Goal: Task Accomplishment & Management: Complete application form

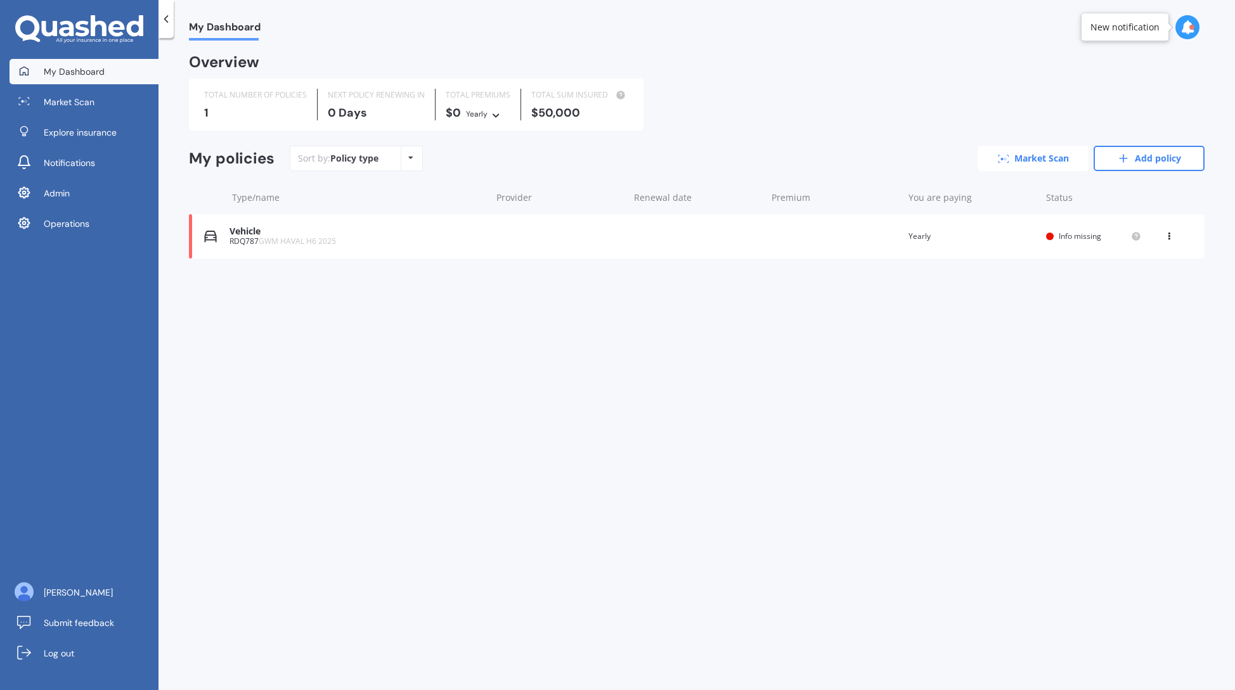
click at [1050, 155] on link "Market Scan" at bounding box center [1033, 158] width 111 height 25
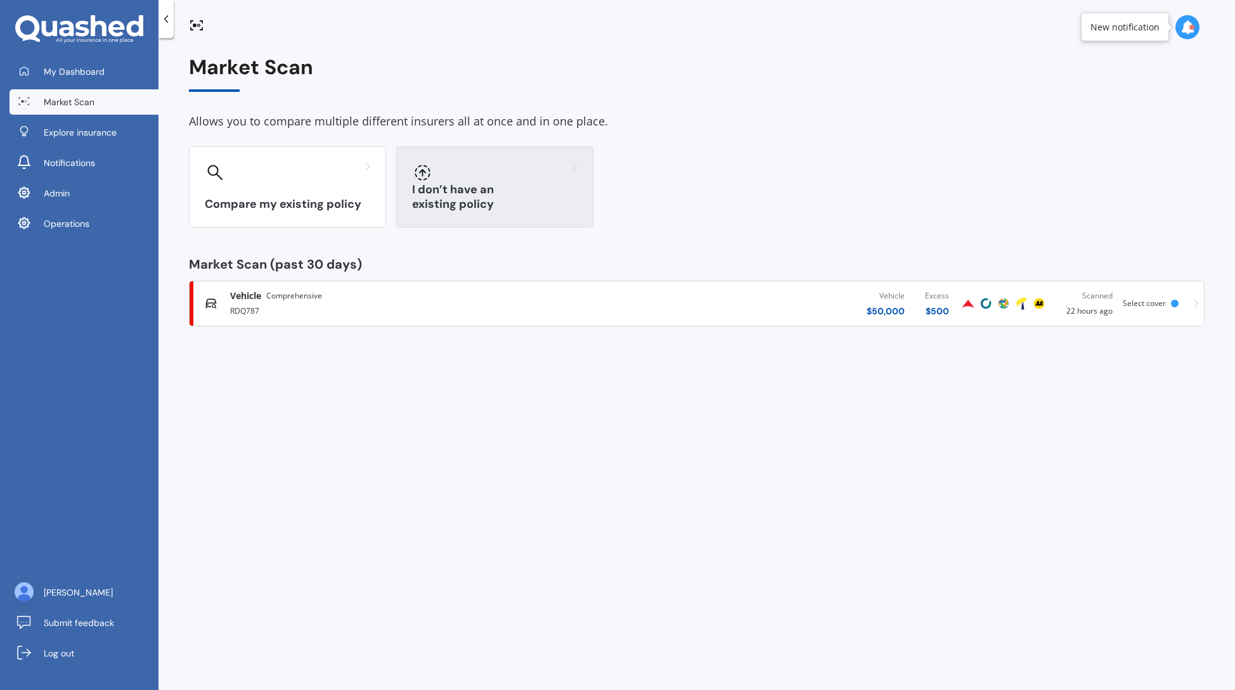
click at [489, 189] on div "I don’t have an existing policy" at bounding box center [494, 186] width 197 height 81
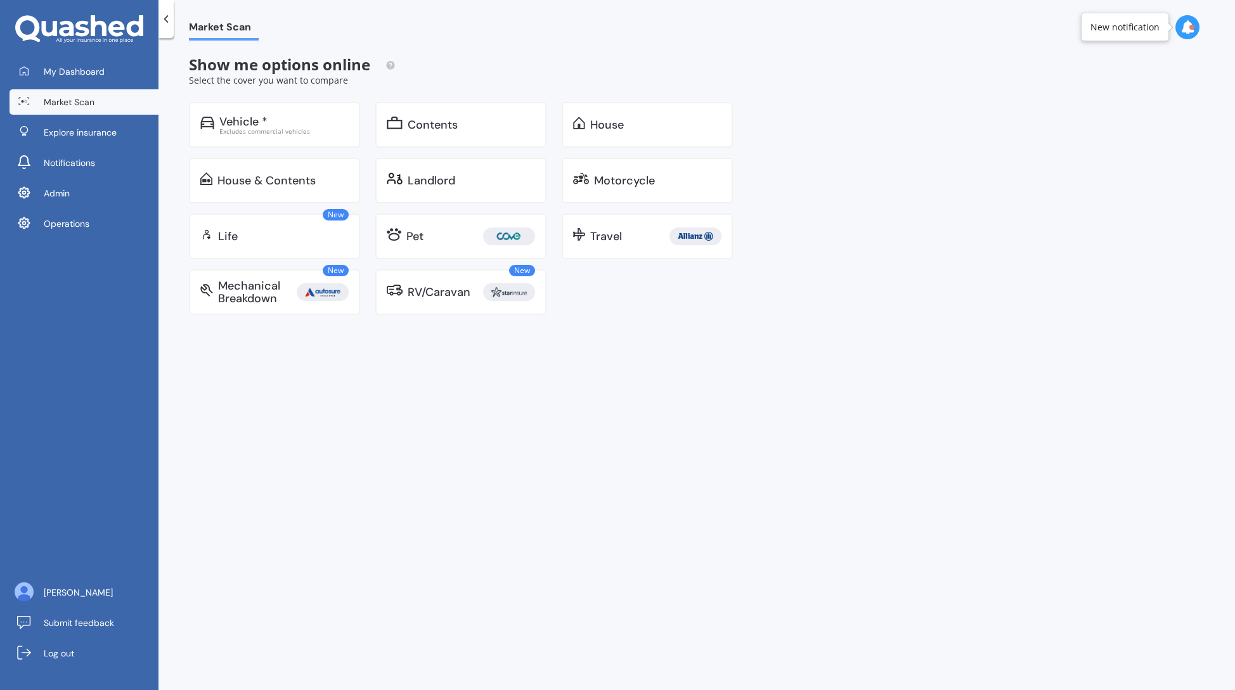
click at [62, 91] on link "Market Scan" at bounding box center [84, 101] width 149 height 25
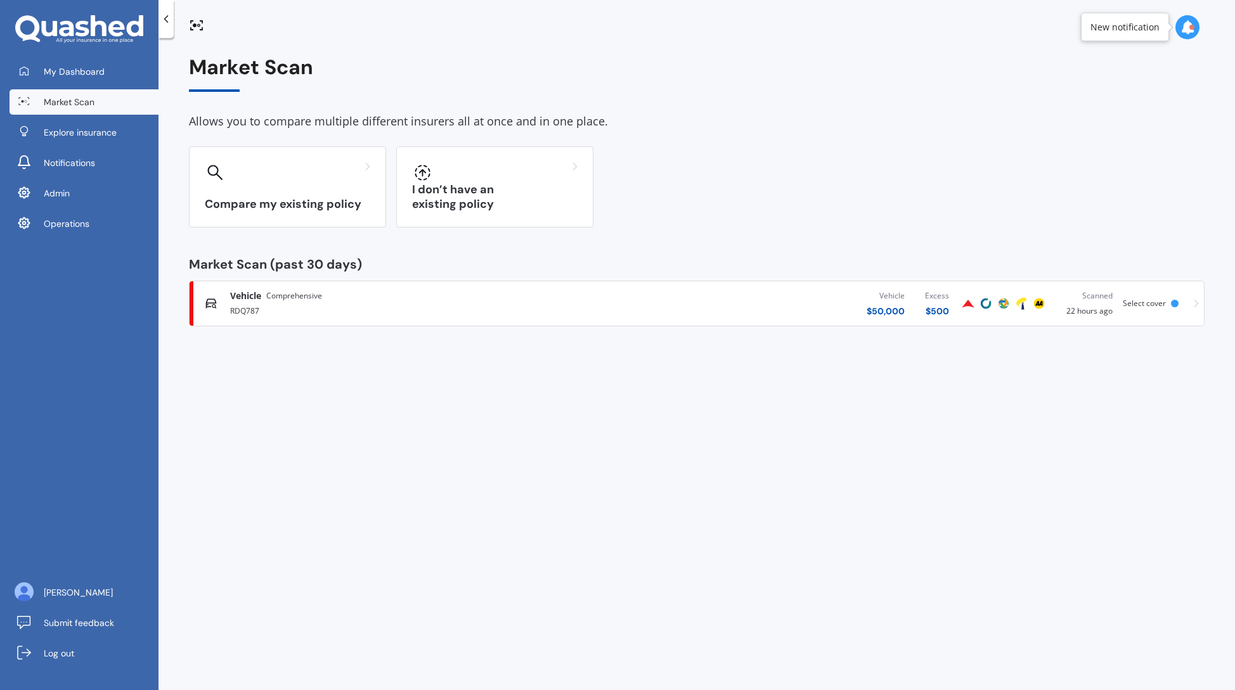
click at [610, 319] on div "Vehicle $ 50,000 Excess $ 500" at bounding box center [770, 304] width 377 height 38
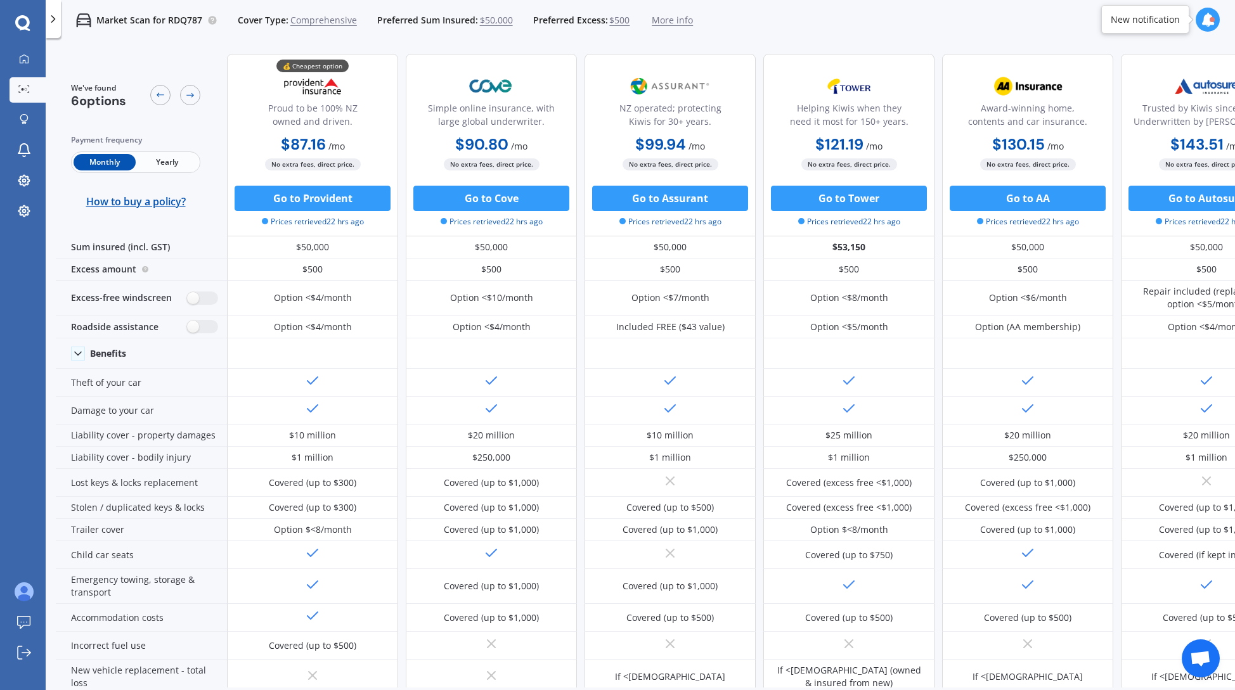
click at [694, 214] on div "Go to Assurant Prices retrieved 22 hrs ago" at bounding box center [670, 207] width 171 height 42
click at [709, 204] on button "Go to Assurant" at bounding box center [670, 198] width 156 height 25
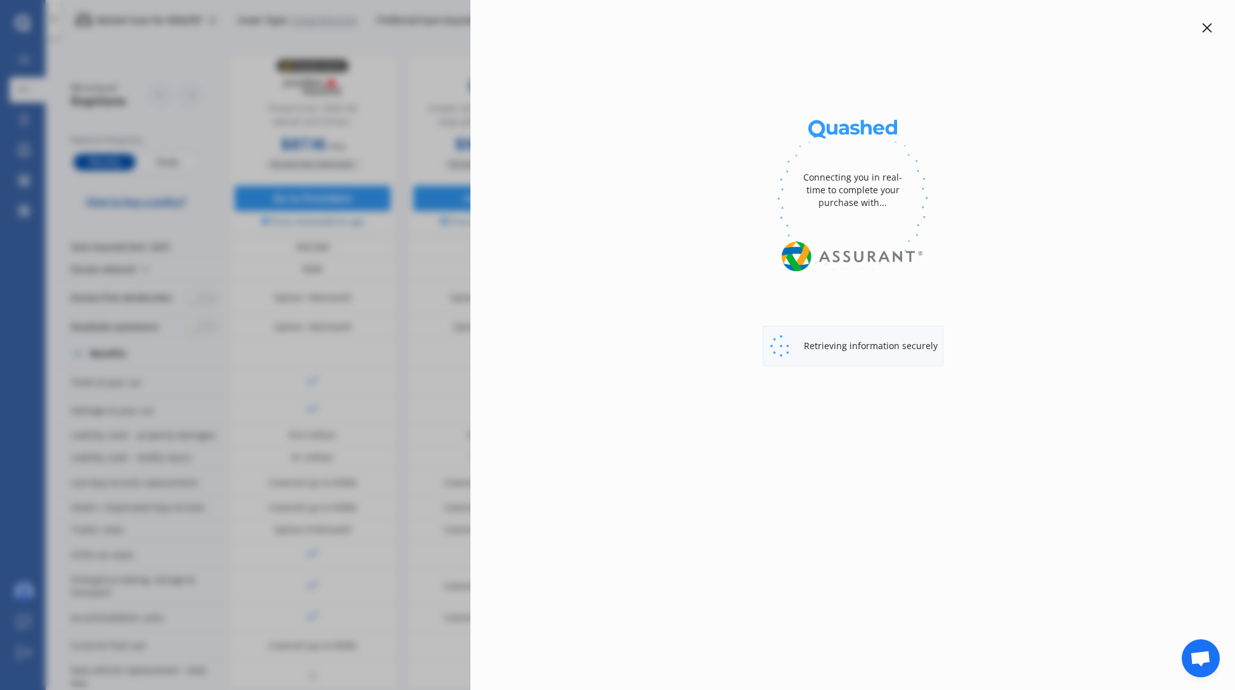
select select "Monthly"
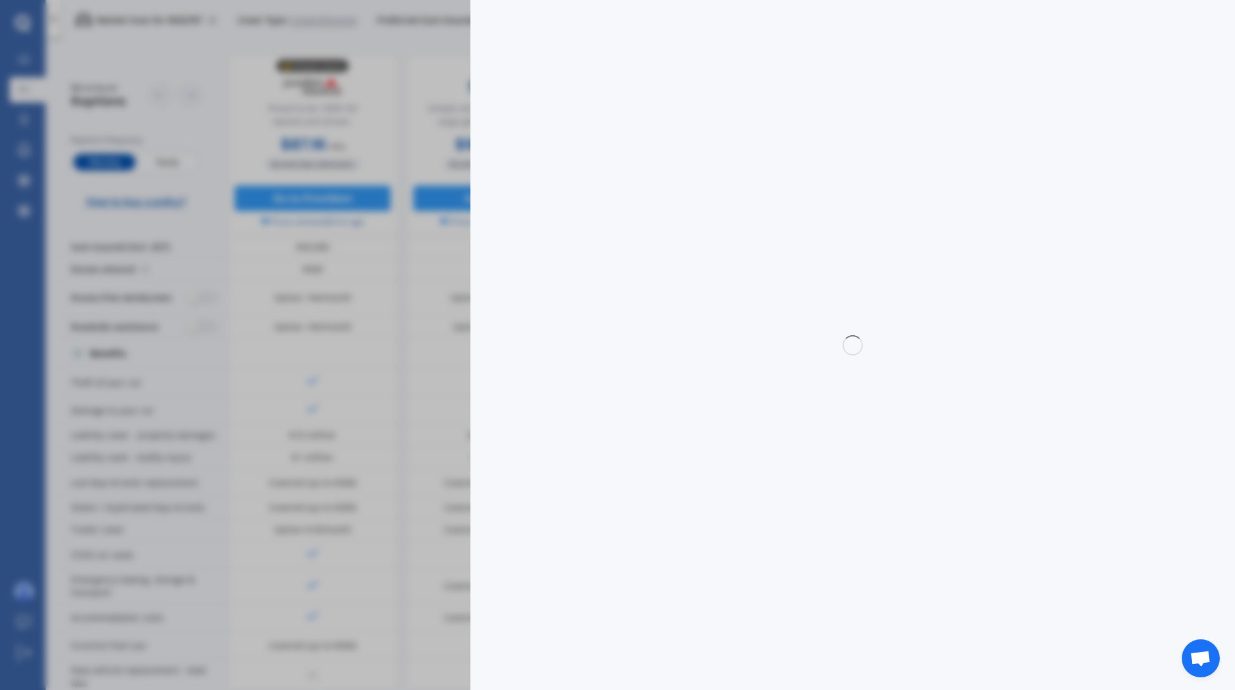
select select "full"
select select "0"
select select "Hawkes Bay"
select select "GWM"
select select "HAVAL H6"
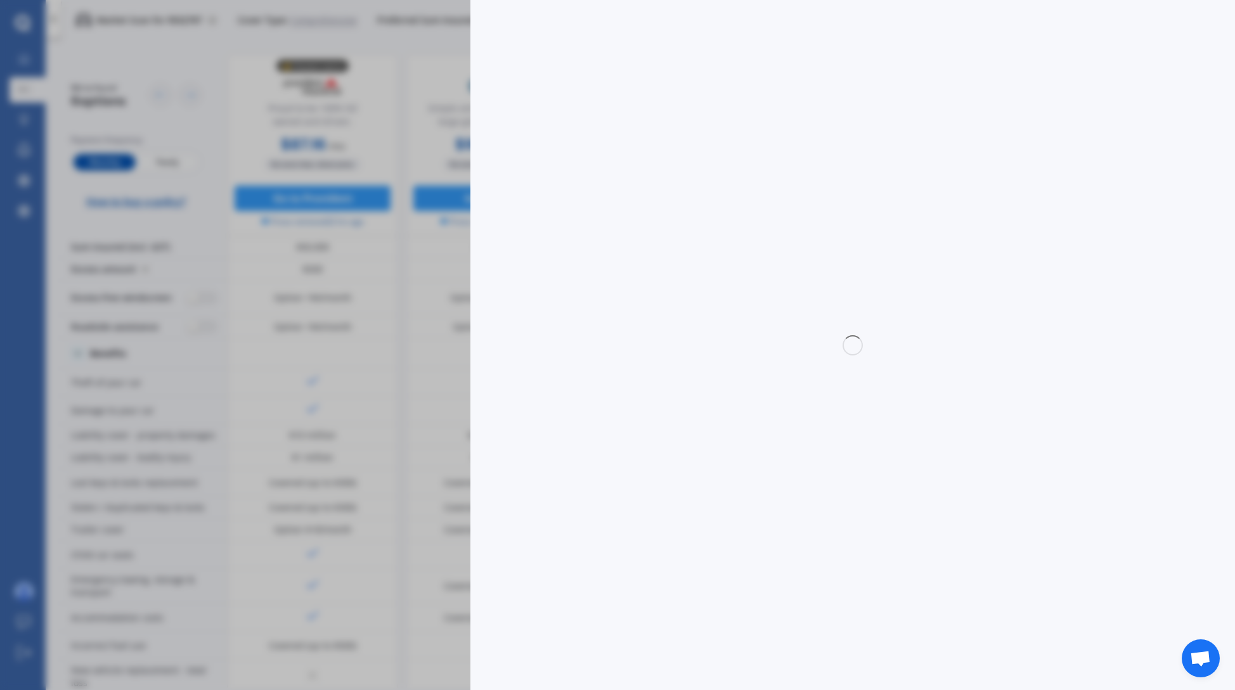
select select "GT ULTRA PHEV 4WD"
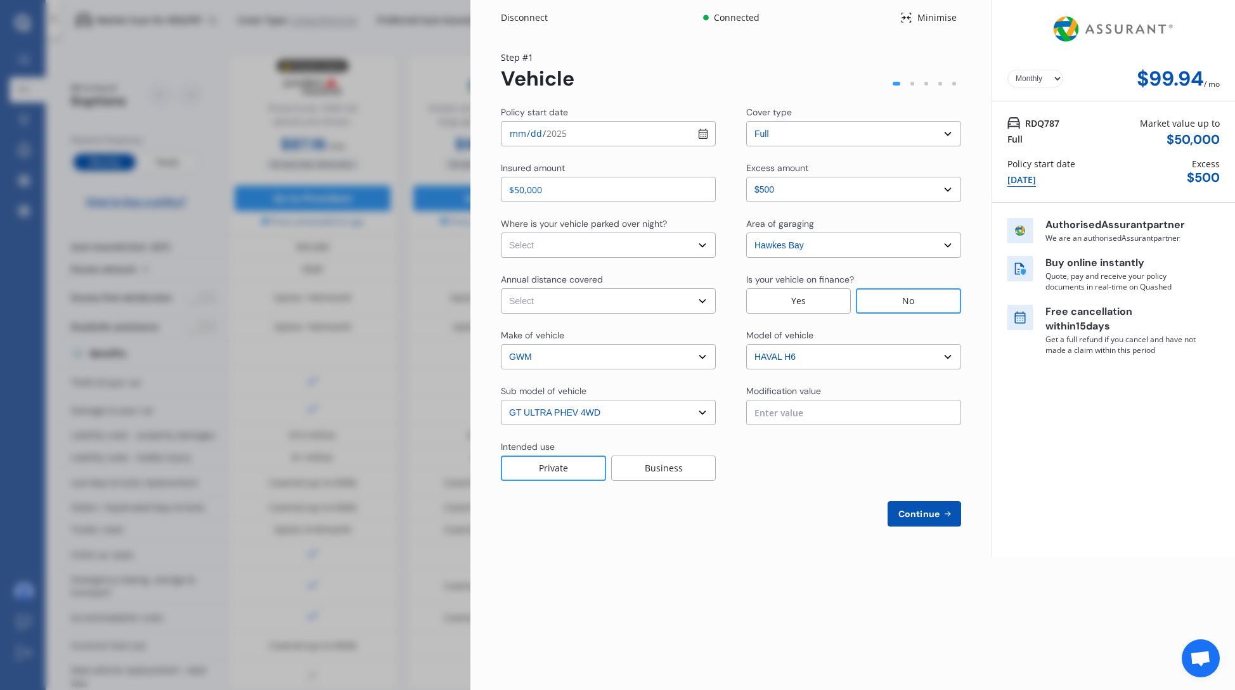
click at [661, 245] on select "Select In a garage On own property On street or road" at bounding box center [608, 245] width 215 height 25
click at [501, 233] on select "Select In a garage On own property On street or road" at bounding box center [608, 245] width 215 height 25
click at [663, 244] on select "Select In a garage On own property On street or road" at bounding box center [608, 245] width 215 height 25
select select "In a garage"
click at [501, 233] on select "Select In a garage On own property On street or road" at bounding box center [608, 245] width 215 height 25
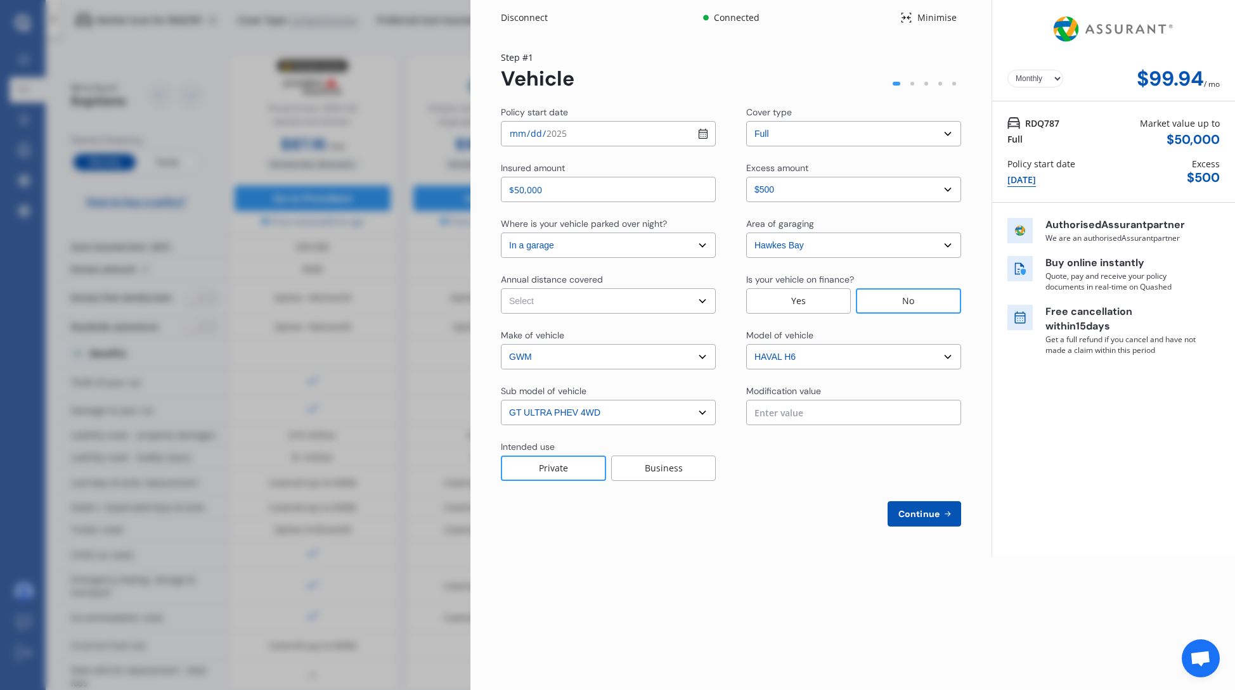
click at [606, 303] on select "Select Low (less than 15,000km per year) Average (15,000-30,000km per year) Hig…" at bounding box center [608, 300] width 215 height 25
select select "15000"
click at [501, 288] on select "Select Low (less than 15,000km per year) Average (15,000-30,000km per year) Hig…" at bounding box center [608, 300] width 215 height 25
click at [915, 514] on span "Continue" at bounding box center [919, 514] width 46 height 10
select select "Mr"
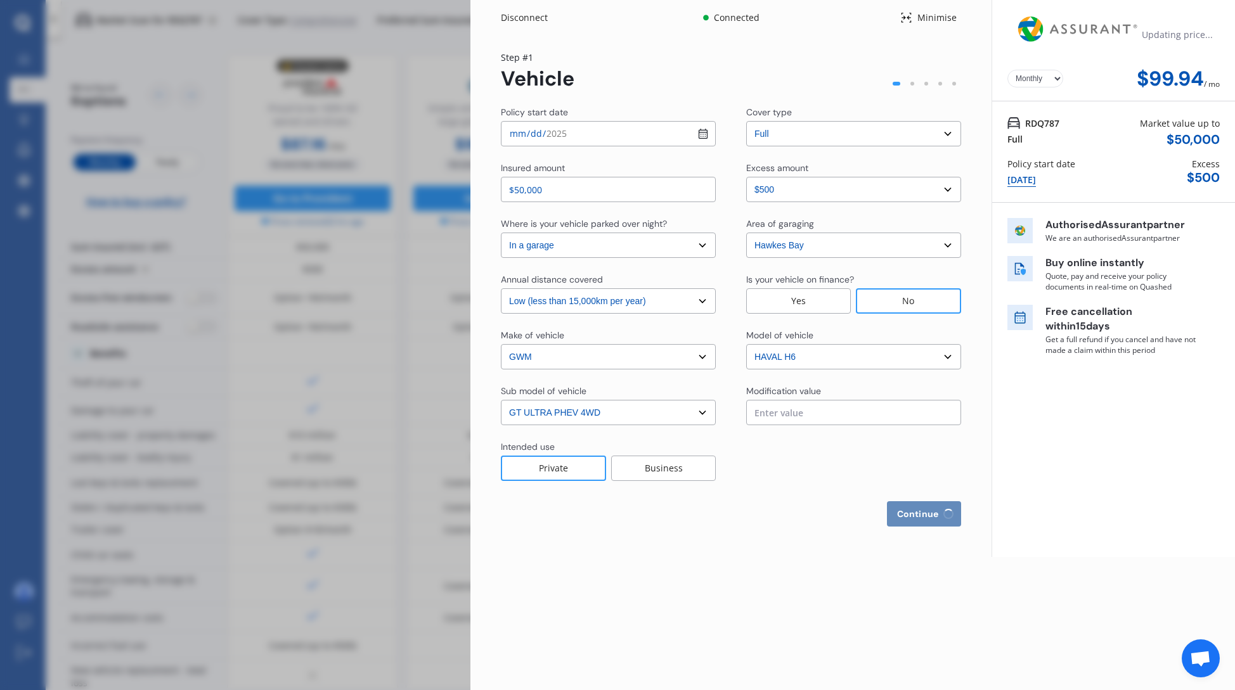
select select "23"
select select "03"
select select "1974"
select select "full"
select select "more than 4 years"
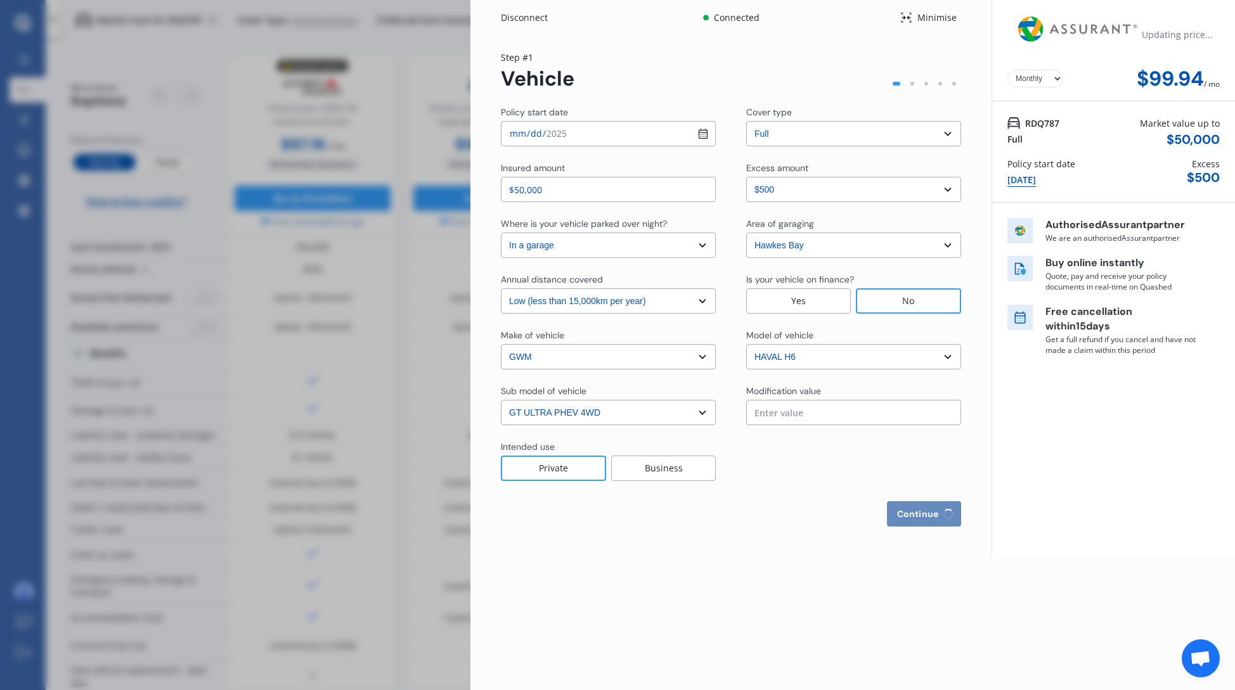
select select "New Zealand"
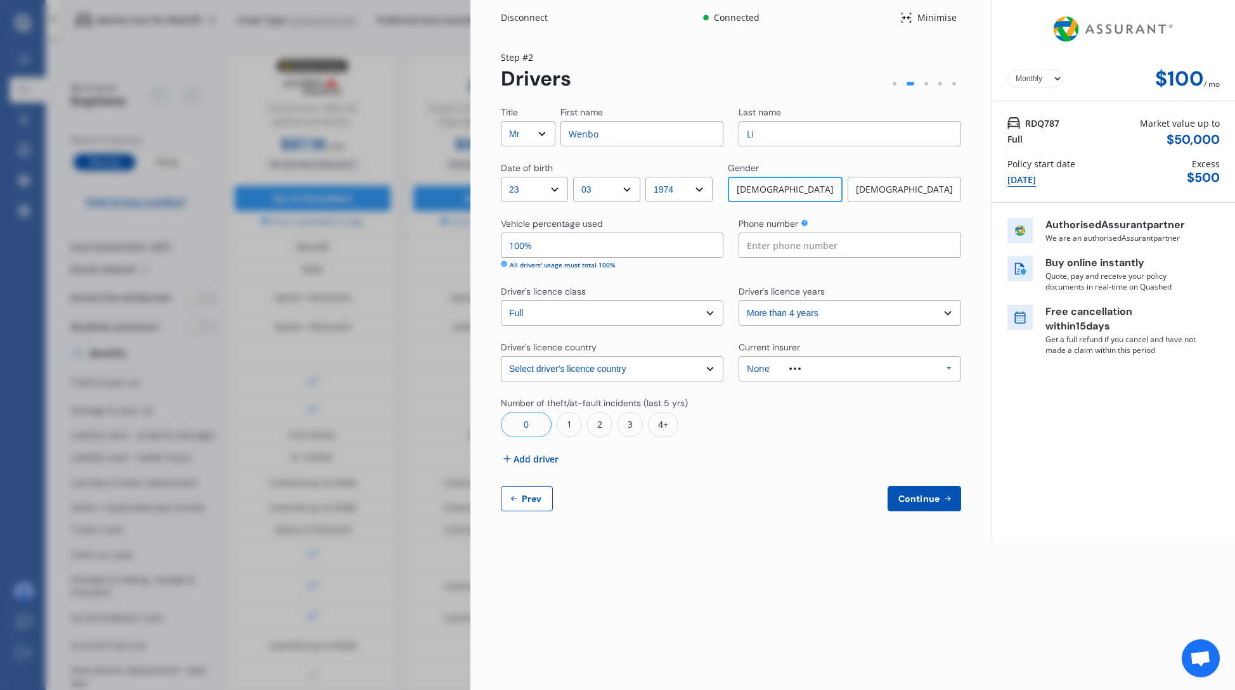
click at [535, 504] on span "Prev" at bounding box center [531, 499] width 25 height 10
select select "full"
select select "0"
select select "In a garage"
select select "Hawkes Bay"
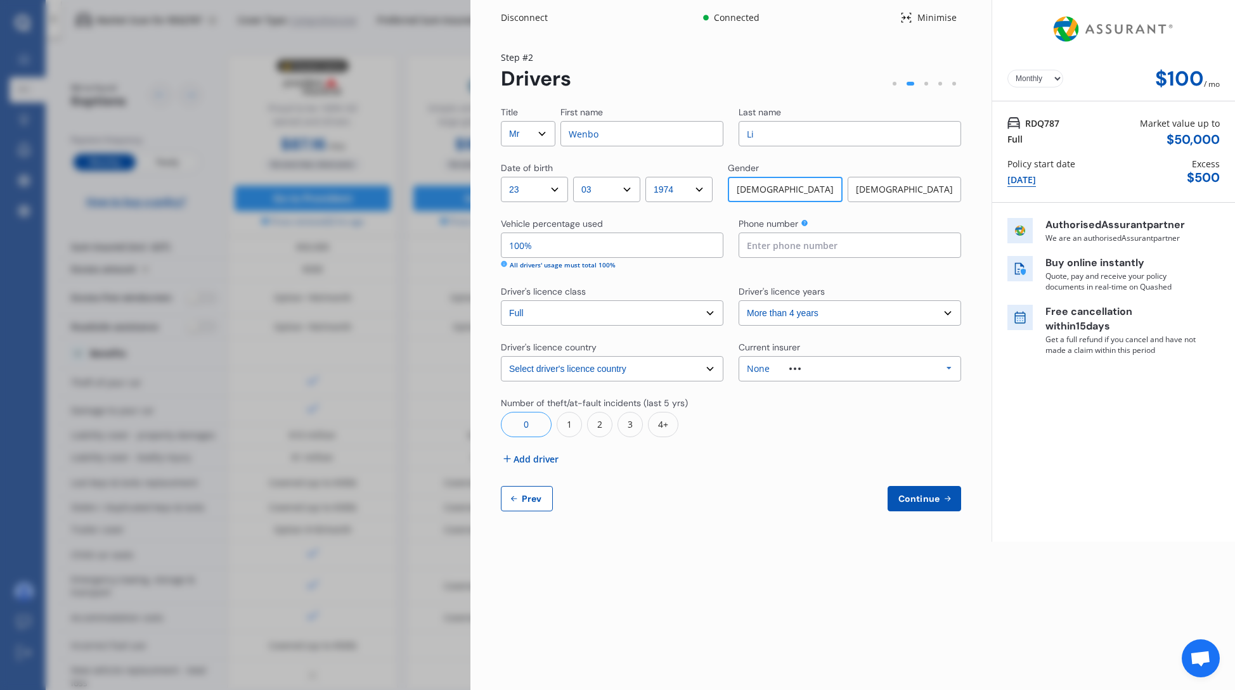
select select "15000"
select select "GWM"
select select "HAVAL H6"
select select "GT ULTRA PHEV 4WD"
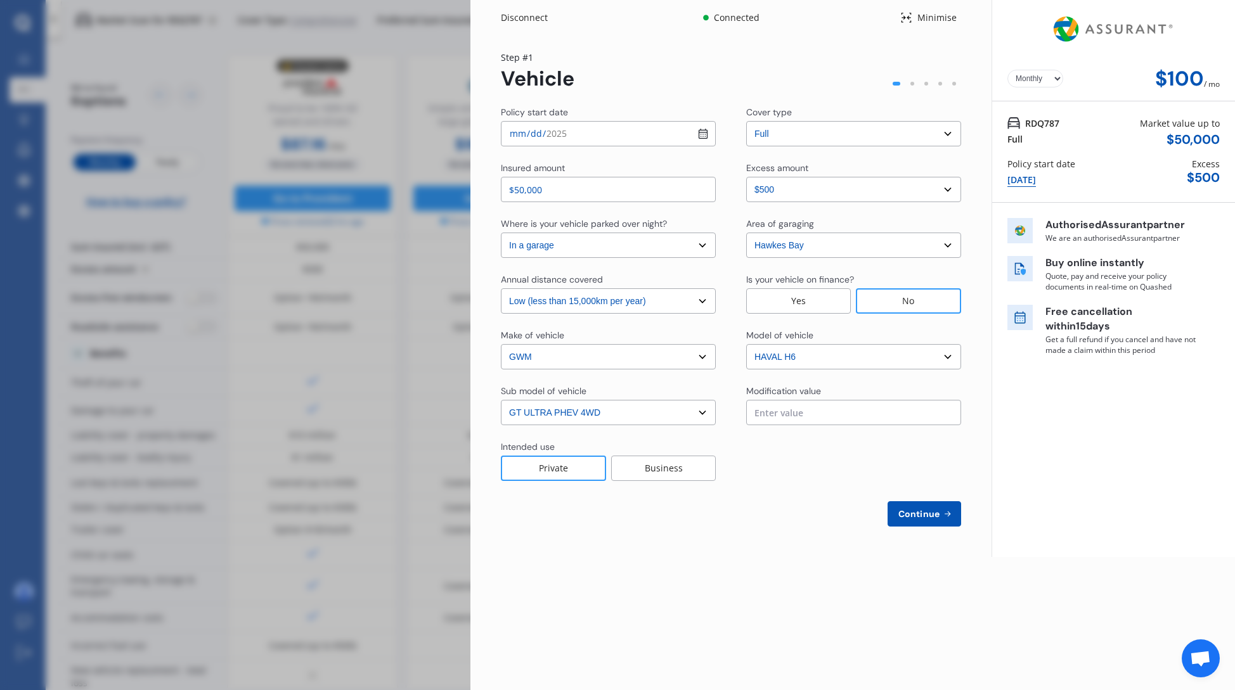
click at [379, 470] on div "Disconnect Connected Minimise Yearly Monthly $100 / mo Step # 1 Vehicle Policy …" at bounding box center [617, 345] width 1235 height 690
click at [534, 16] on div "Disconnect" at bounding box center [531, 17] width 61 height 13
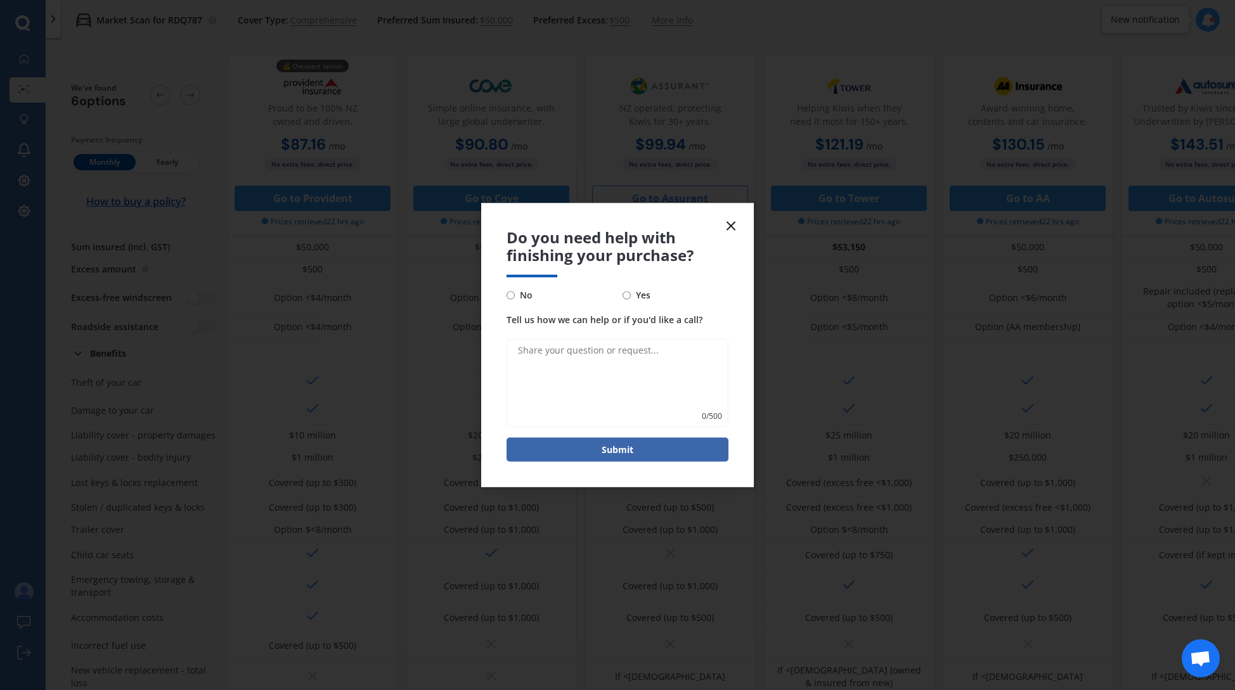
click at [732, 223] on icon at bounding box center [730, 225] width 15 height 15
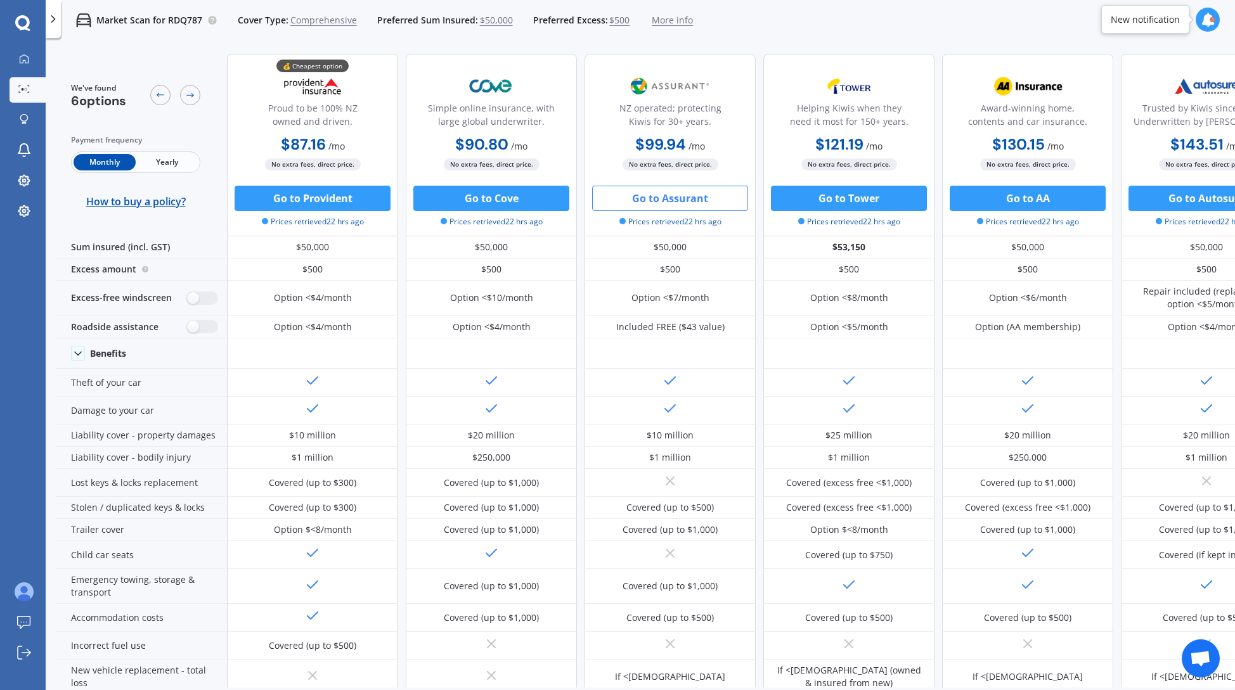
click at [703, 202] on button "Go to Assurant" at bounding box center [670, 198] width 156 height 25
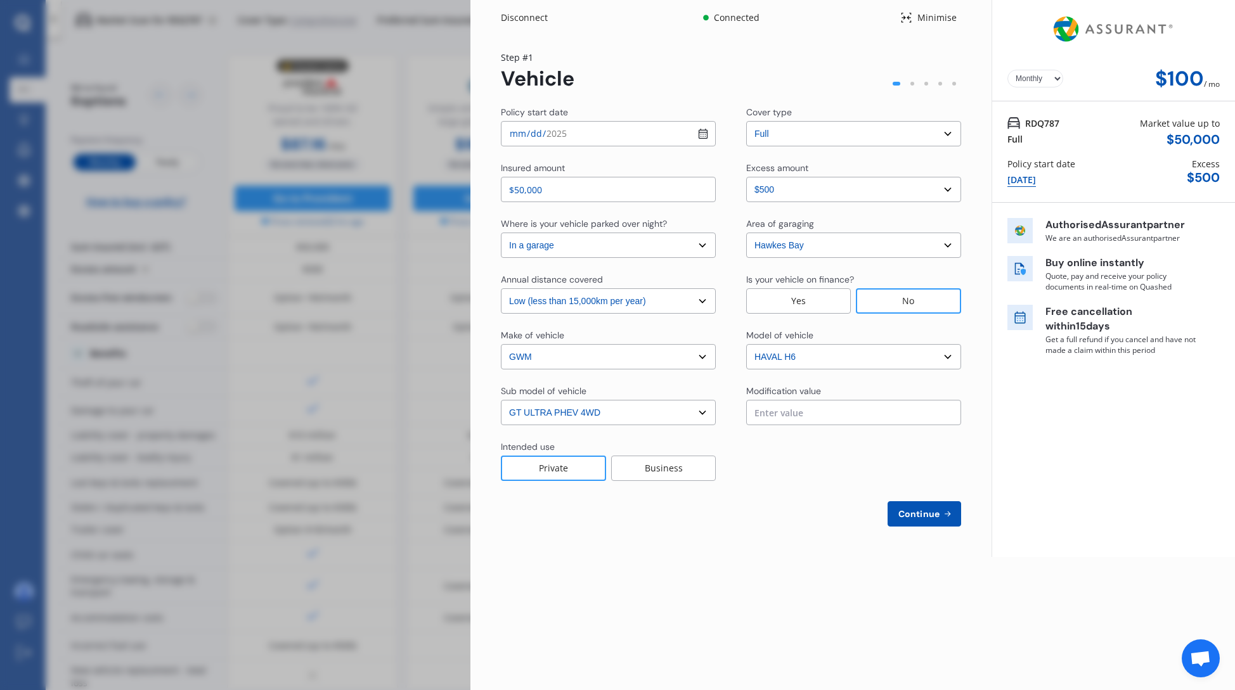
click at [938, 513] on span "Continue" at bounding box center [919, 514] width 46 height 10
select select "Mr"
select select "23"
select select "03"
select select "1974"
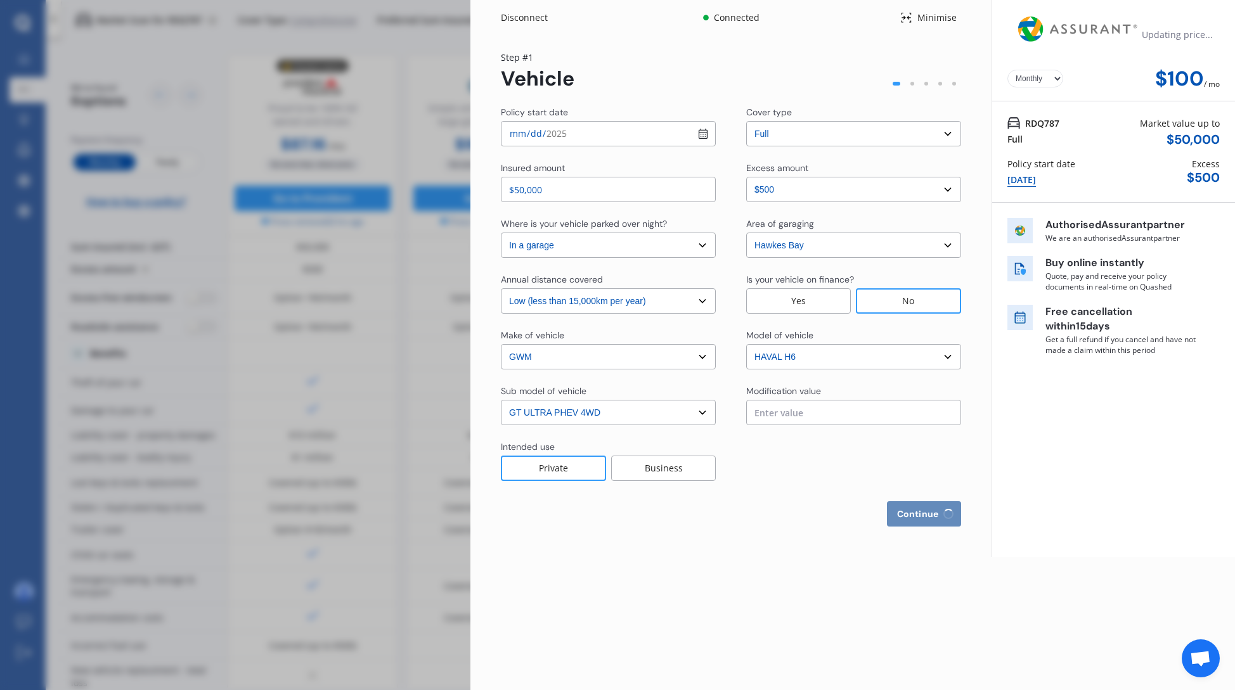
select select "full"
select select "more than 4 years"
select select "New Zealand"
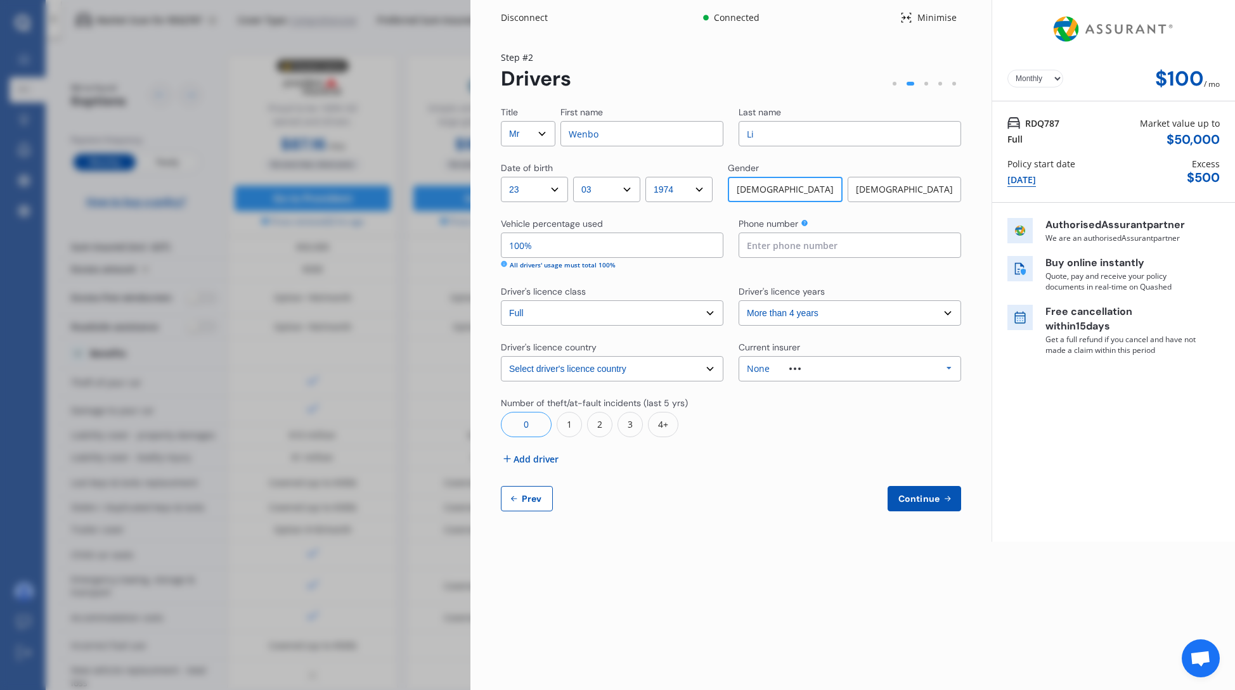
click at [786, 249] on input at bounding box center [850, 245] width 223 height 25
type input "0212562453"
click at [929, 498] on span "Continue" at bounding box center [919, 499] width 46 height 10
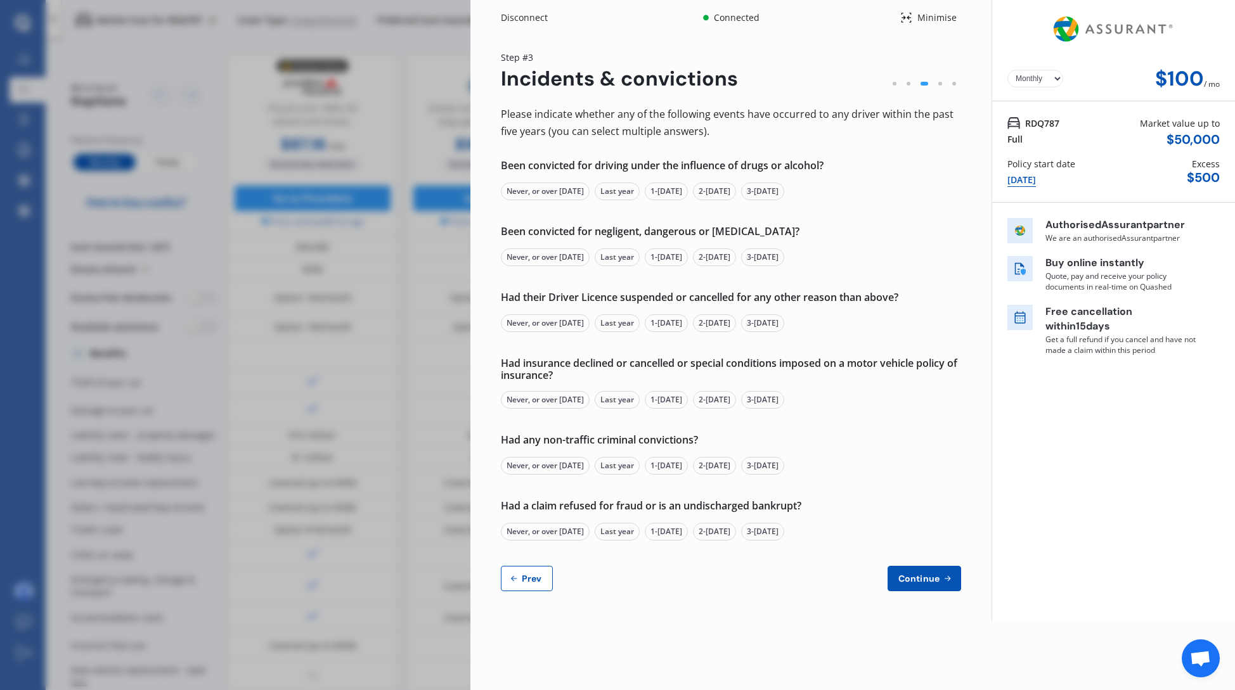
click at [565, 193] on div "Never, or over 5 yrs ago" at bounding box center [545, 192] width 89 height 18
drag, startPoint x: 564, startPoint y: 256, endPoint x: 558, endPoint y: 322, distance: 66.2
click at [563, 257] on div "Never, or over 5 yrs ago" at bounding box center [545, 258] width 89 height 18
click at [557, 323] on div "Never, or over 5 yrs ago" at bounding box center [545, 323] width 89 height 18
drag, startPoint x: 559, startPoint y: 398, endPoint x: 573, endPoint y: 408, distance: 16.7
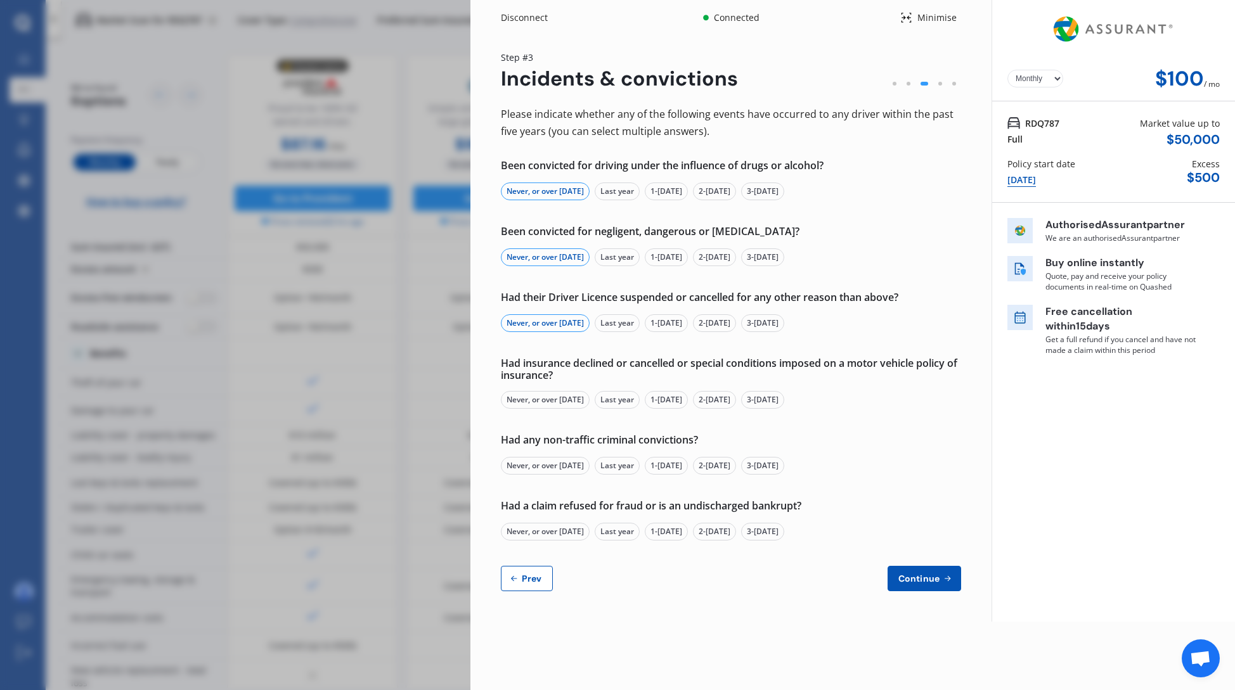
click at [559, 398] on div "Never, or over 5 yrs ago" at bounding box center [545, 400] width 89 height 18
drag, startPoint x: 559, startPoint y: 466, endPoint x: 564, endPoint y: 487, distance: 21.5
click at [559, 467] on div "Never, or over 5 yrs ago" at bounding box center [545, 466] width 89 height 18
drag, startPoint x: 563, startPoint y: 526, endPoint x: 573, endPoint y: 529, distance: 9.8
click at [564, 526] on div "Never, or over 5 yrs ago" at bounding box center [545, 532] width 89 height 18
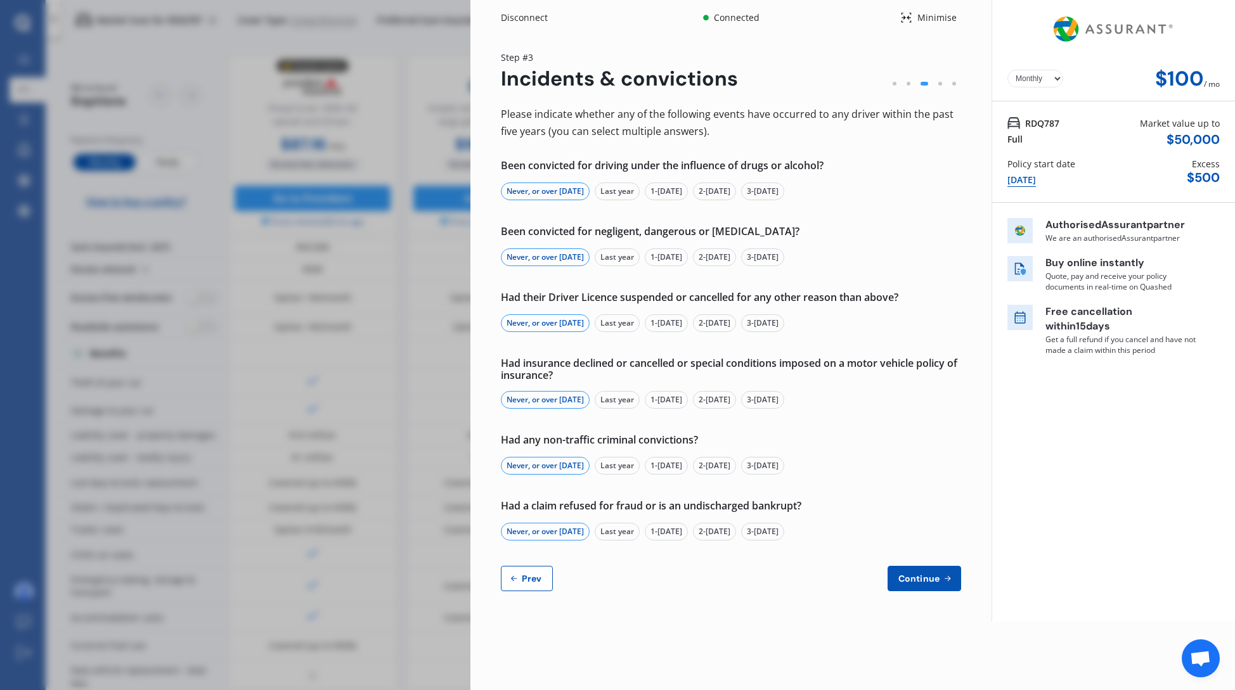
click at [915, 565] on div "Please indicate whether any of the following events have occurred to any driver…" at bounding box center [731, 349] width 460 height 486
click at [920, 568] on button "Continue" at bounding box center [925, 578] width 74 height 25
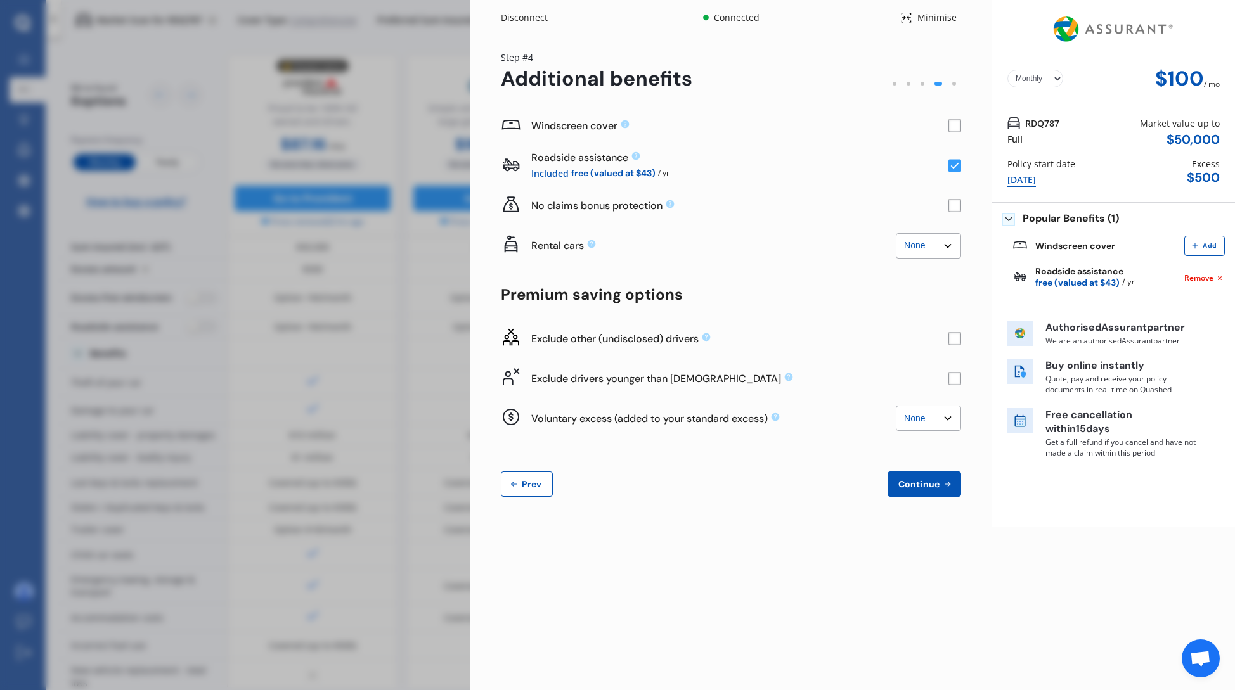
click at [928, 485] on span "Continue" at bounding box center [919, 484] width 46 height 10
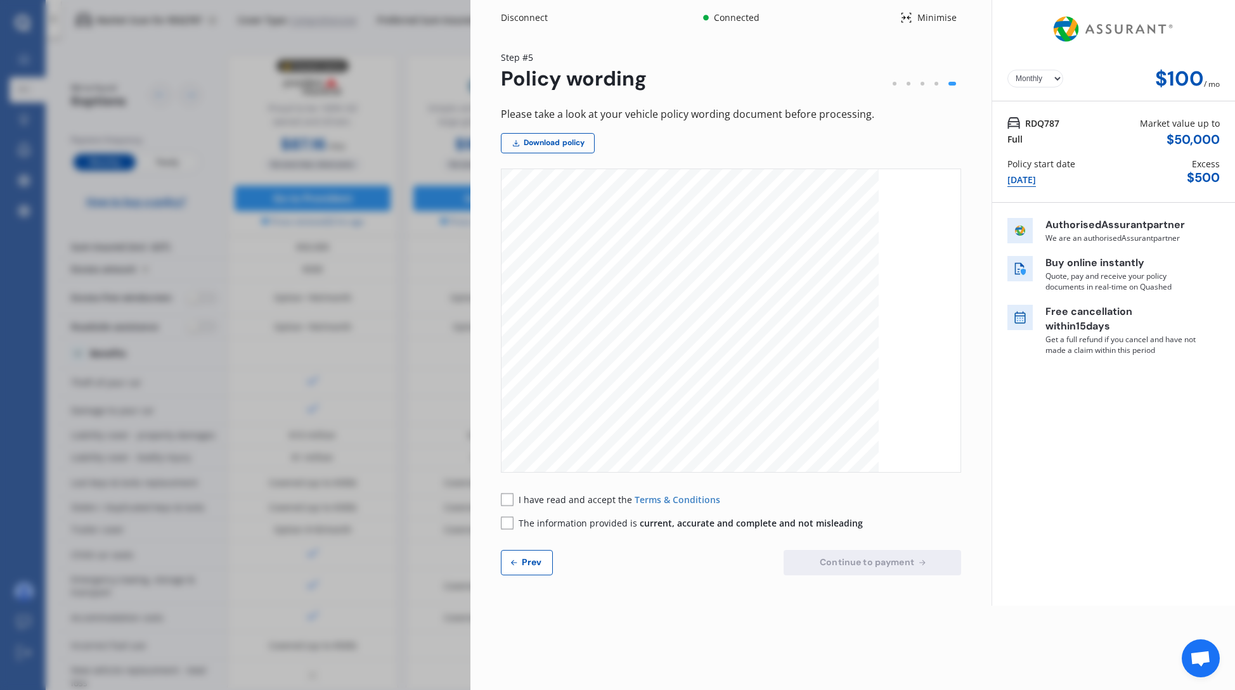
drag, startPoint x: 550, startPoint y: 502, endPoint x: 567, endPoint y: 519, distance: 24.7
click at [550, 502] on span "I have read and accept the" at bounding box center [577, 500] width 116 height 12
drag, startPoint x: 567, startPoint y: 522, endPoint x: 576, endPoint y: 521, distance: 8.3
click at [568, 522] on span "The information provided is current, accurate and complete and not misleading" at bounding box center [691, 523] width 344 height 12
click at [921, 554] on button "Continue to payment" at bounding box center [873, 562] width 178 height 25
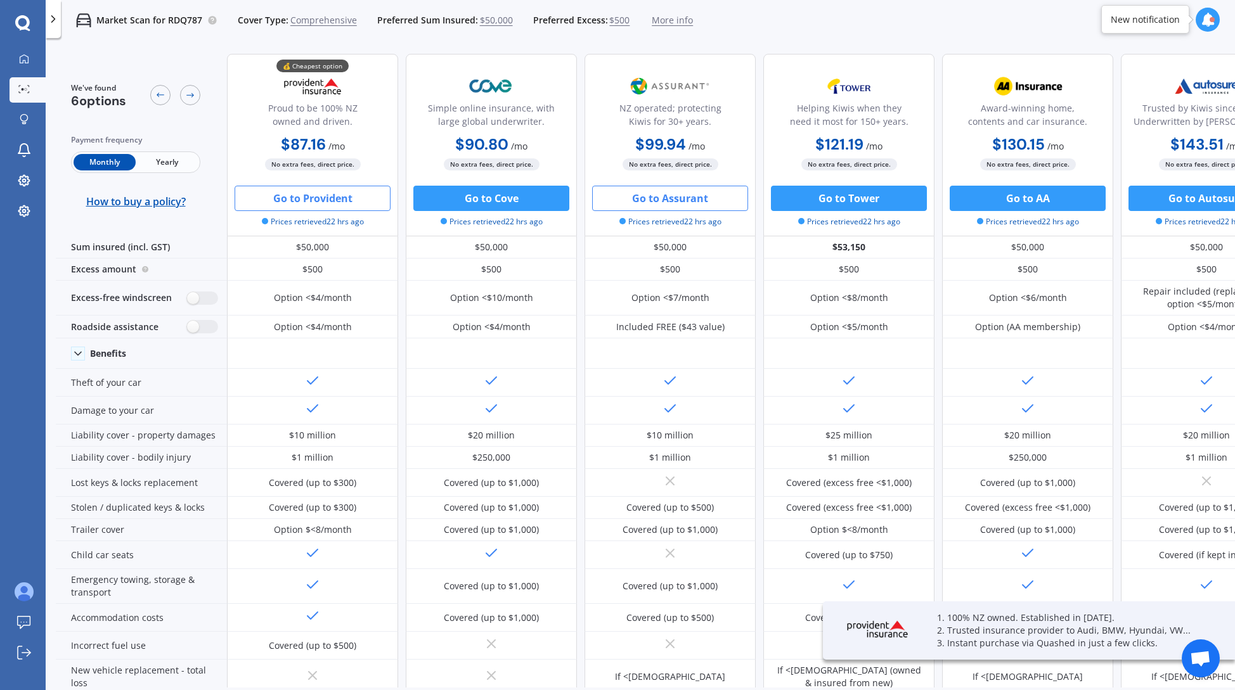
click at [369, 193] on button "Go to Provident" at bounding box center [313, 198] width 156 height 25
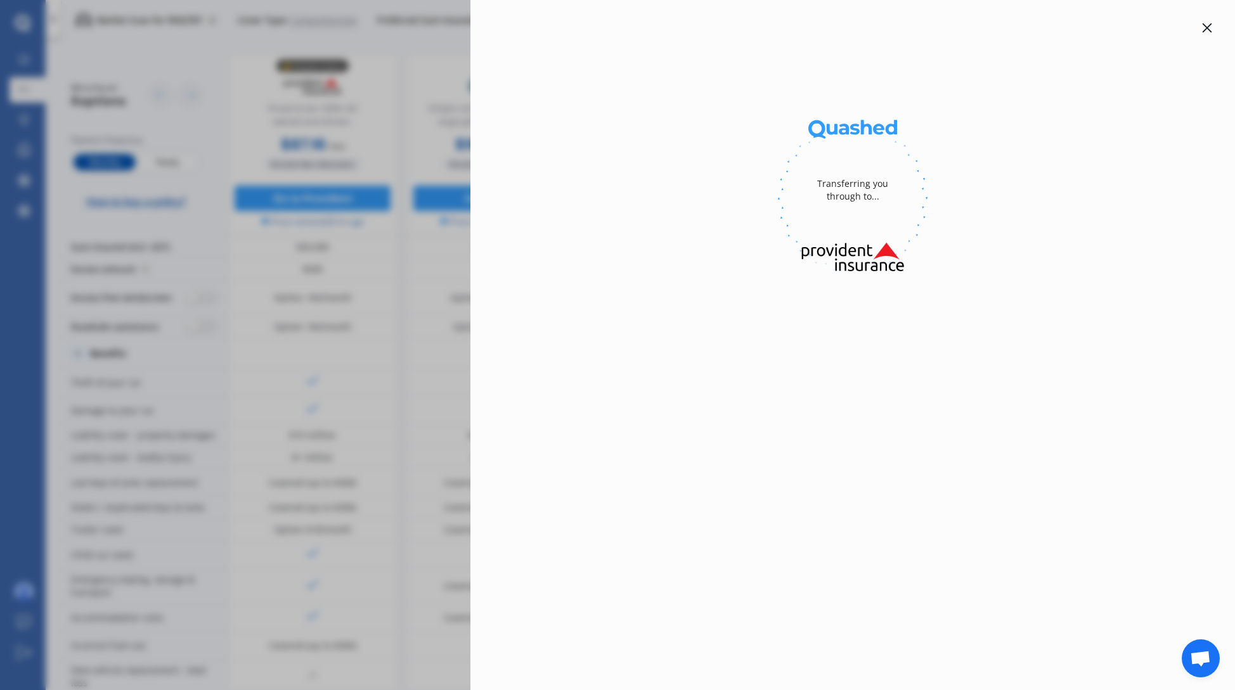
select select "Monthly"
select select "full"
select select "9 Syrah Place, Greenmeadows, Napier 4112"
select select "GWM"
select select "HAVAL H6"
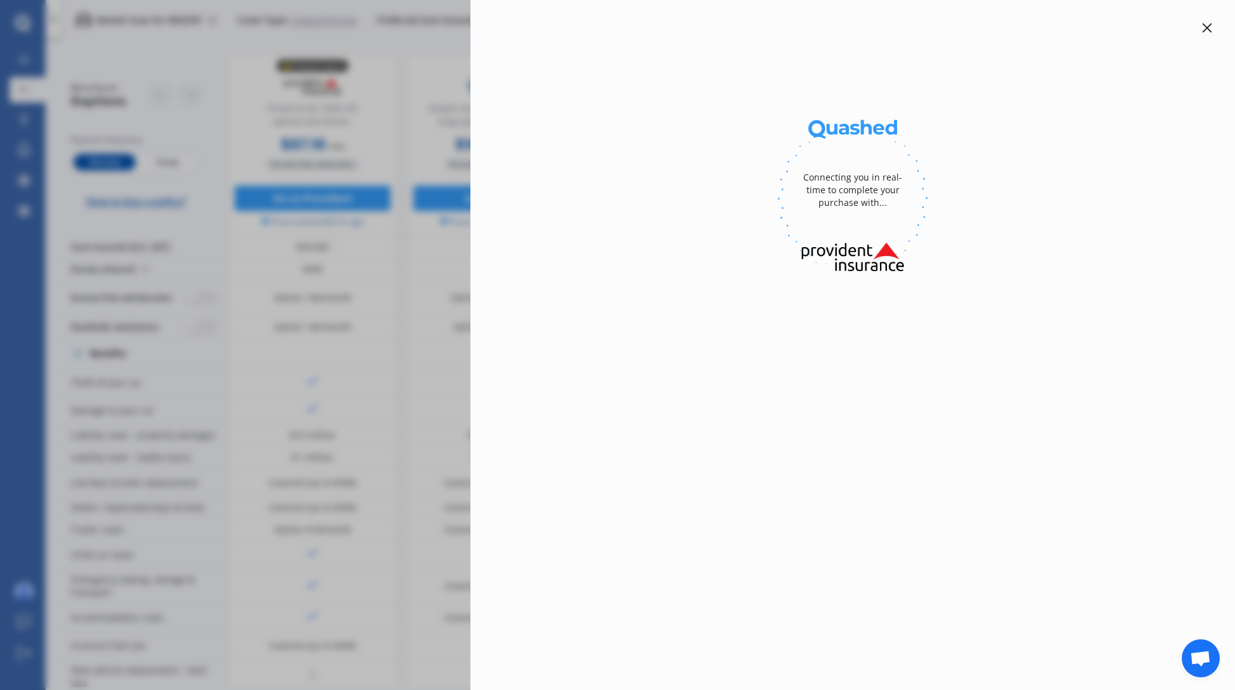
select select "NO"
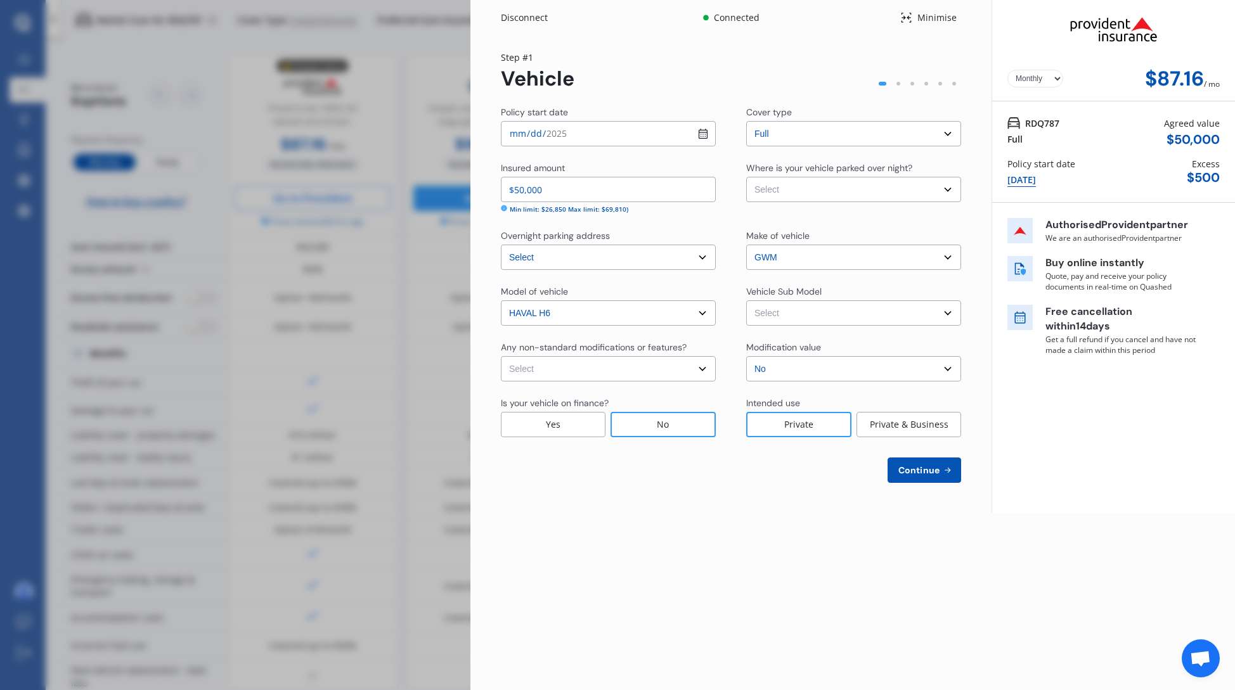
click at [870, 188] on select "Select Garage (fully enclosed) Off Street Parking Other" at bounding box center [853, 189] width 215 height 25
select select "GARAGE"
click at [746, 177] on select "Select Garage (fully enclosed) Off Street Parking Other" at bounding box center [853, 189] width 215 height 25
click at [796, 309] on select "Select Haval H6GT B30 ULTRA PHEV Coupe 4dr CVT 2sp AWD 1.5T/265kW Hybrid MY25" at bounding box center [853, 313] width 215 height 25
select select "NZVGWM_2025AEBE"
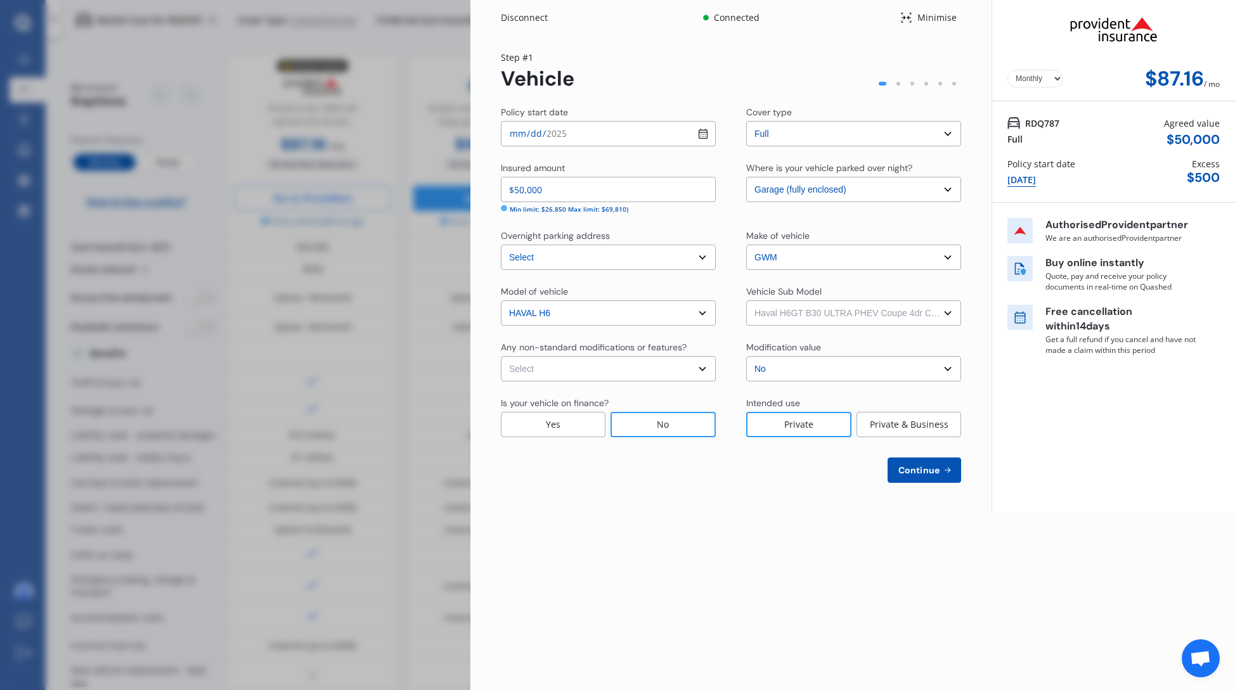
click at [746, 301] on select "Select Haval H6GT B30 ULTRA PHEV Coupe 4dr CVT 2sp AWD 1.5T/265kW Hybrid MY25" at bounding box center [853, 313] width 215 height 25
click at [676, 370] on select "Select None Nitrous Oxide System(NOS) Roll Cage Full Racing Harness" at bounding box center [608, 368] width 215 height 25
select select "none"
click at [501, 356] on select "Select None Nitrous Oxide System(NOS) Roll Cage Full Racing Harness" at bounding box center [608, 368] width 215 height 25
click at [907, 472] on span "Continue" at bounding box center [919, 470] width 46 height 10
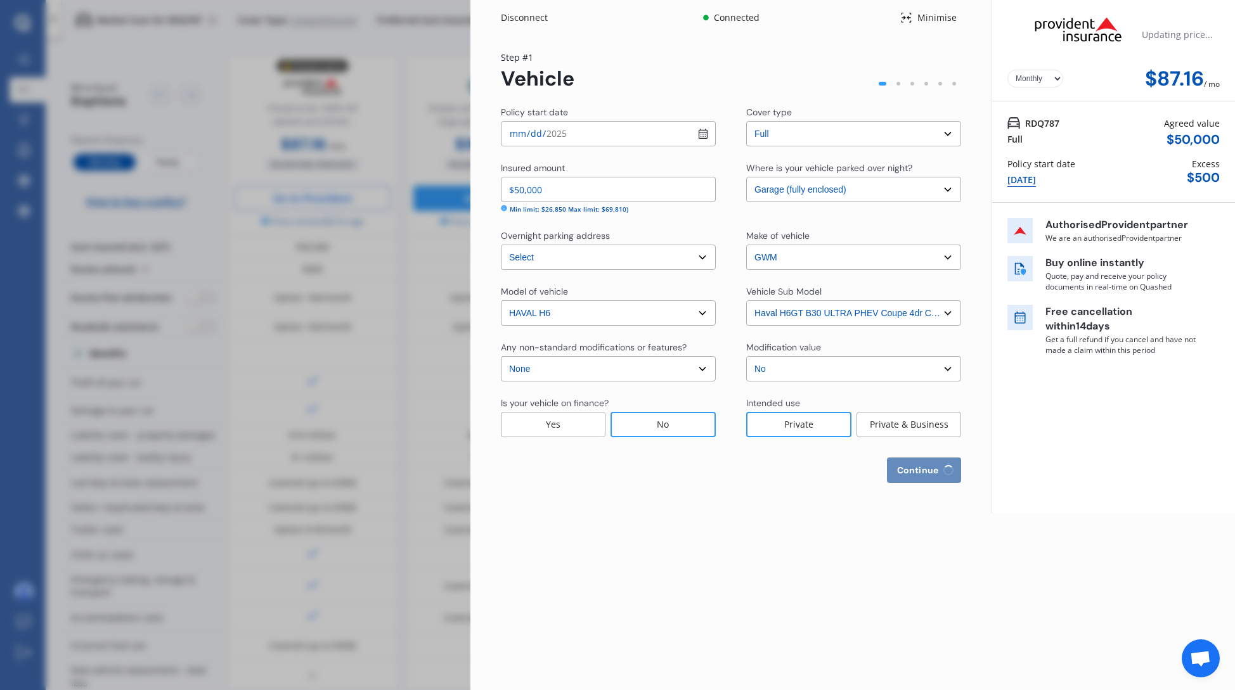
select select "23"
select select "03"
select select "1974"
select select "NZ_FULL"
select select "0"
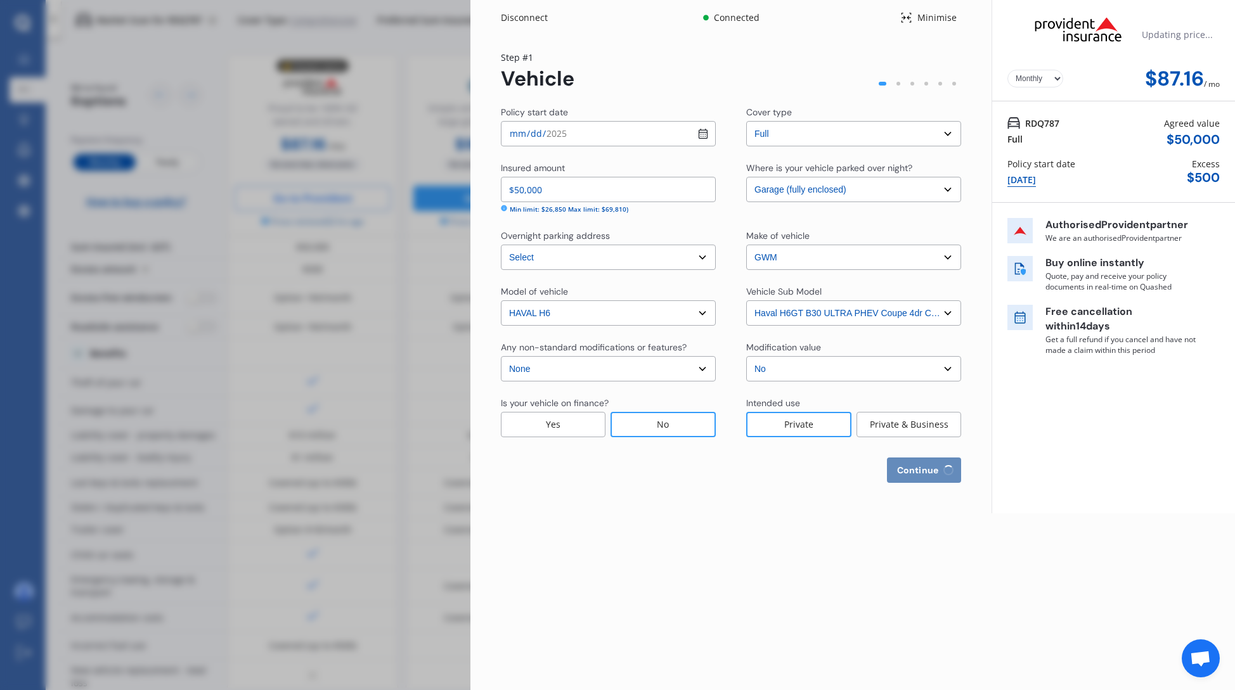
select select "25"
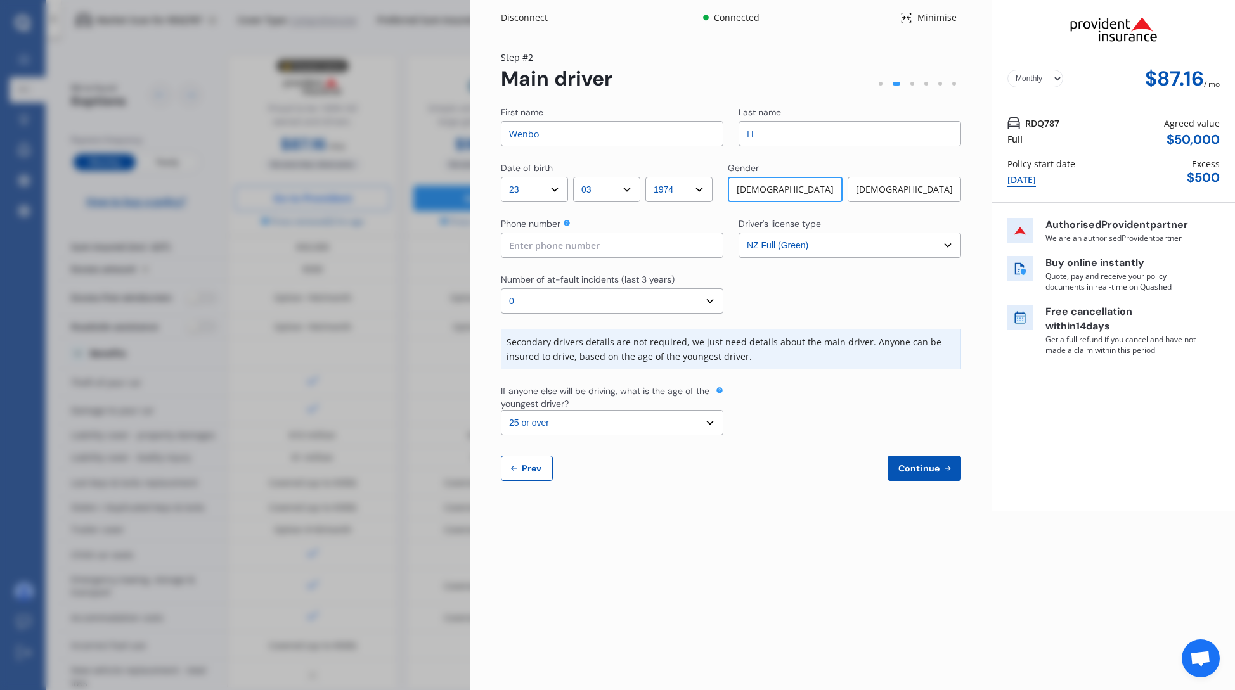
click at [664, 240] on input at bounding box center [612, 245] width 223 height 25
type input "0212562453"
click at [924, 476] on button "Continue" at bounding box center [925, 468] width 74 height 25
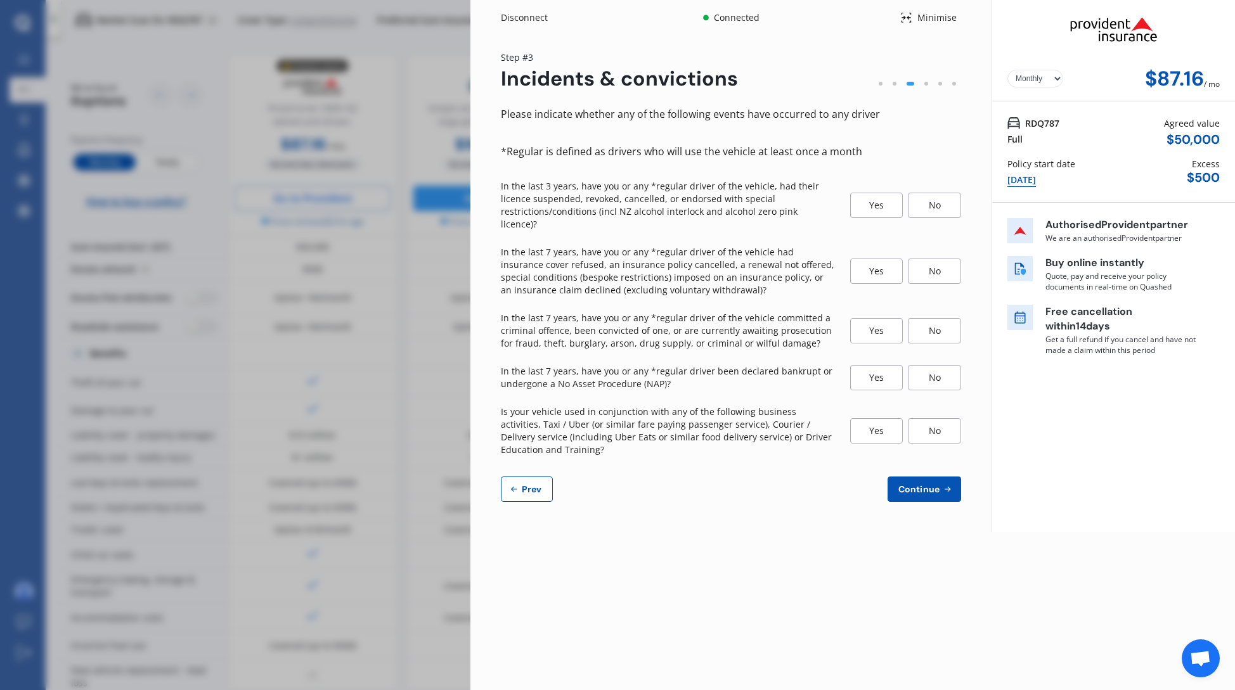
click at [952, 207] on div "No" at bounding box center [934, 205] width 53 height 25
drag, startPoint x: 927, startPoint y: 264, endPoint x: 931, endPoint y: 314, distance: 50.2
click at [927, 266] on div "No" at bounding box center [934, 271] width 53 height 25
click at [931, 318] on div "No" at bounding box center [934, 330] width 53 height 25
drag, startPoint x: 938, startPoint y: 358, endPoint x: 942, endPoint y: 387, distance: 28.8
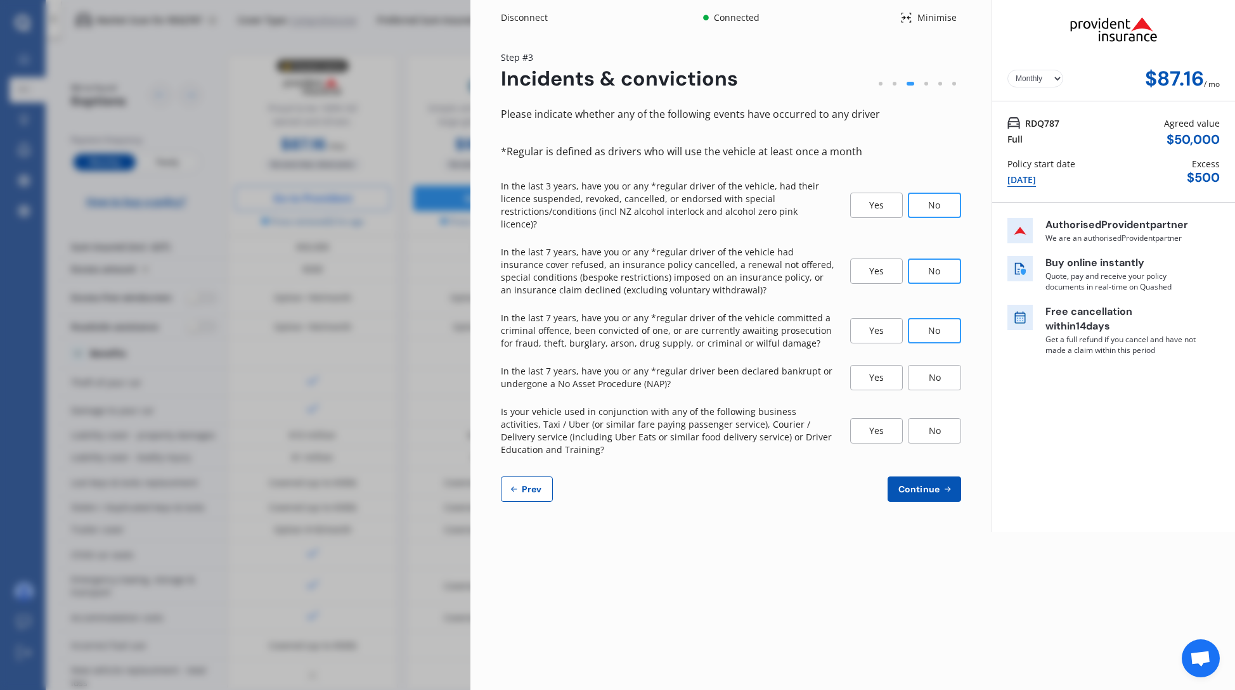
click at [938, 367] on div "No" at bounding box center [934, 377] width 53 height 25
click at [934, 484] on button "Continue" at bounding box center [925, 489] width 74 height 25
click at [936, 415] on div "No" at bounding box center [934, 425] width 53 height 25
click at [944, 484] on icon at bounding box center [947, 489] width 11 height 10
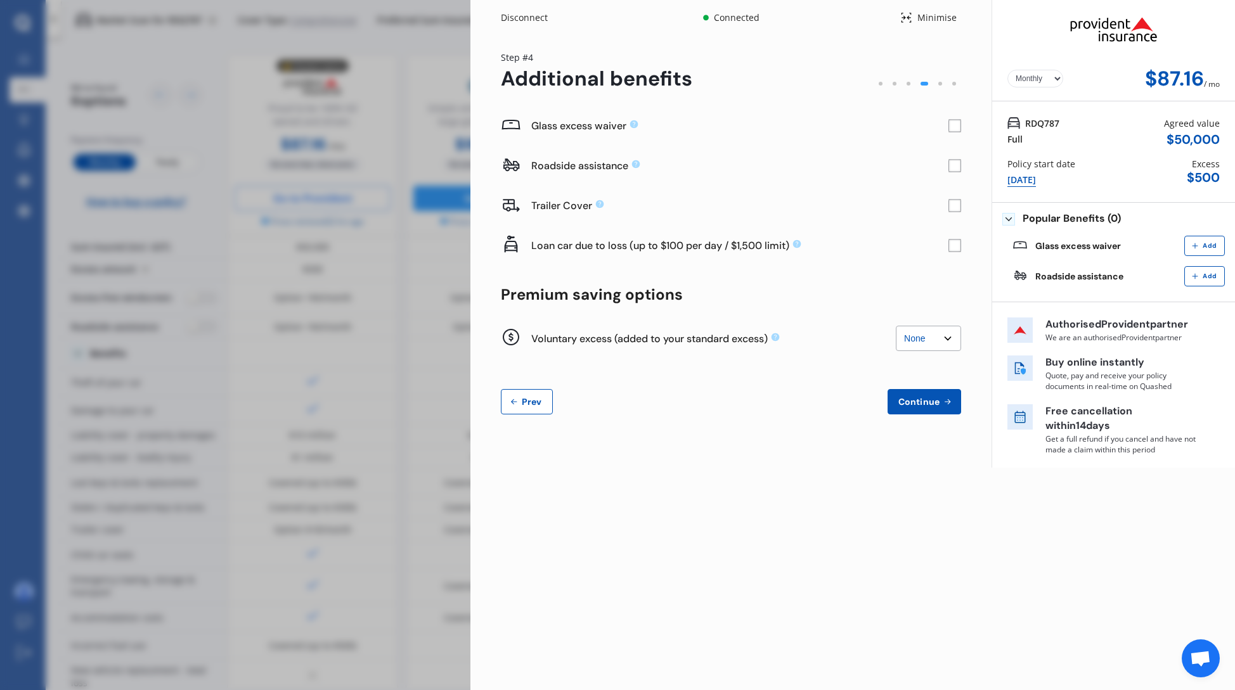
drag, startPoint x: 955, startPoint y: 129, endPoint x: 952, endPoint y: 189, distance: 60.3
click at [955, 129] on rect at bounding box center [955, 126] width 13 height 13
click at [926, 401] on span "Continue" at bounding box center [919, 402] width 46 height 10
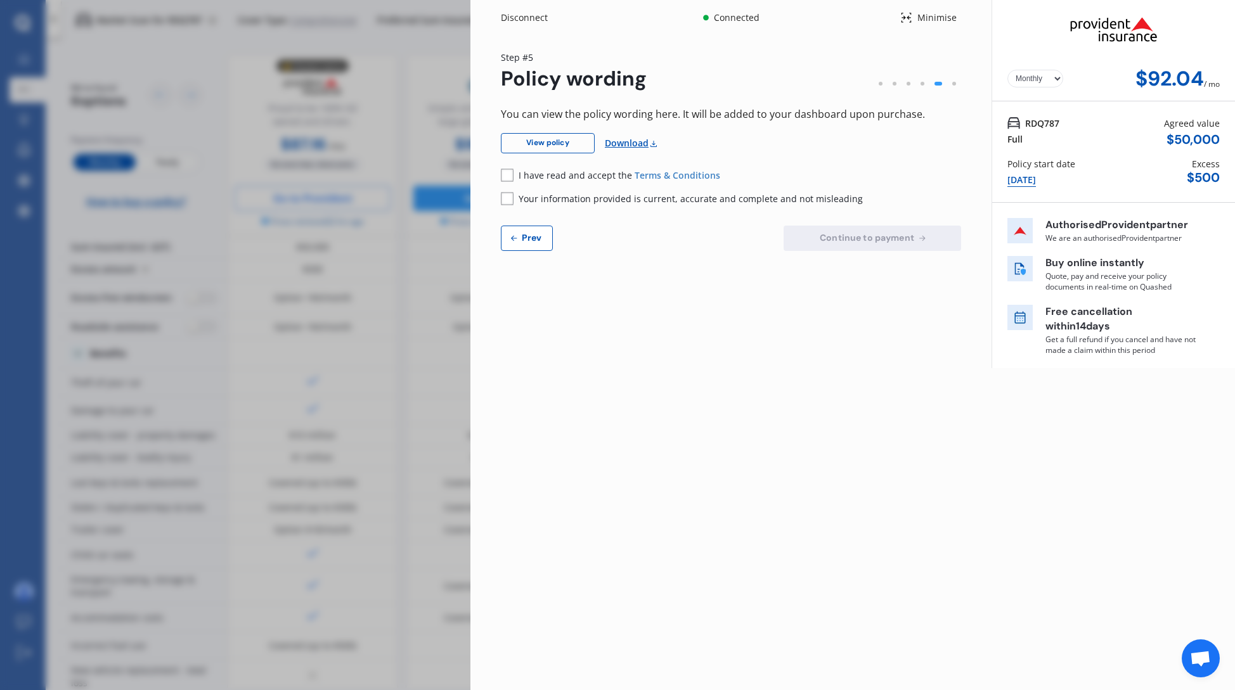
click at [535, 179] on span "I have read and accept the" at bounding box center [577, 175] width 116 height 12
click at [569, 200] on span "Your information provided is current, accurate and complete and not misleading" at bounding box center [691, 199] width 344 height 12
click at [556, 152] on link "View policy" at bounding box center [548, 143] width 94 height 20
click at [853, 238] on span "Continue to payment" at bounding box center [867, 238] width 100 height 10
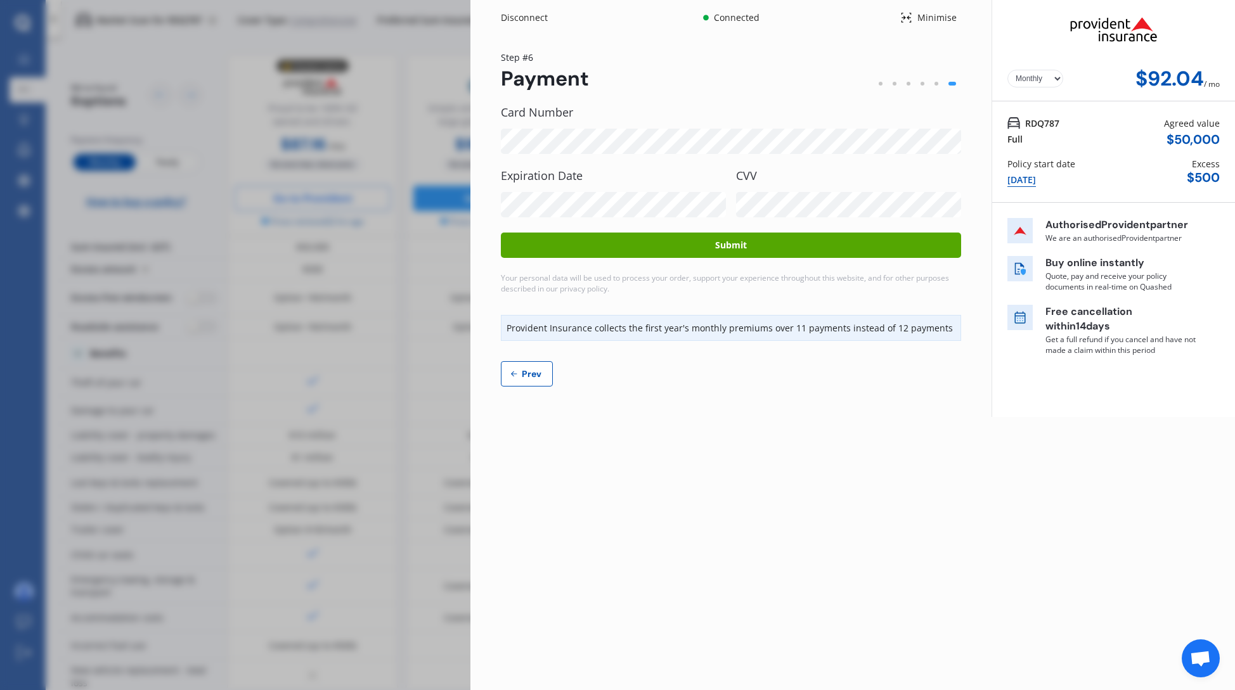
click at [536, 380] on button "Prev" at bounding box center [527, 373] width 52 height 25
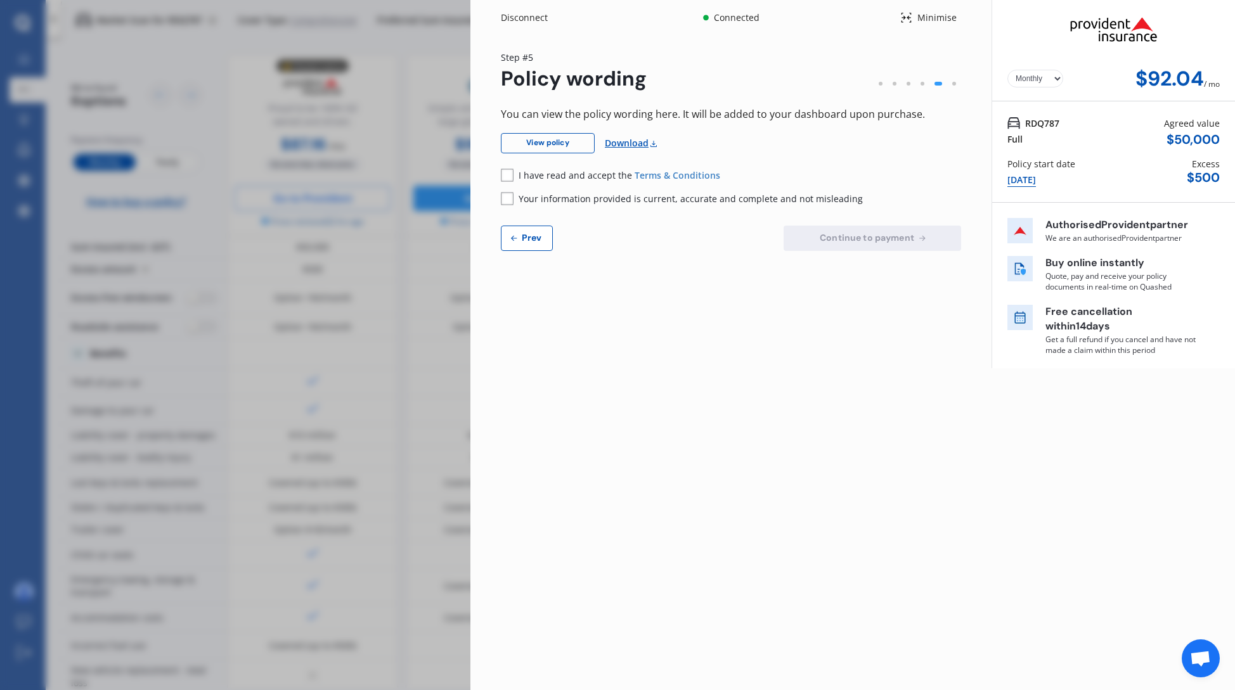
click at [534, 246] on button "Prev" at bounding box center [527, 238] width 52 height 25
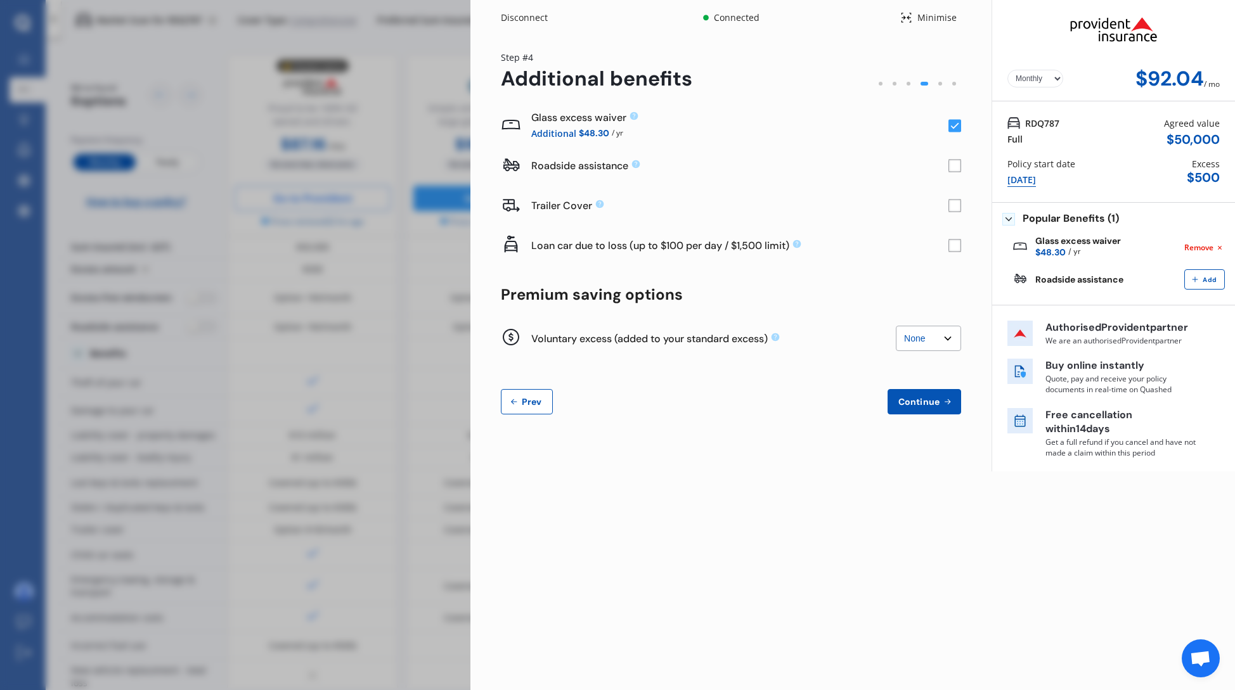
click at [532, 21] on div "Disconnect" at bounding box center [531, 17] width 61 height 13
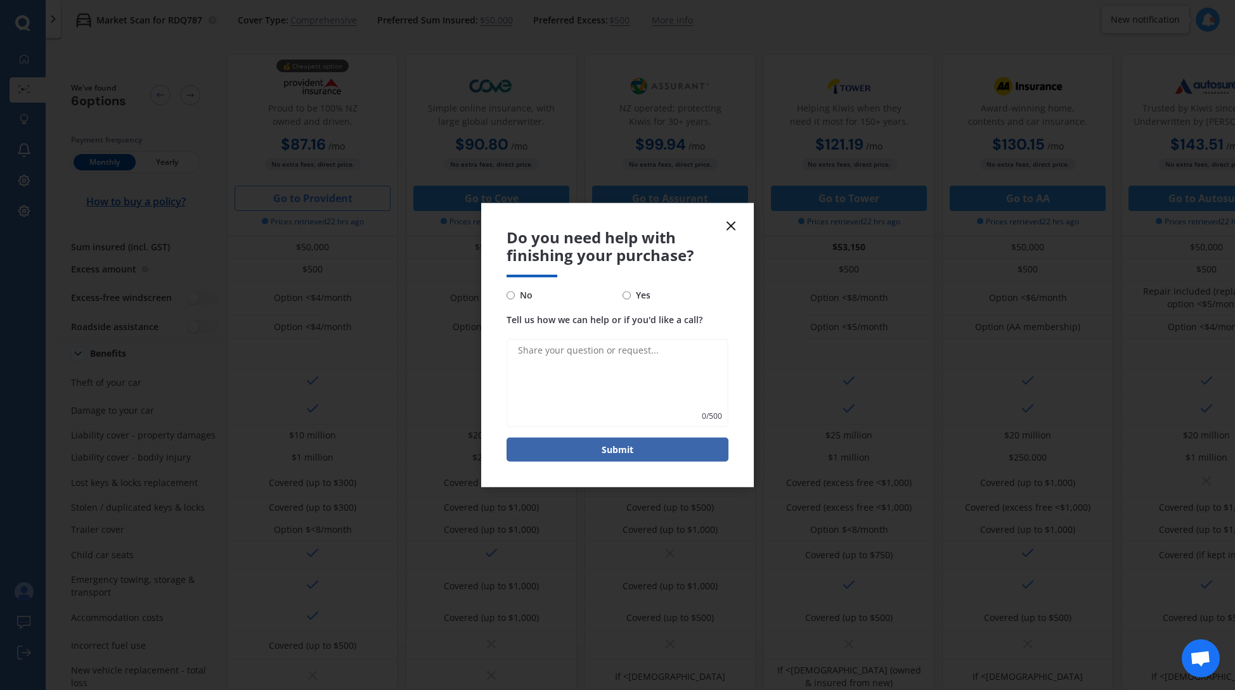
click at [731, 224] on icon at bounding box center [730, 225] width 15 height 15
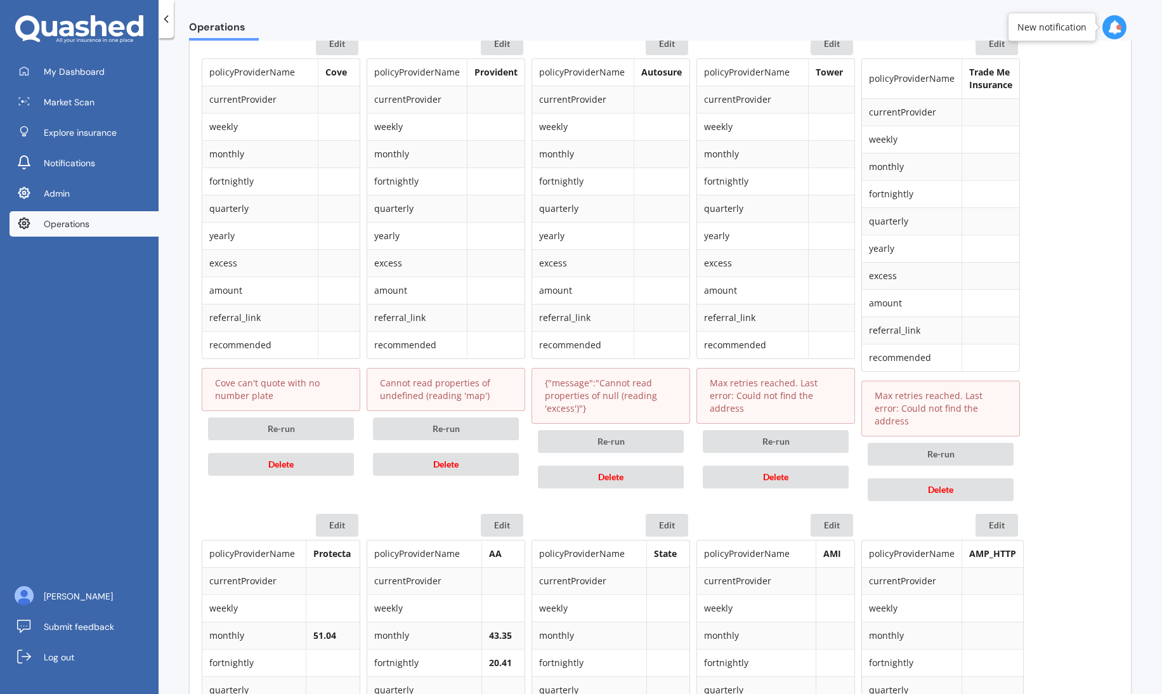
scroll to position [644, 0]
click at [306, 464] on button "Delete" at bounding box center [281, 464] width 146 height 23
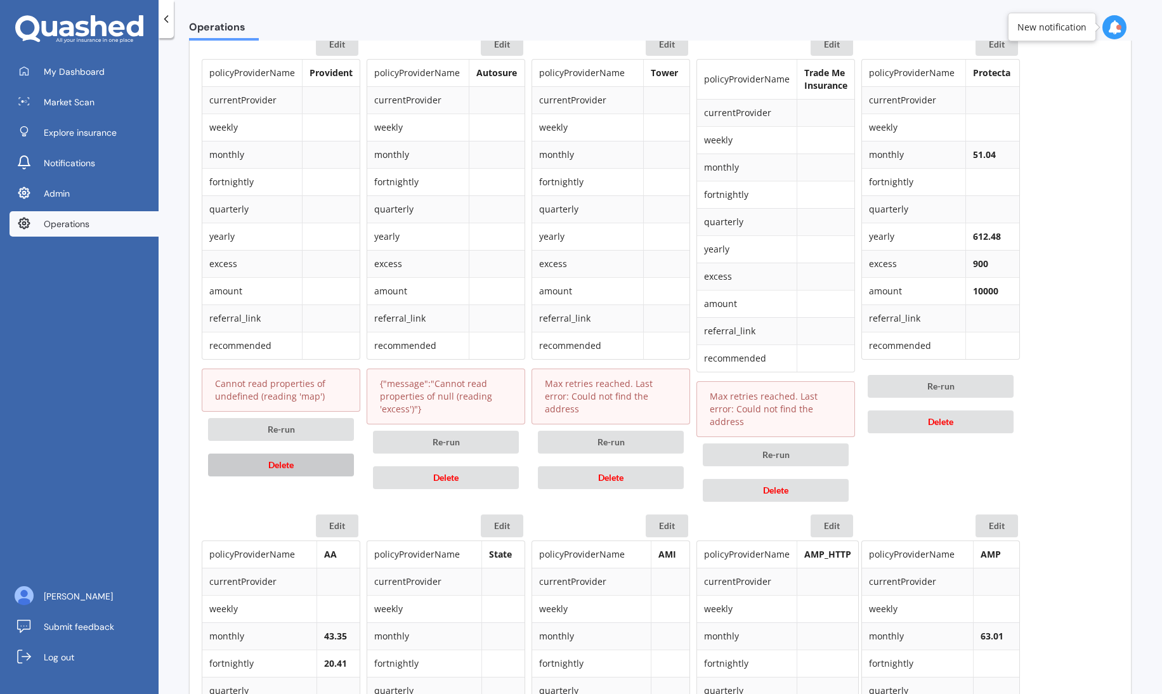
click at [298, 461] on button "Delete" at bounding box center [281, 464] width 146 height 23
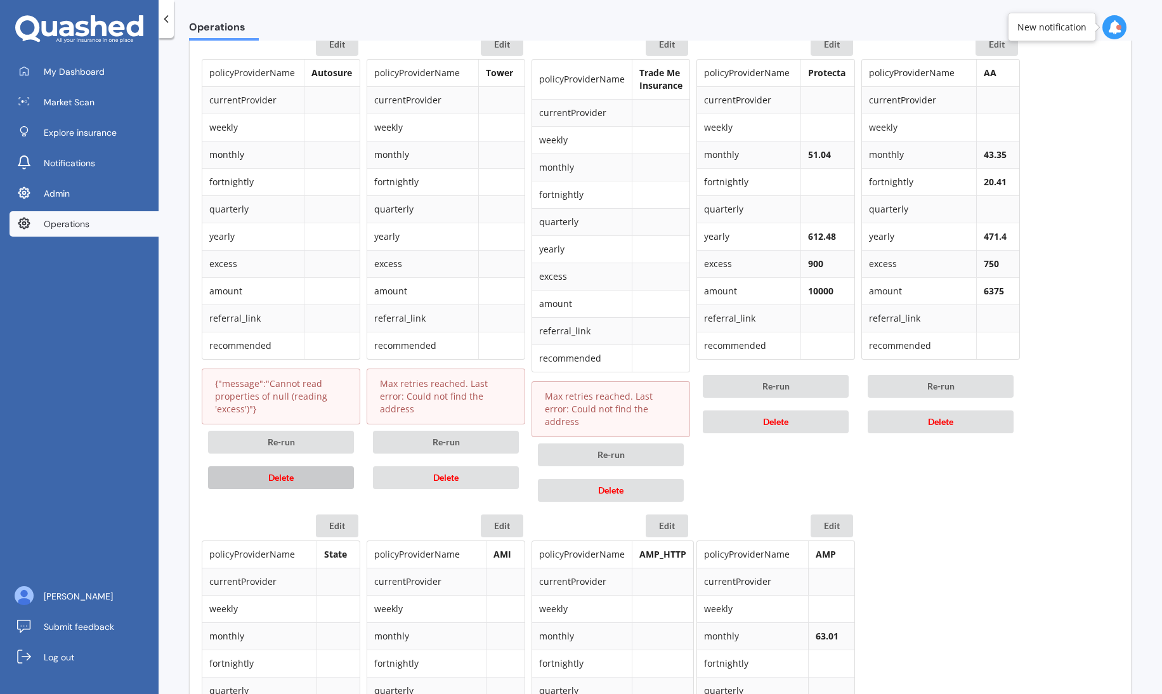
click at [269, 479] on span "Delete" at bounding box center [280, 477] width 25 height 11
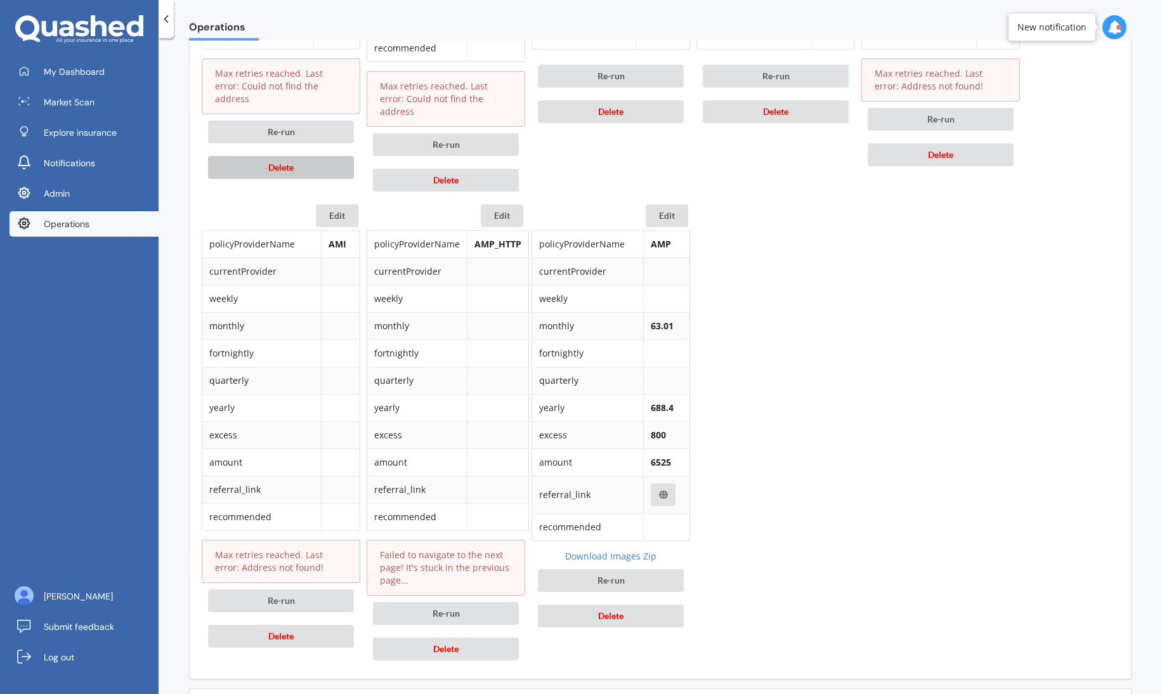
scroll to position [964, 0]
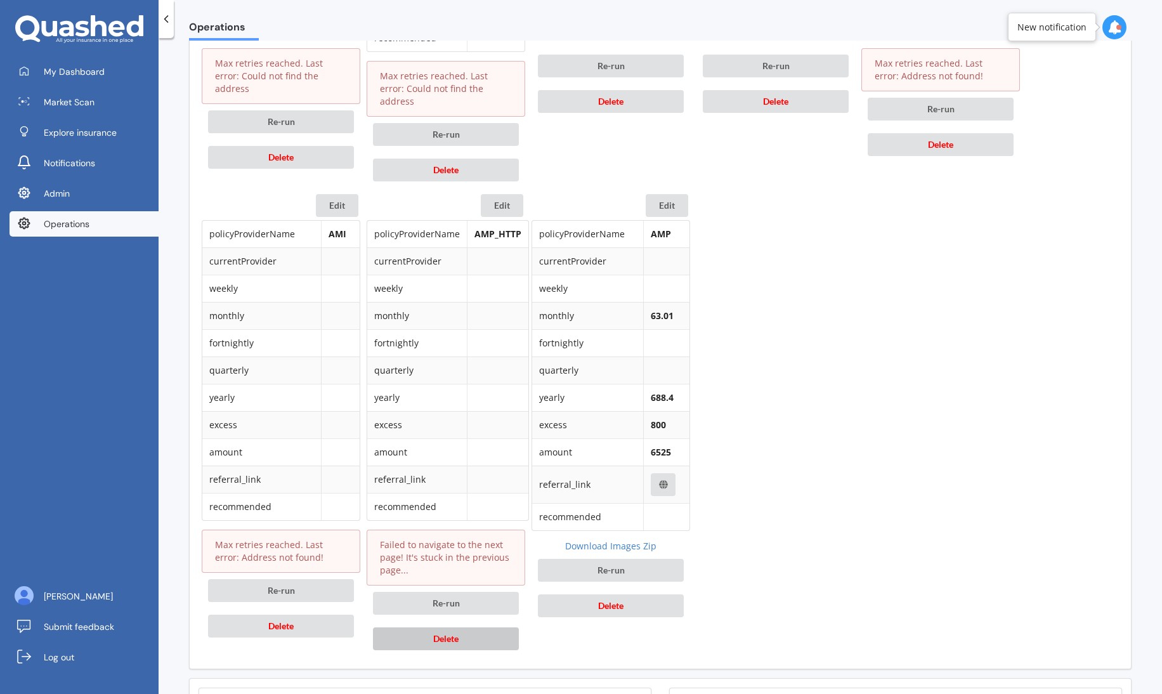
drag, startPoint x: 467, startPoint y: 633, endPoint x: 398, endPoint y: 625, distance: 69.5
click at [467, 633] on button "Delete" at bounding box center [446, 638] width 146 height 23
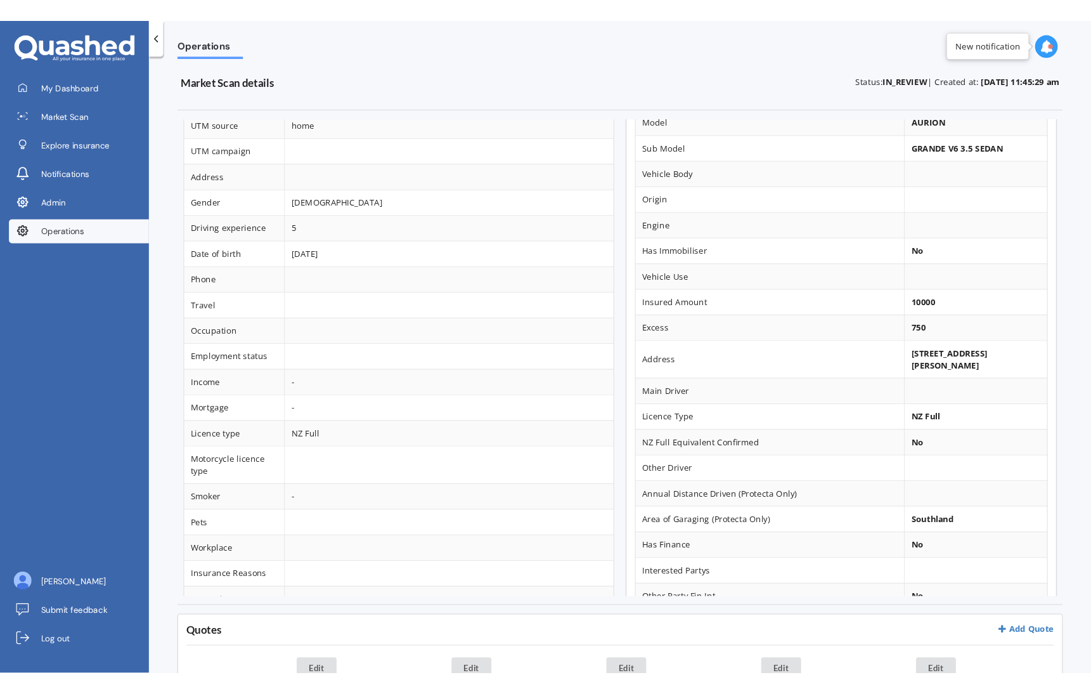
scroll to position [0, 0]
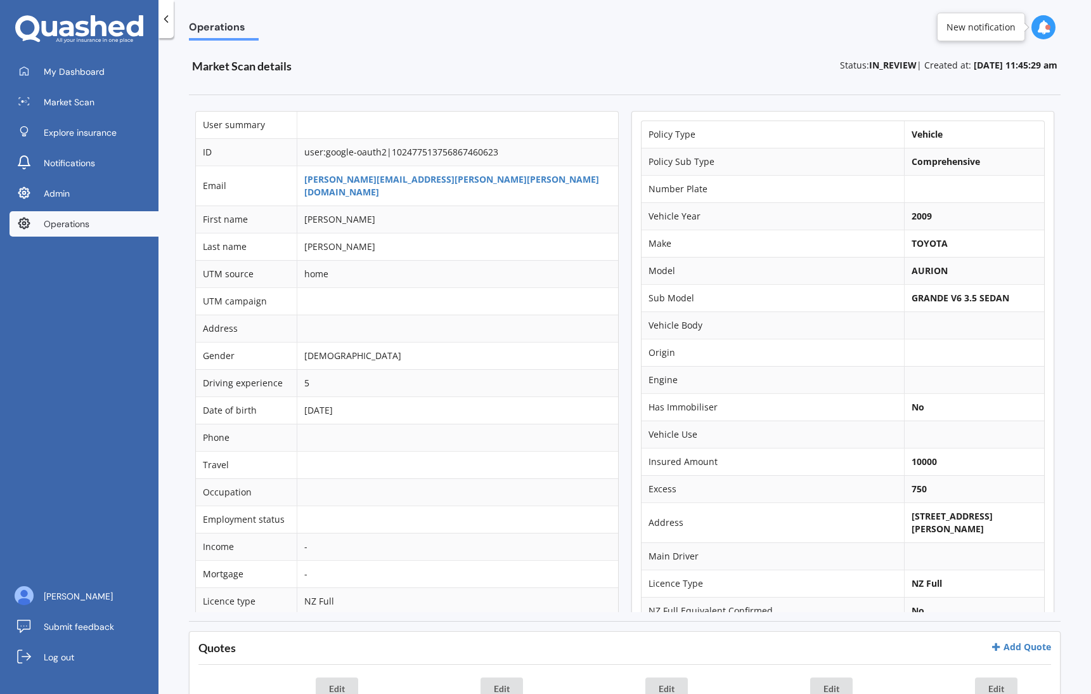
click at [912, 511] on b "[STREET_ADDRESS][PERSON_NAME]" at bounding box center [952, 522] width 81 height 25
click at [938, 514] on b "[STREET_ADDRESS][PERSON_NAME]" at bounding box center [952, 522] width 81 height 25
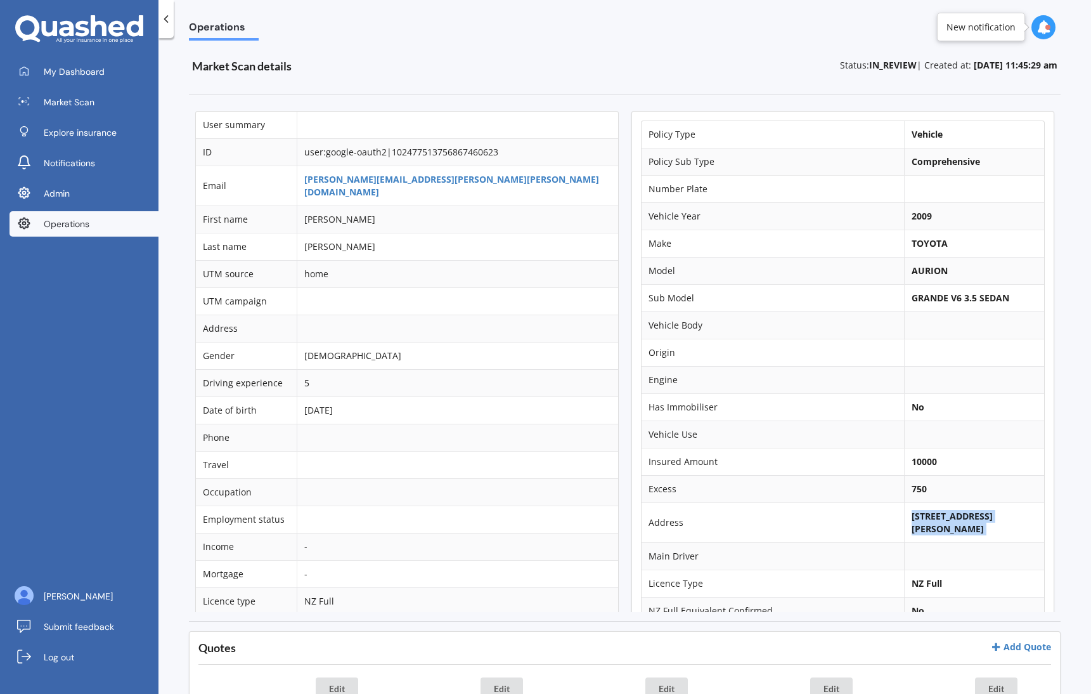
click at [938, 514] on b "[STREET_ADDRESS][PERSON_NAME]" at bounding box center [952, 522] width 81 height 25
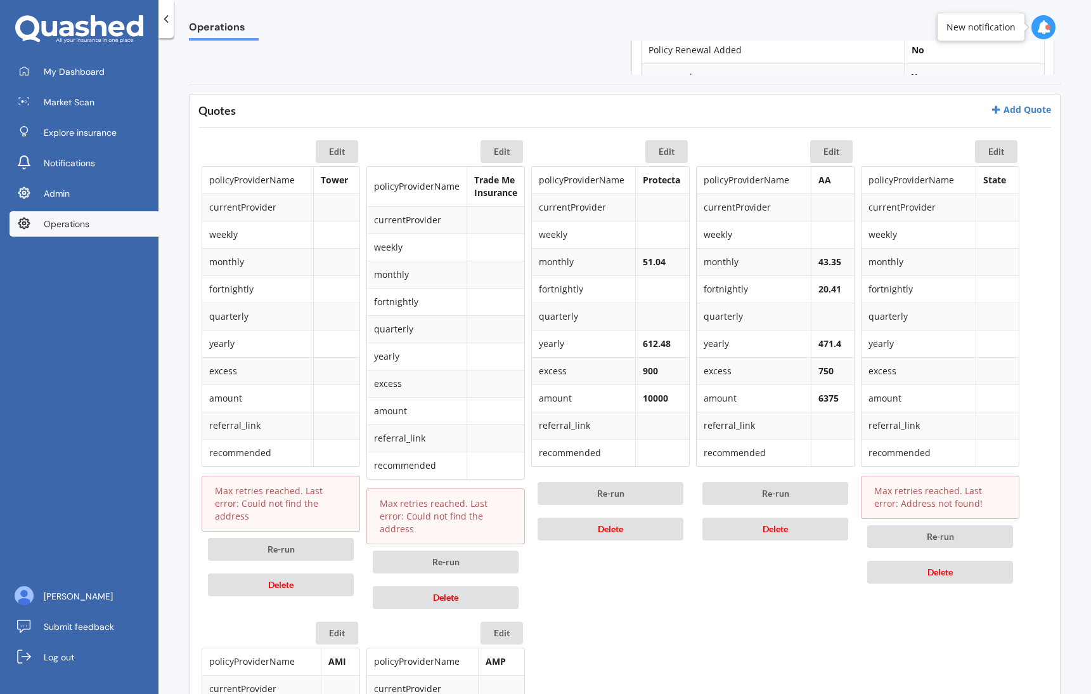
scroll to position [571, 0]
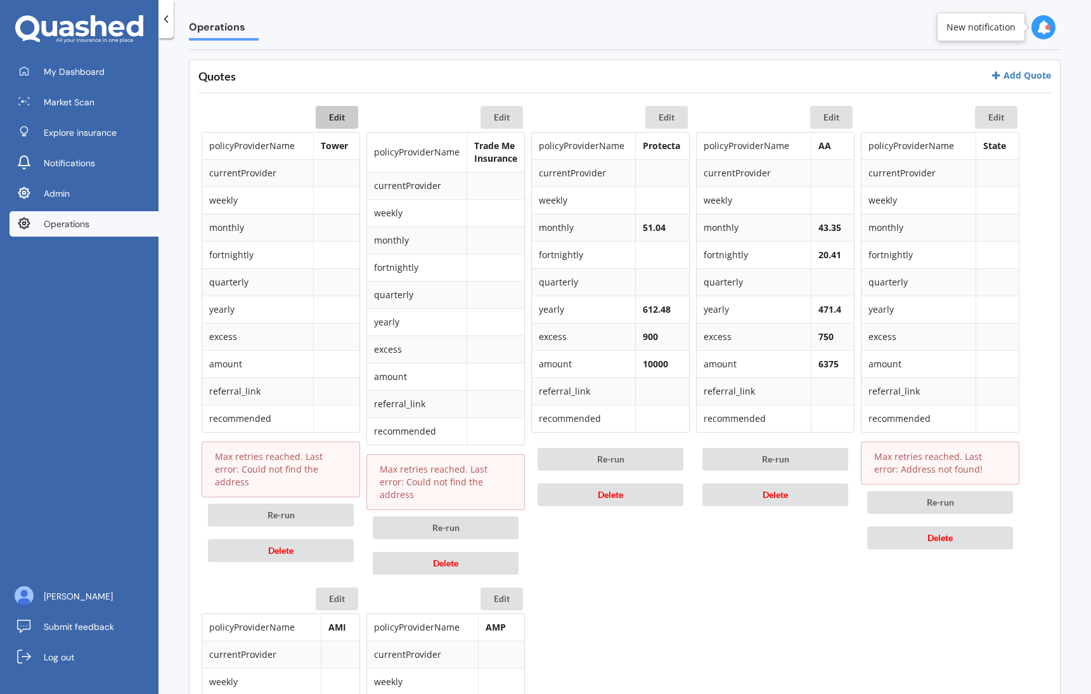
click at [332, 115] on button "Edit" at bounding box center [337, 117] width 42 height 23
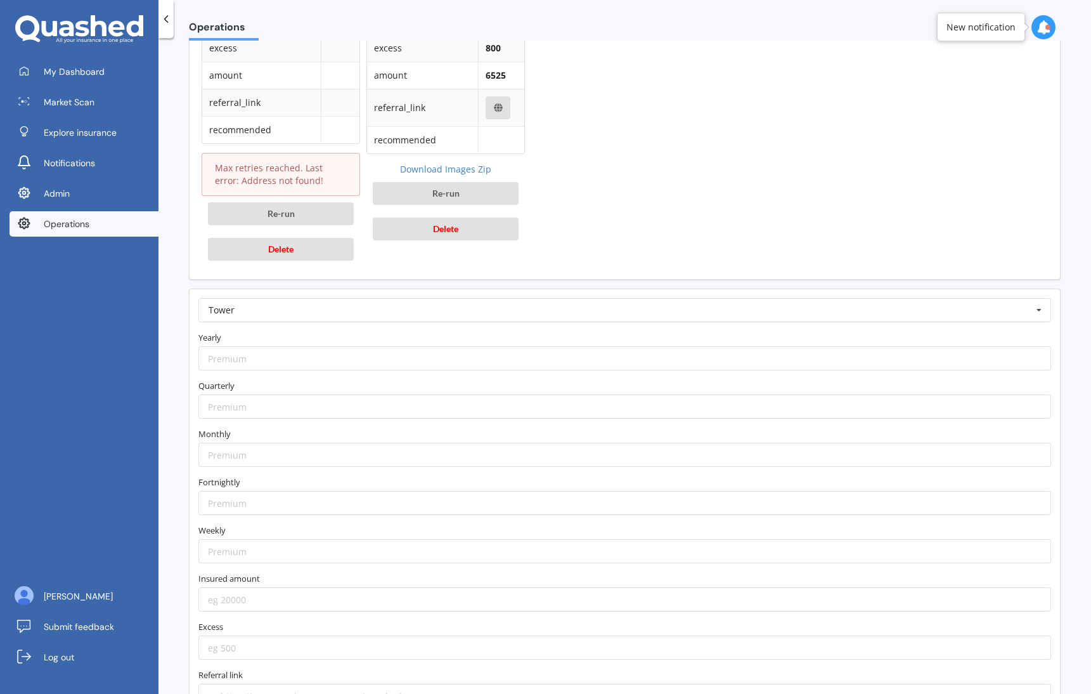
scroll to position [1342, 0]
click at [308, 346] on input "number" at bounding box center [624, 358] width 853 height 24
paste input "669.24"
type input "669.24"
click at [328, 446] on input "number" at bounding box center [624, 454] width 853 height 24
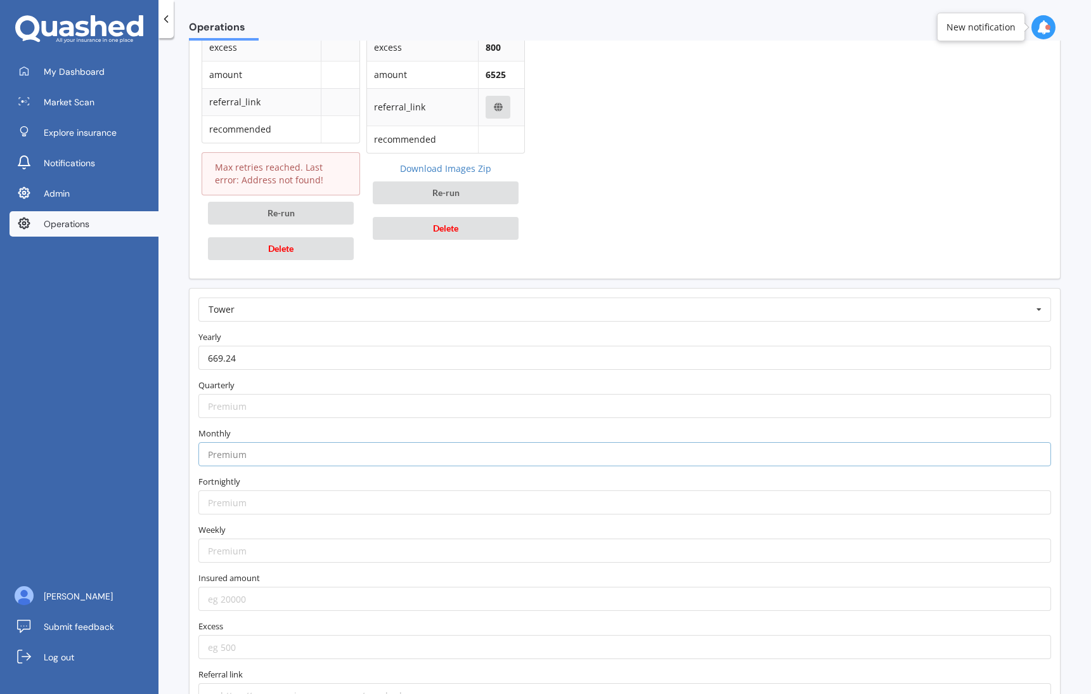
paste input "61.99"
type input "61.99"
click at [290, 475] on label "Fortnightly" at bounding box center [624, 481] width 853 height 13
click at [325, 590] on input "number" at bounding box center [624, 598] width 853 height 24
type input "8100"
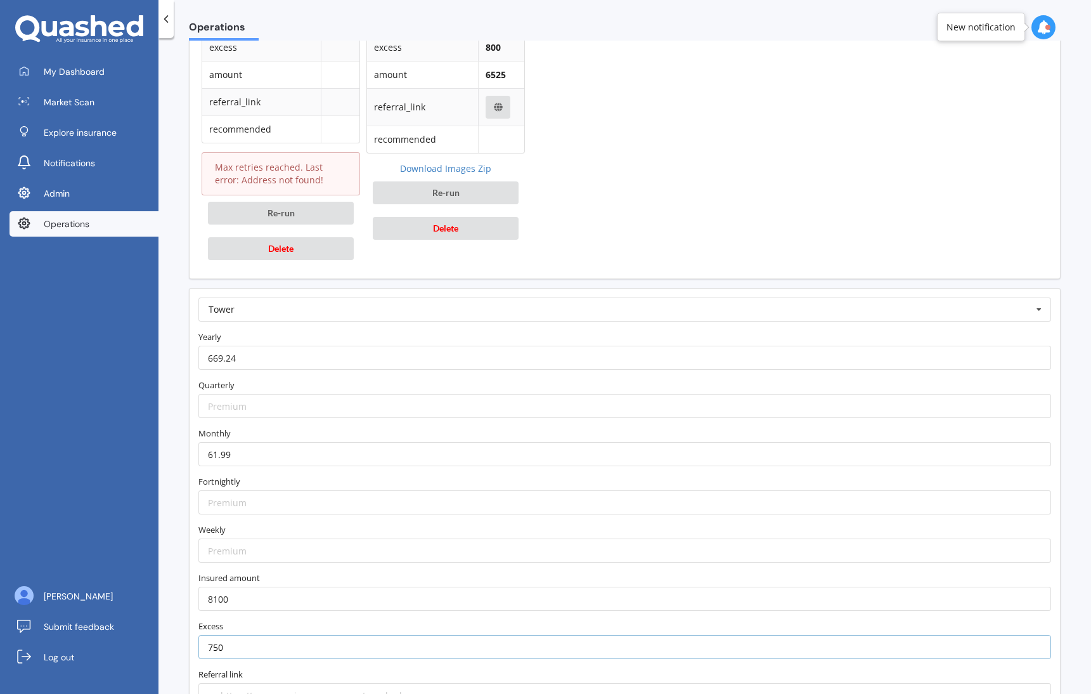
type input "750"
click at [514, 668] on label "Referral link" at bounding box center [624, 674] width 853 height 13
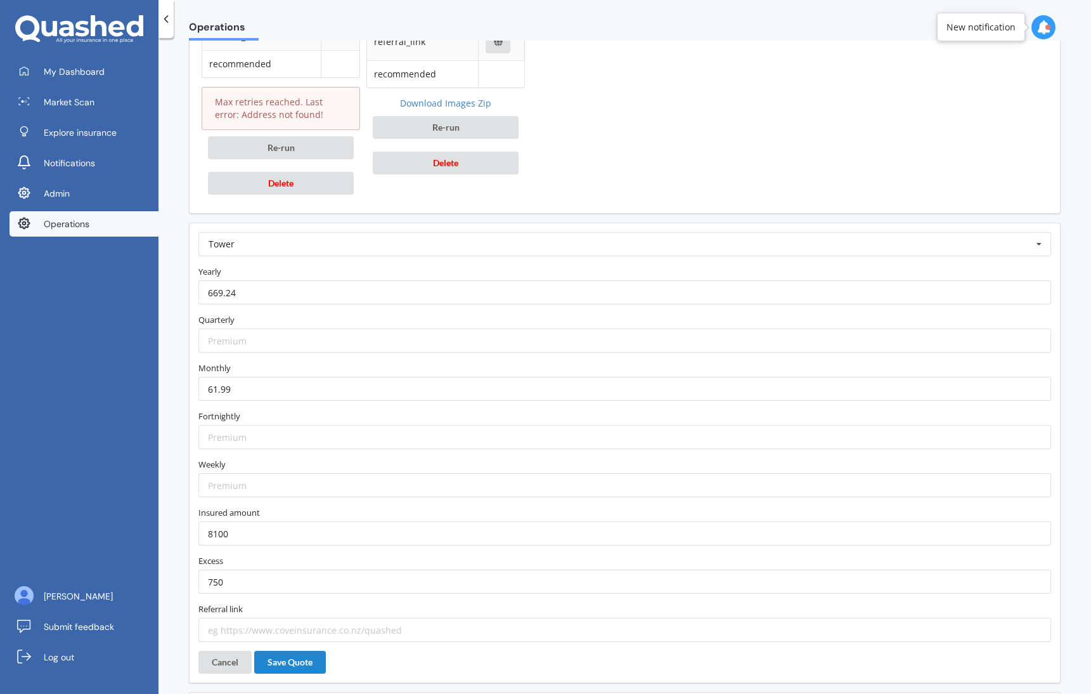
scroll to position [1417, 0]
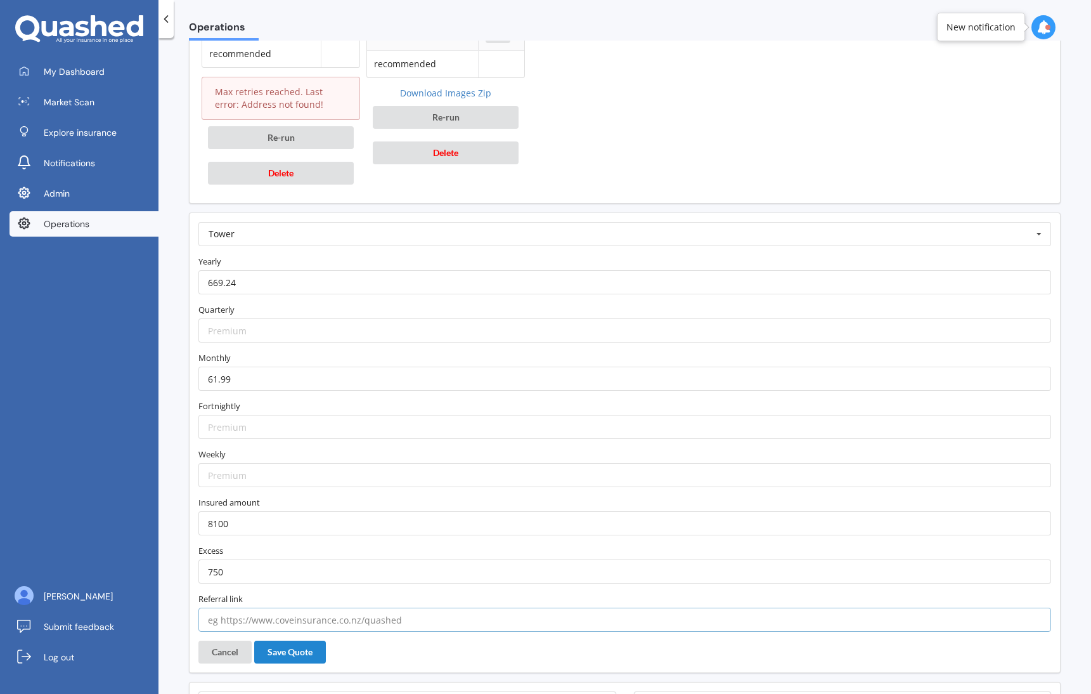
click at [351, 609] on input "text" at bounding box center [624, 619] width 853 height 24
paste input "[URL][DOMAIN_NAME]"
type input "[URL][DOMAIN_NAME]"
click at [318, 640] on button "Save Quote" at bounding box center [290, 651] width 72 height 23
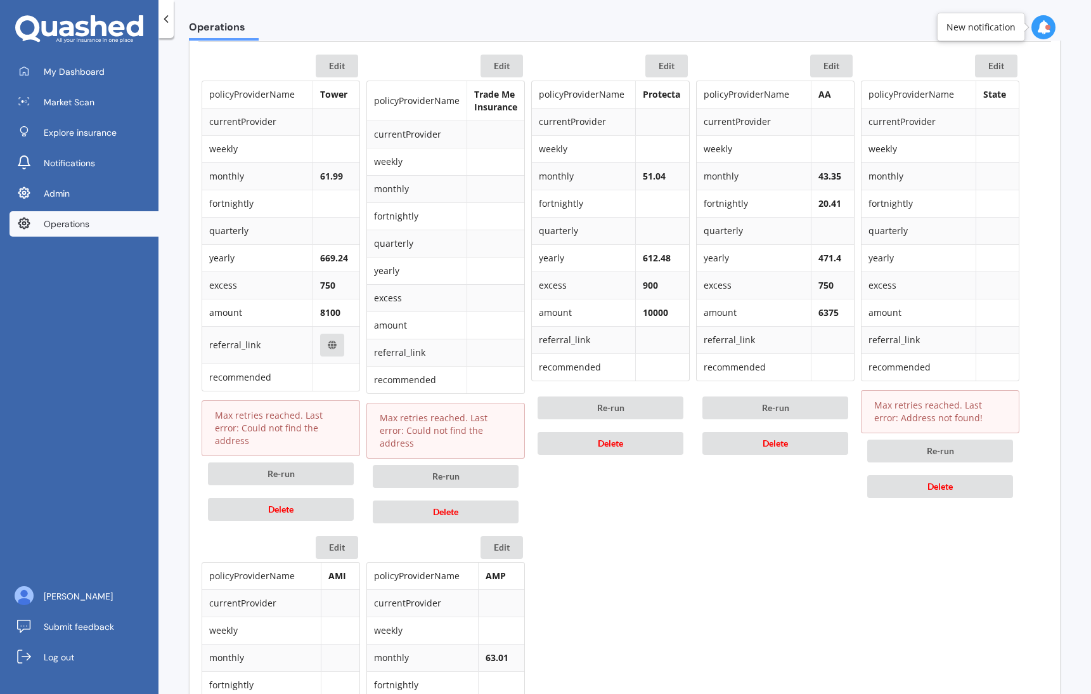
scroll to position [621, 0]
click at [826, 67] on button "Edit" at bounding box center [831, 67] width 42 height 23
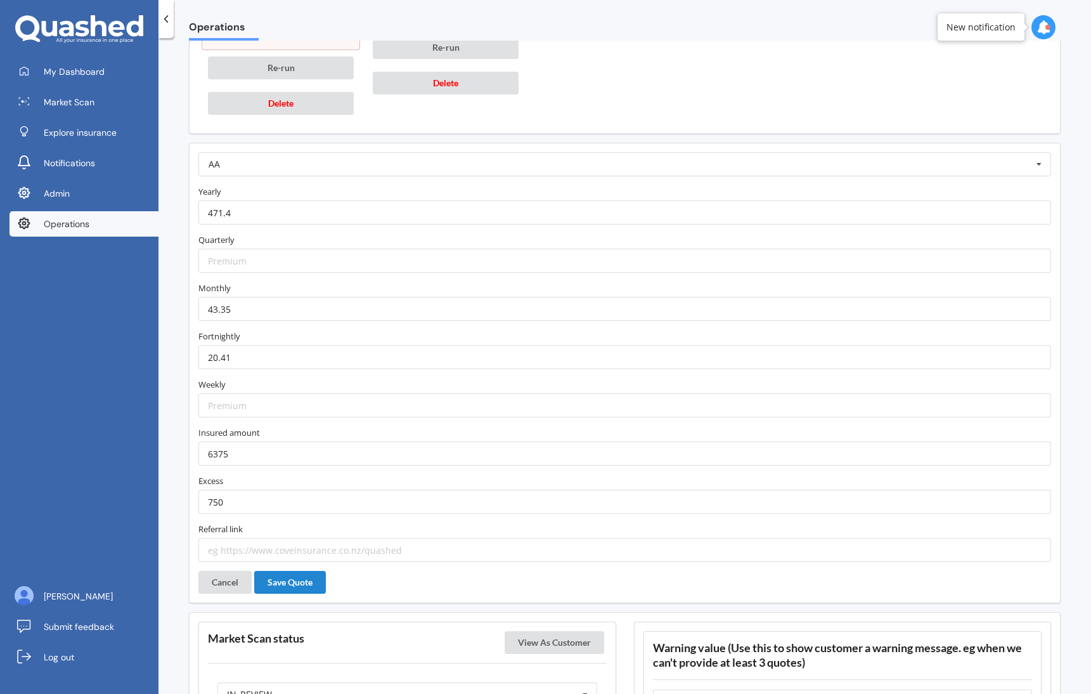
scroll to position [1, 0]
click at [380, 544] on input "text" at bounding box center [624, 550] width 853 height 24
paste input "[URL][DOMAIN_NAME][DOMAIN_NAME]"
type input "[URL][DOMAIN_NAME][DOMAIN_NAME]"
click at [298, 571] on button "Save Quote" at bounding box center [290, 582] width 72 height 23
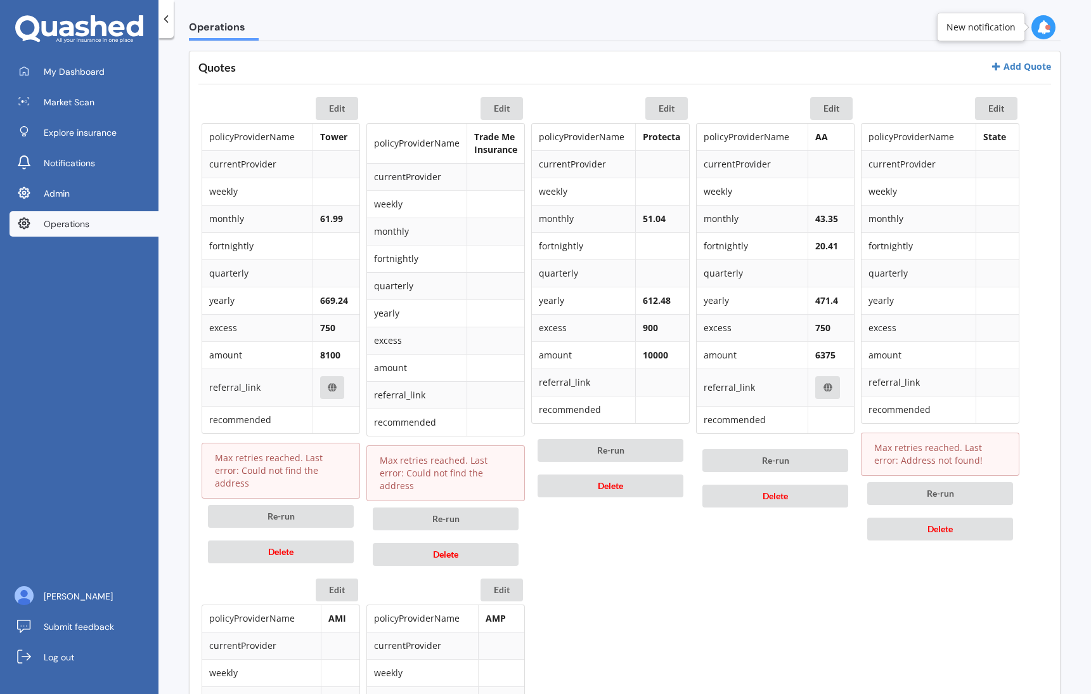
scroll to position [580, 0]
click at [955, 529] on button "Delete" at bounding box center [940, 529] width 146 height 23
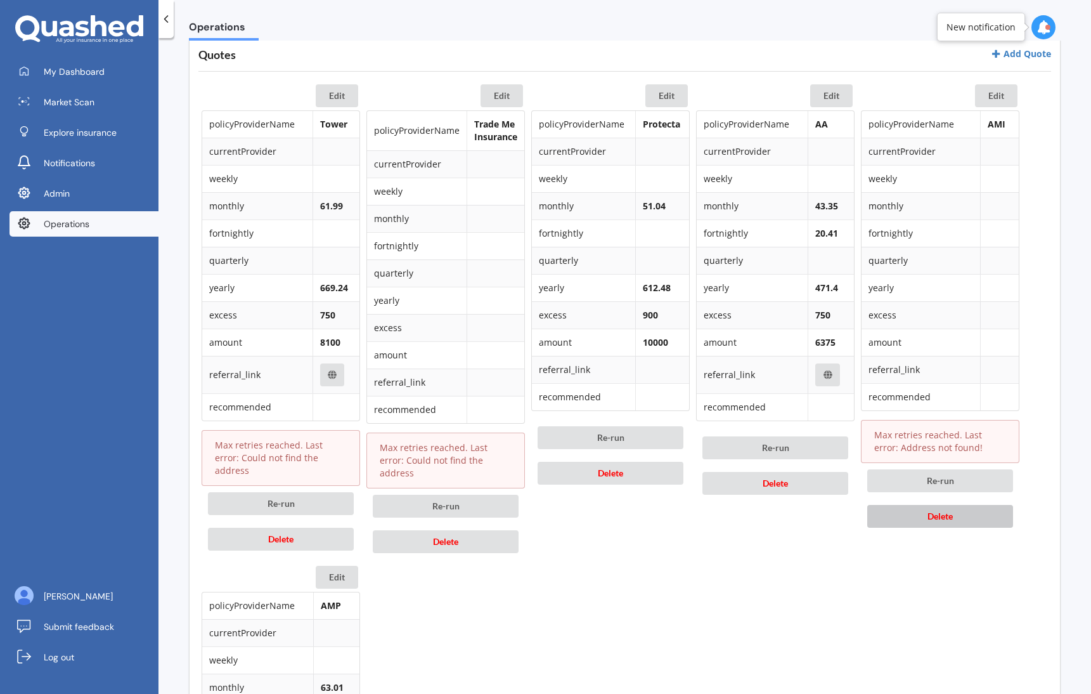
scroll to position [594, 0]
click at [929, 516] on span "Delete" at bounding box center [940, 514] width 25 height 11
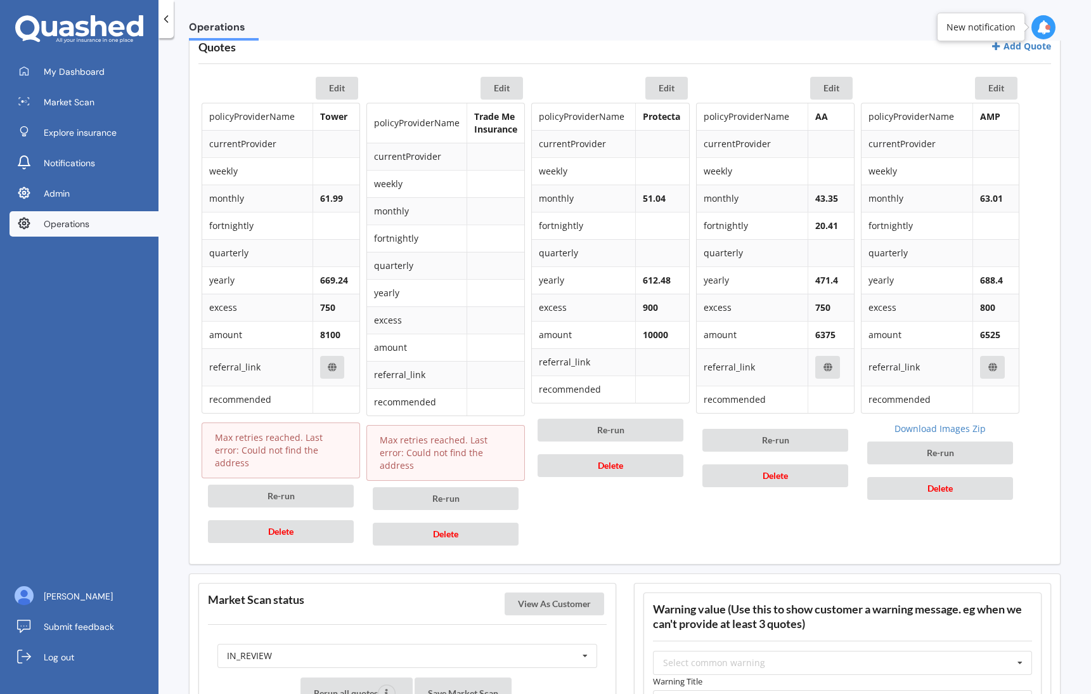
scroll to position [543, 0]
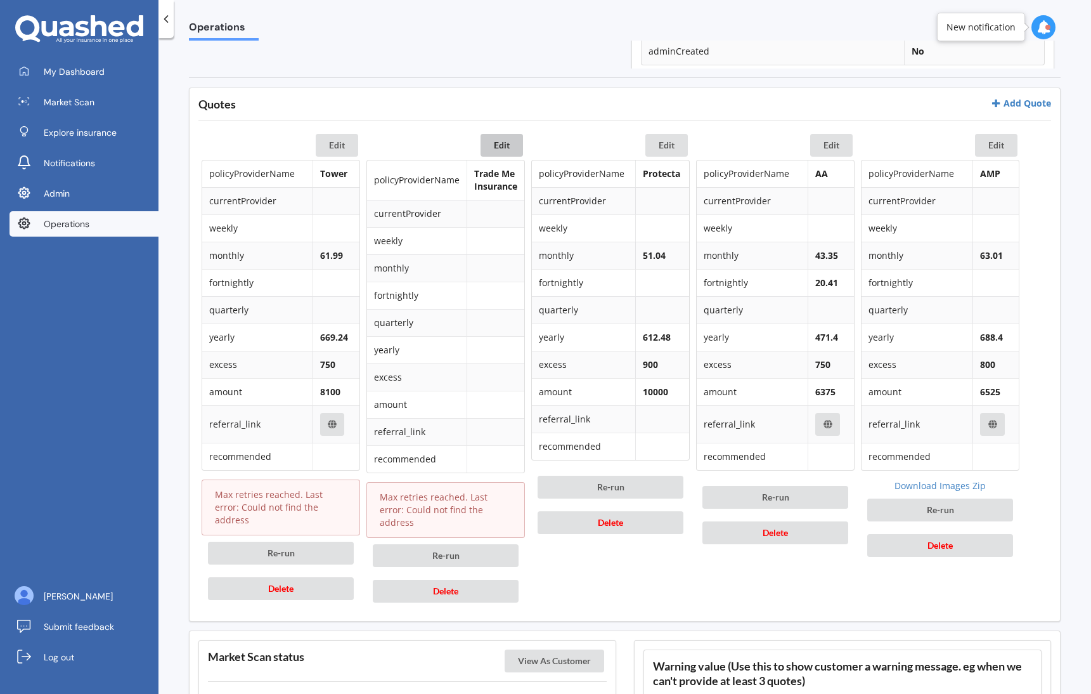
click at [504, 151] on button "Edit" at bounding box center [502, 145] width 42 height 23
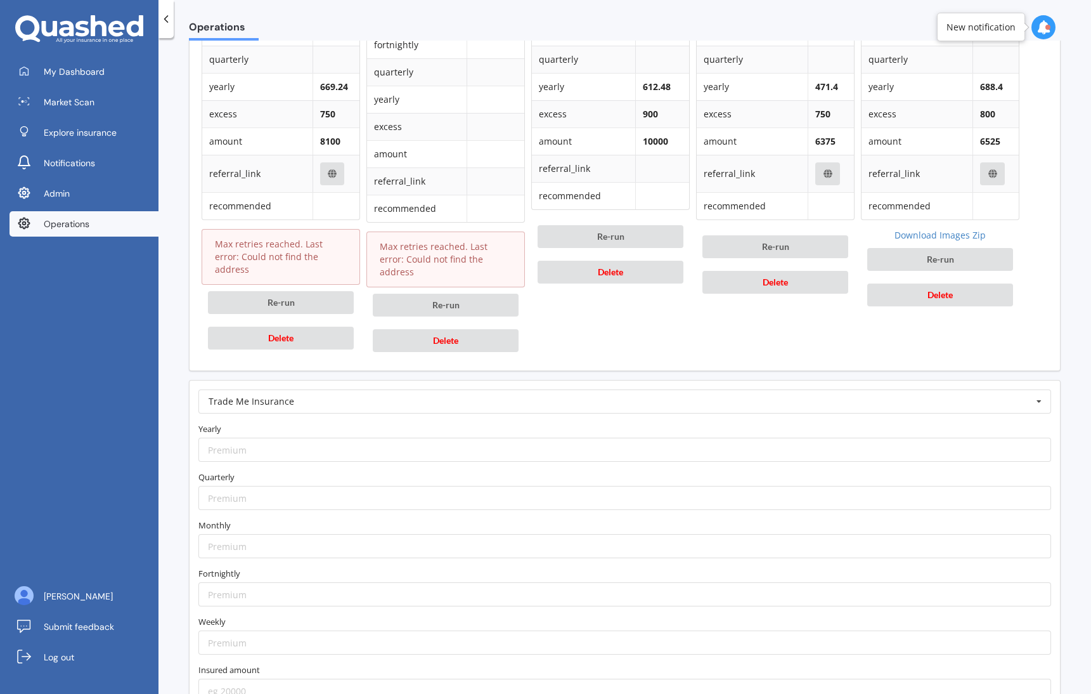
scroll to position [810, 0]
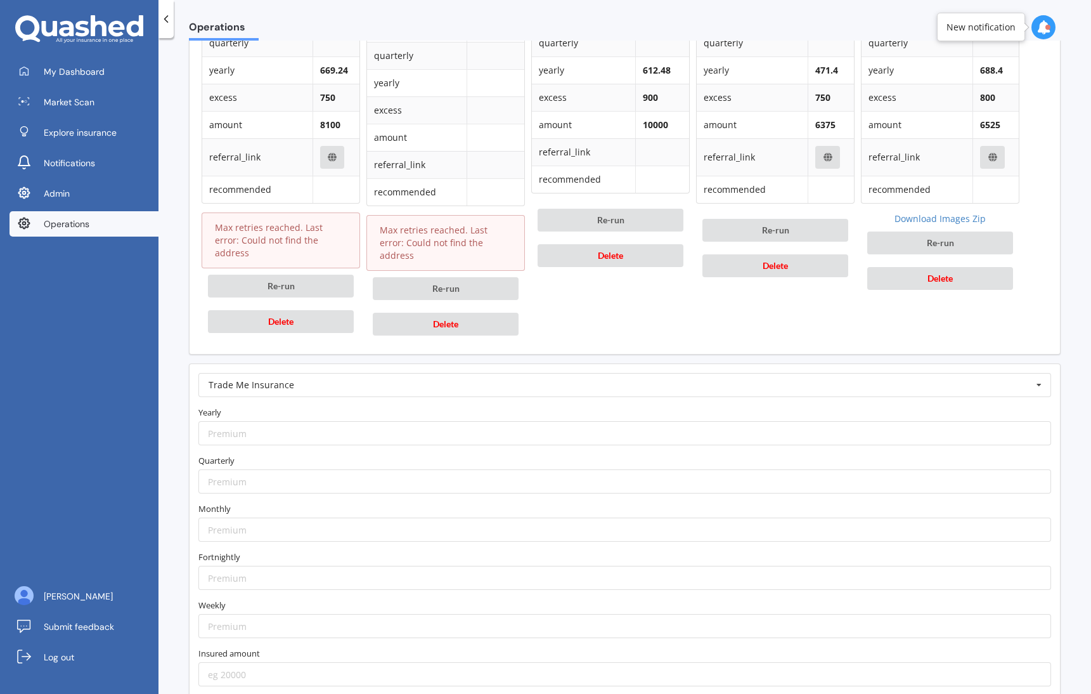
click at [333, 406] on label "Yearly" at bounding box center [624, 412] width 853 height 13
click at [328, 421] on input "number" at bounding box center [624, 433] width 853 height 24
paste input "803.74"
type input "803.74"
click at [357, 517] on input "number" at bounding box center [624, 529] width 853 height 24
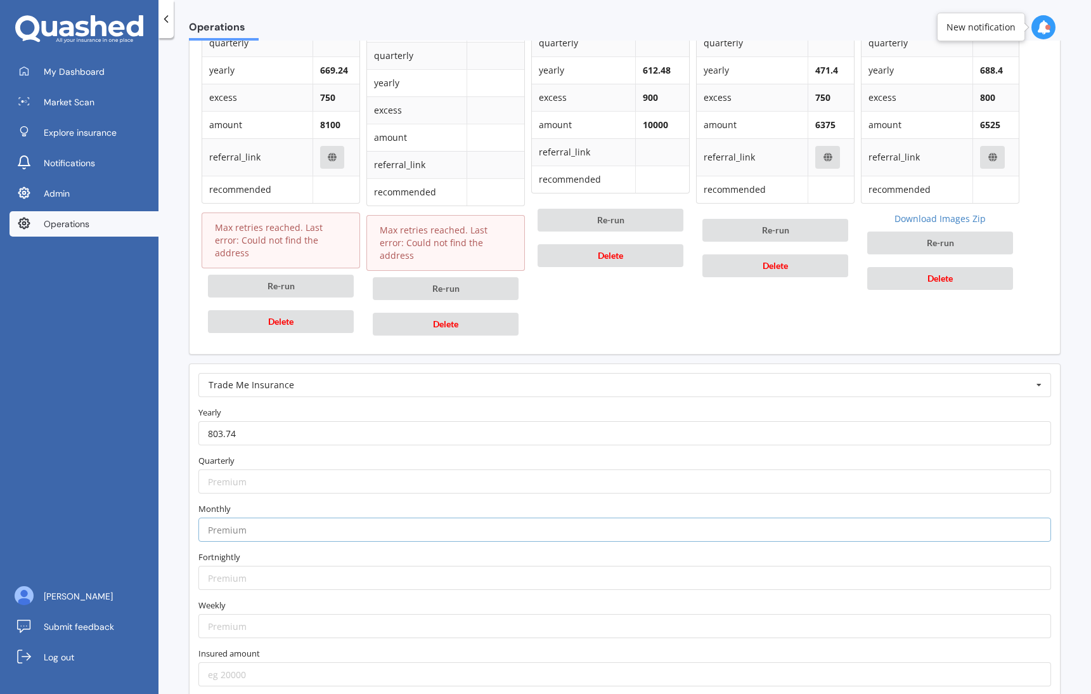
click at [357, 517] on input "number" at bounding box center [624, 529] width 853 height 24
paste input "73.49"
type input "73.49"
click at [349, 502] on label "Monthly" at bounding box center [624, 508] width 853 height 13
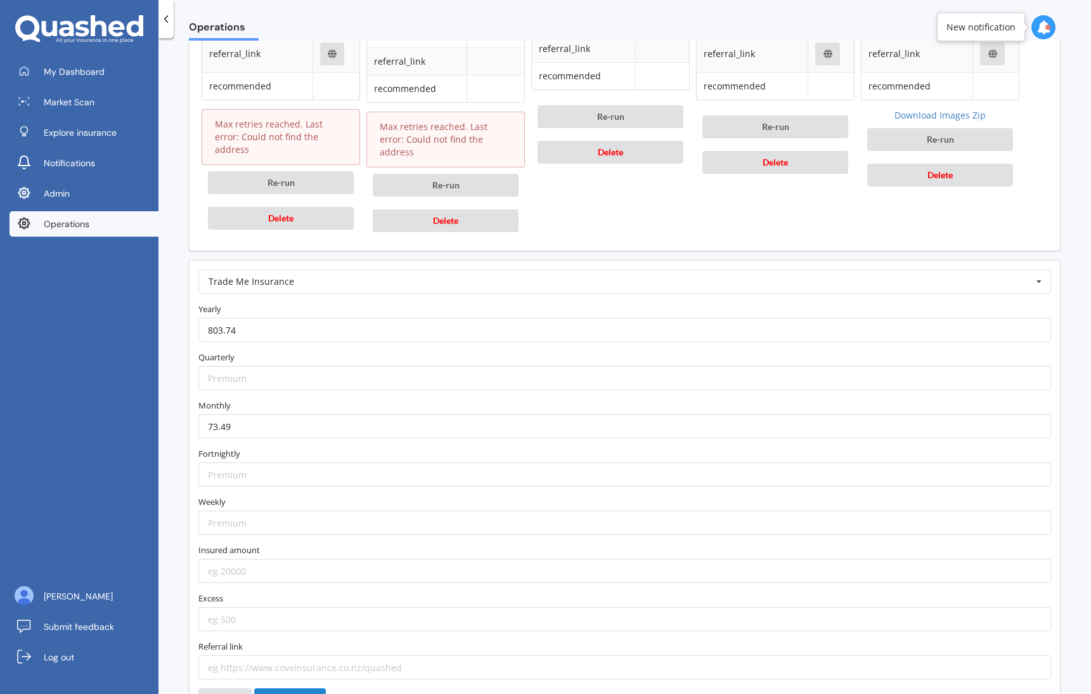
scroll to position [919, 0]
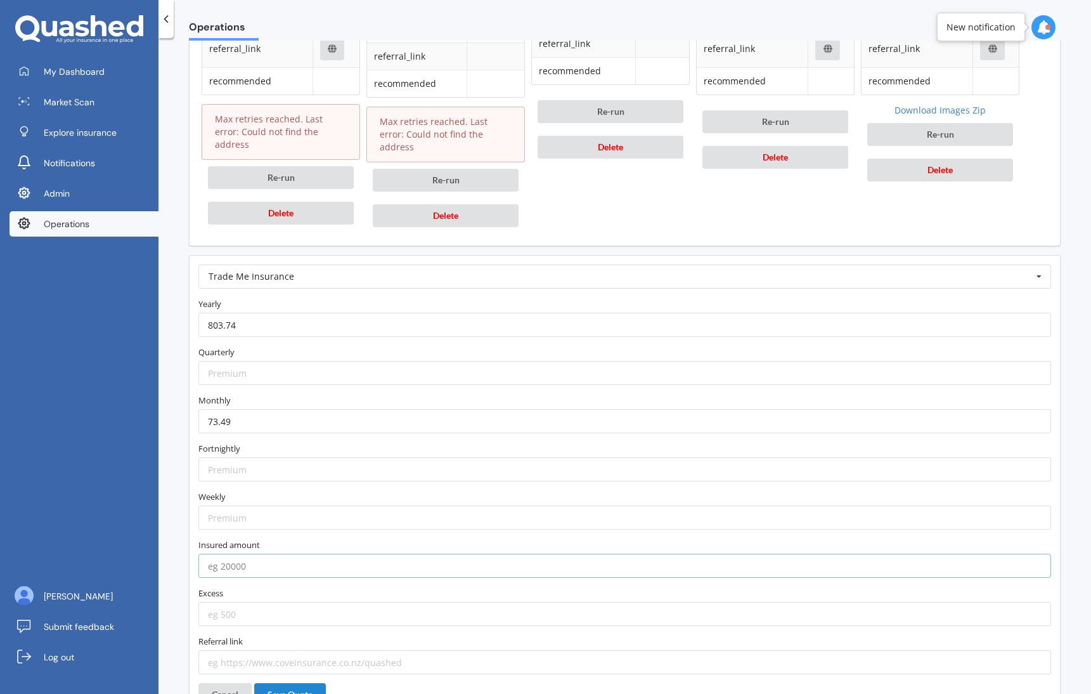
click at [256, 554] on input "number" at bounding box center [624, 566] width 853 height 24
type input "8100"
type input "750"
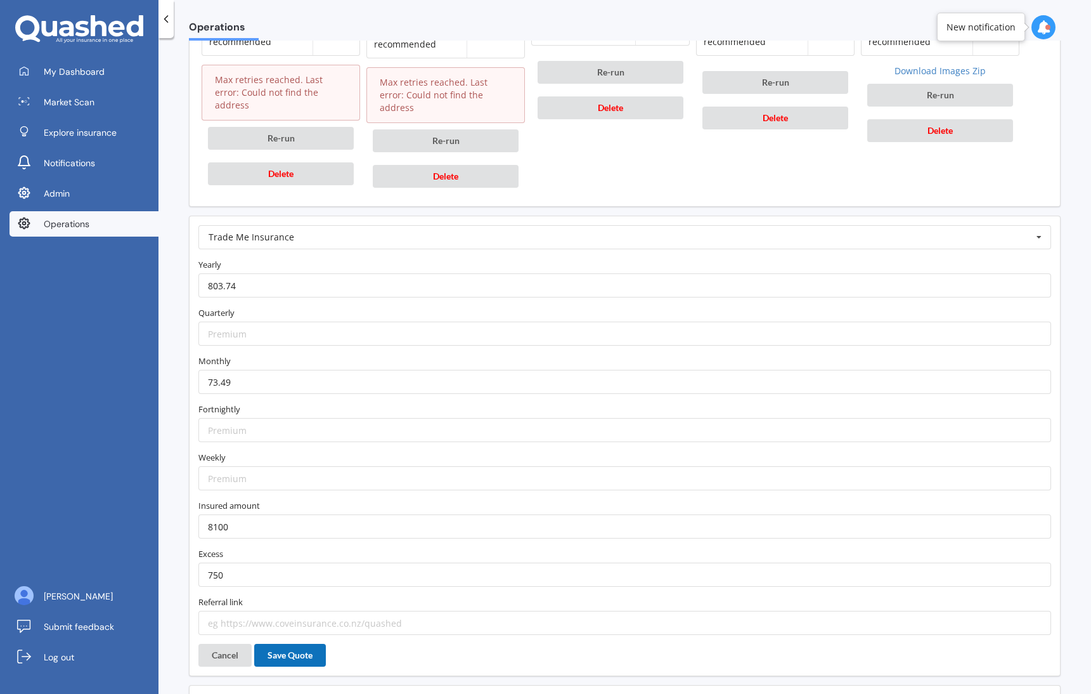
click at [314, 644] on button "Save Quote" at bounding box center [290, 655] width 72 height 23
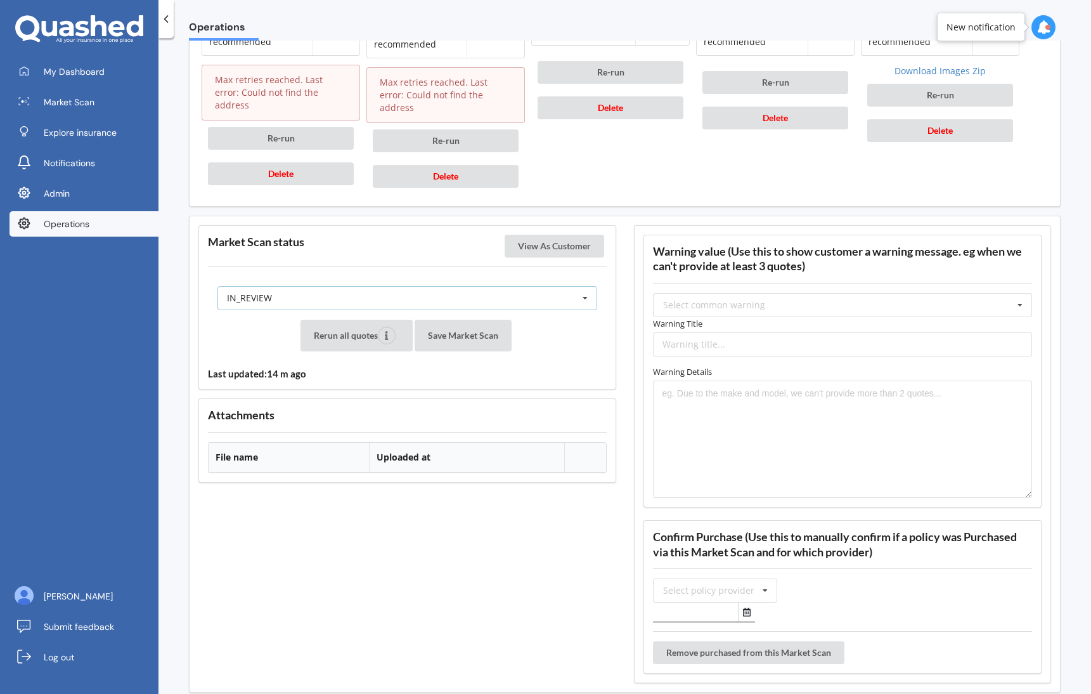
click at [394, 286] on div "IN_REVIEW READY PENDING VIEWED ABANDONED IN_REVIEW" at bounding box center [407, 298] width 380 height 24
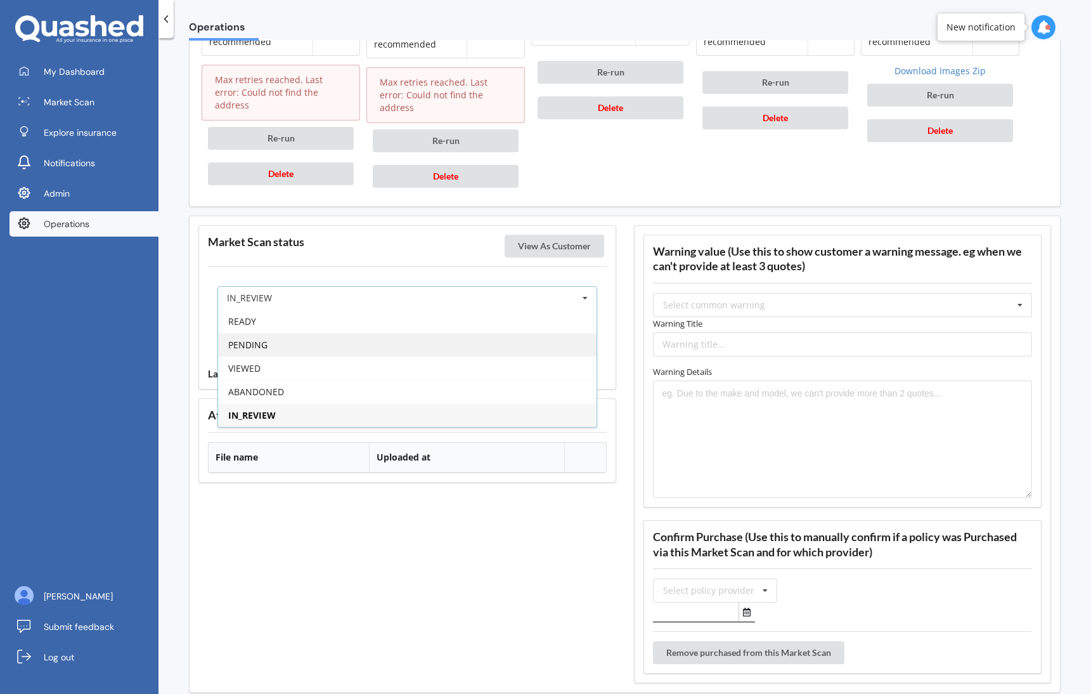
drag, startPoint x: 385, startPoint y: 326, endPoint x: 417, endPoint y: 322, distance: 32.6
click at [388, 333] on div "PENDING" at bounding box center [407, 344] width 379 height 23
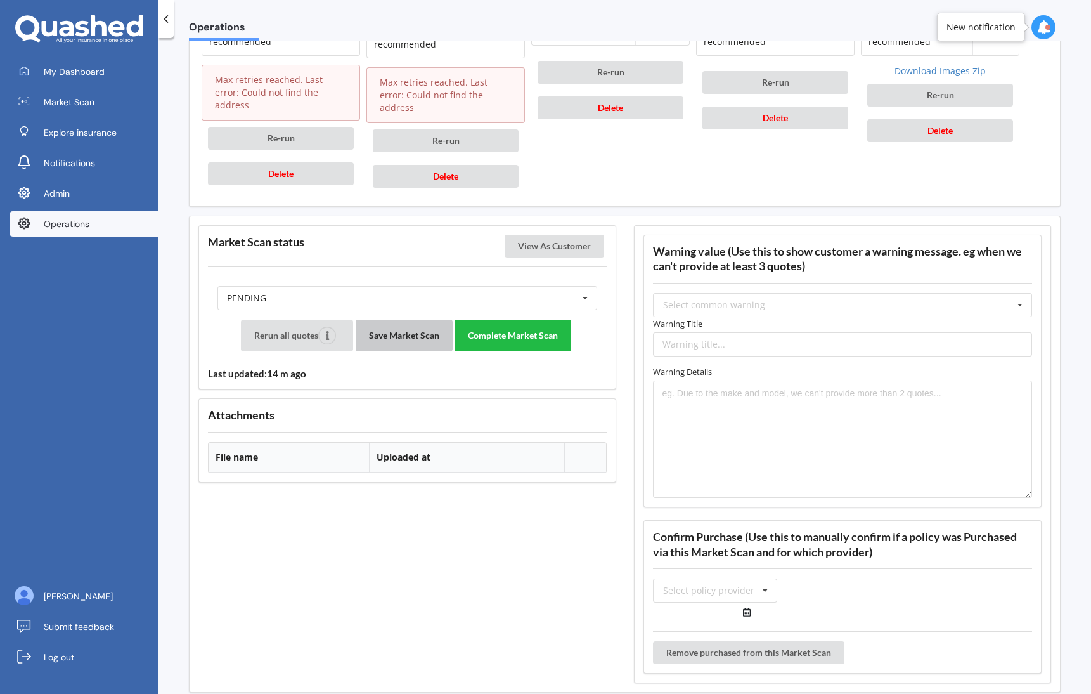
click at [417, 322] on button "Save Market Scan" at bounding box center [404, 336] width 97 height 32
click at [567, 236] on button "View As Customer" at bounding box center [555, 246] width 100 height 23
click at [526, 324] on button "Complete Market Scan" at bounding box center [513, 336] width 117 height 32
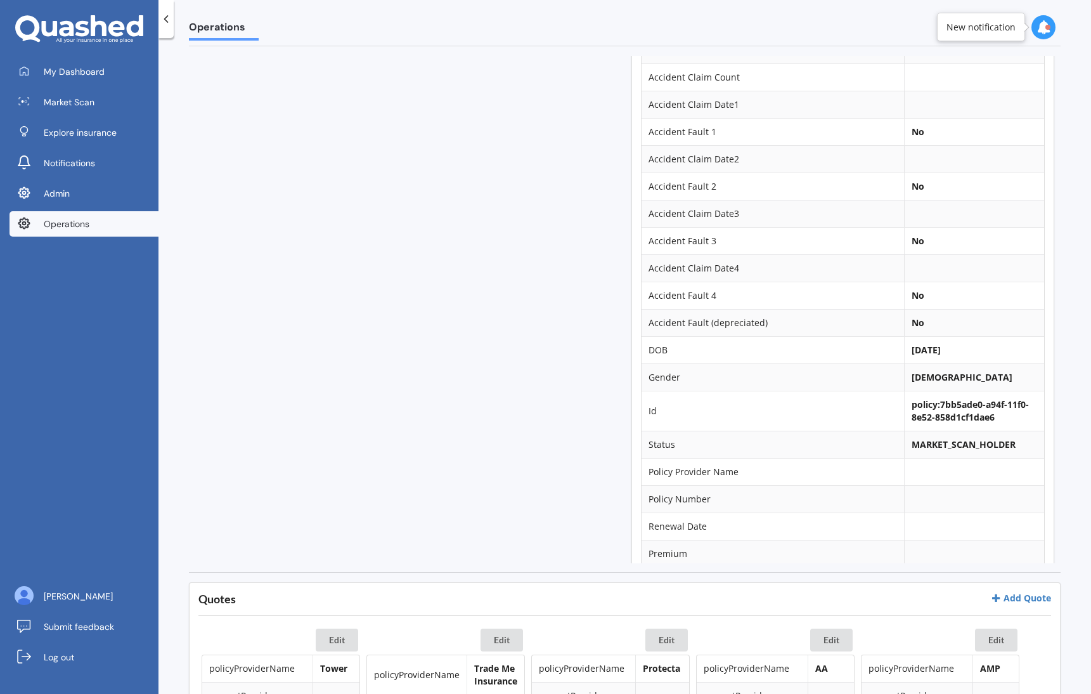
scroll to position [0, 0]
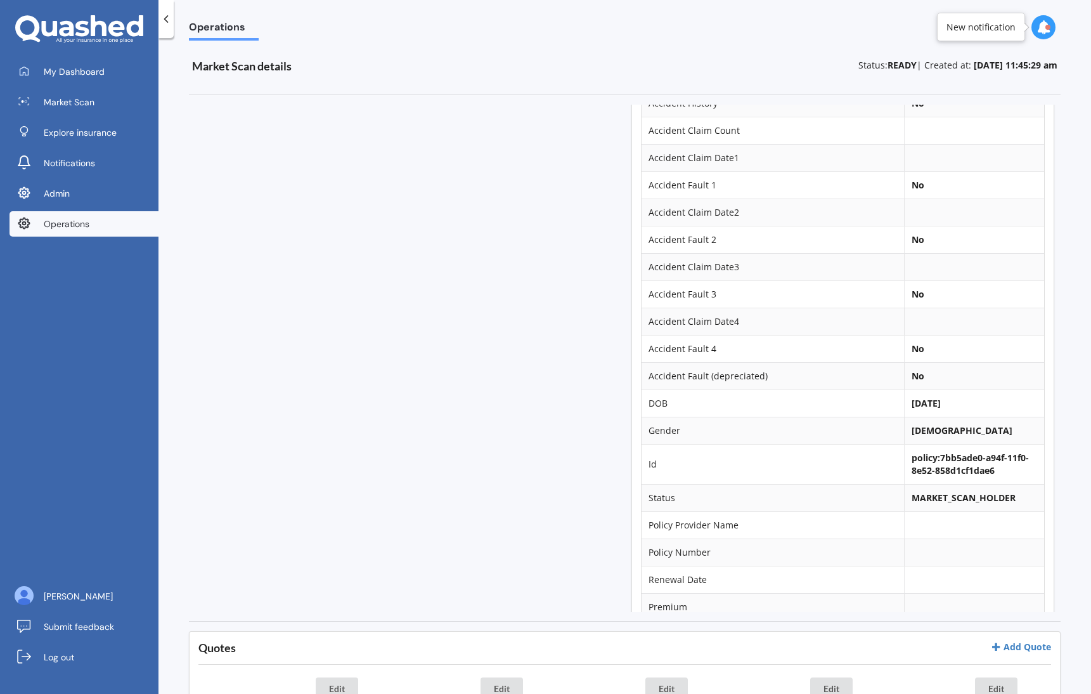
scroll to position [854, 0]
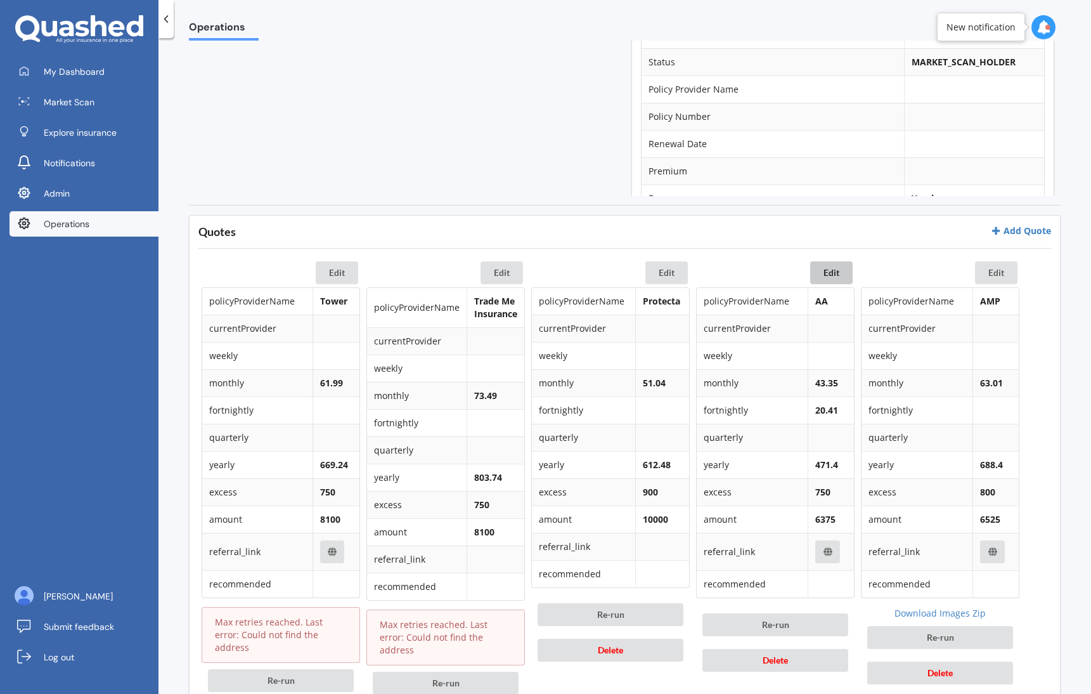
click at [822, 276] on button "Edit" at bounding box center [831, 272] width 42 height 23
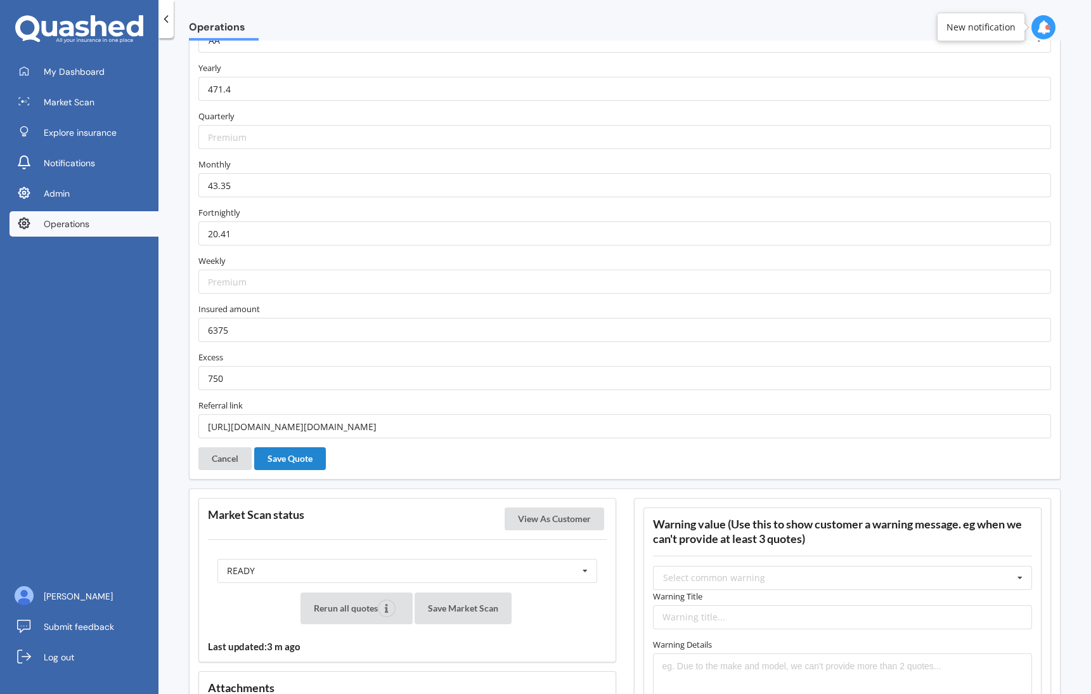
scroll to position [1160, 0]
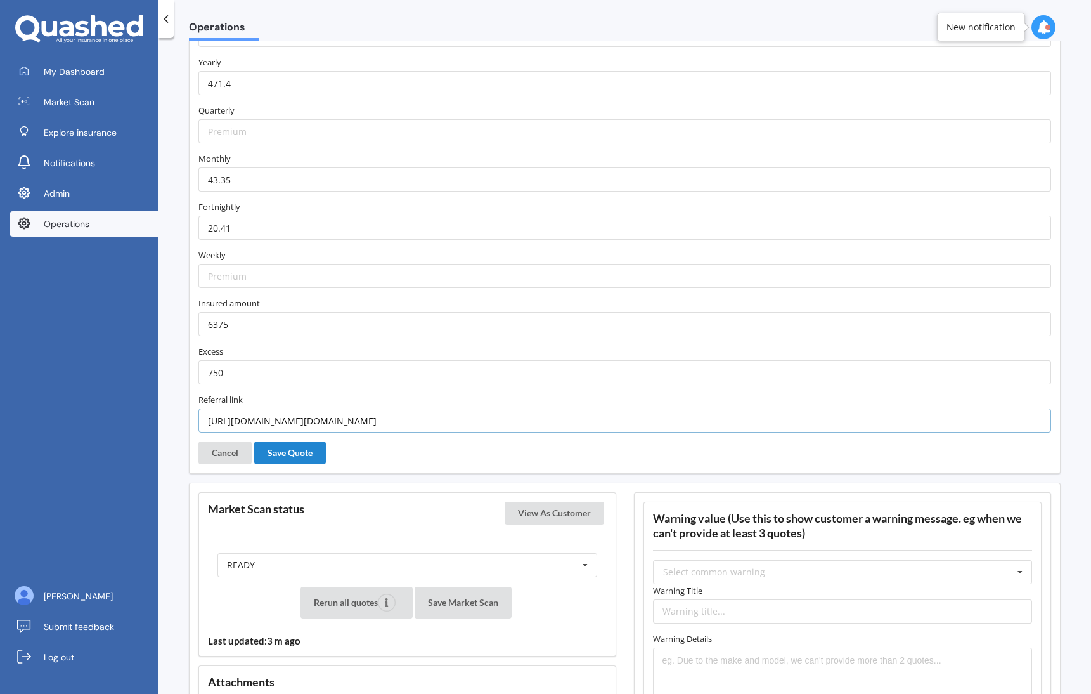
click at [325, 408] on input "[URL][DOMAIN_NAME][DOMAIN_NAME]" at bounding box center [624, 420] width 853 height 24
click at [223, 444] on button "Cancel" at bounding box center [224, 452] width 53 height 23
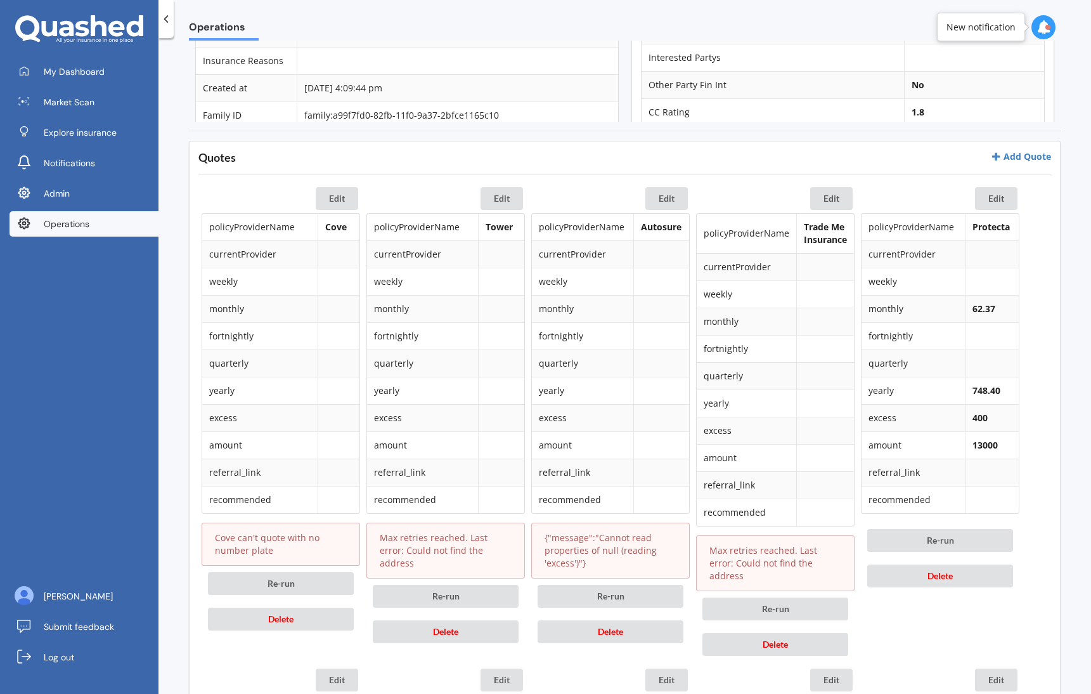
scroll to position [519, 0]
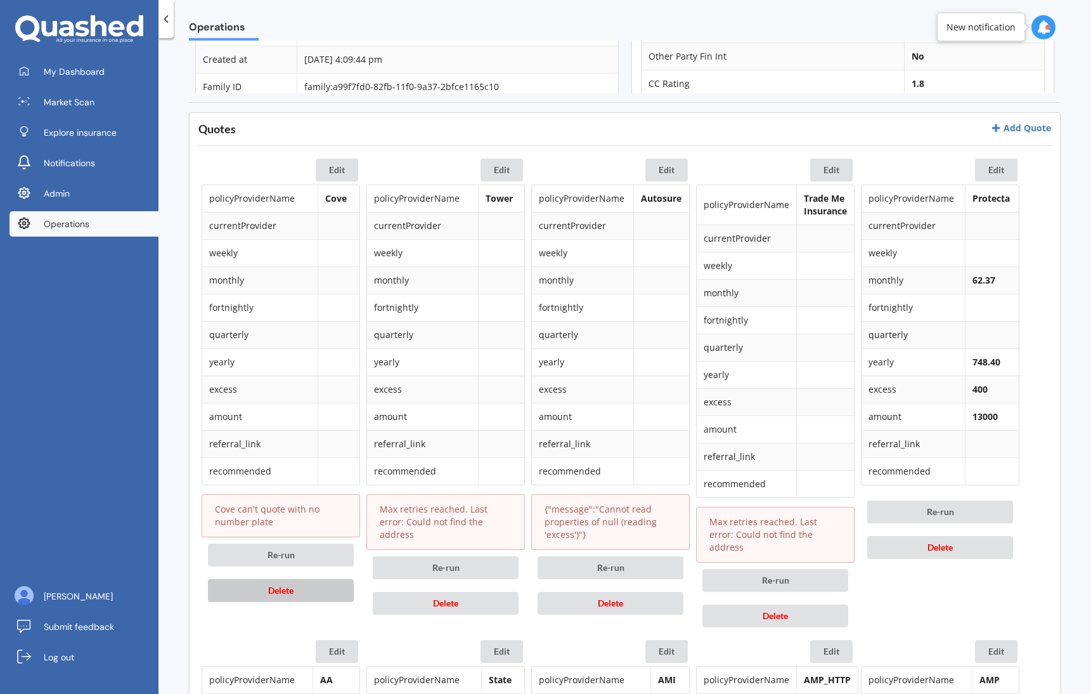
click at [294, 589] on button "Delete" at bounding box center [281, 590] width 146 height 23
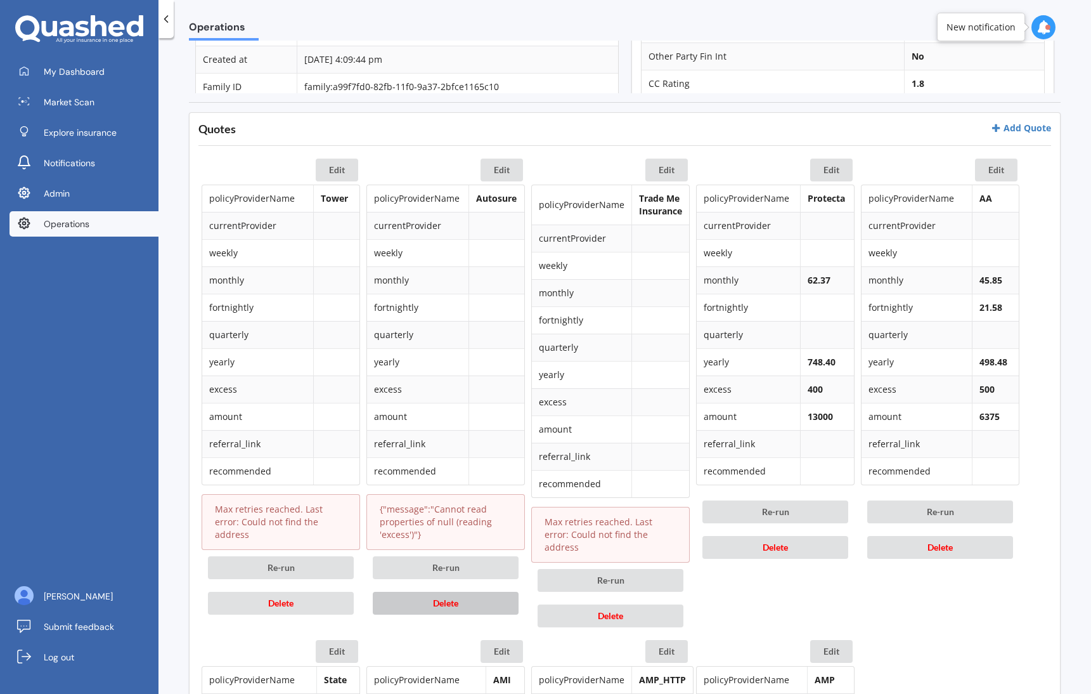
click at [460, 607] on button "Delete" at bounding box center [446, 603] width 146 height 23
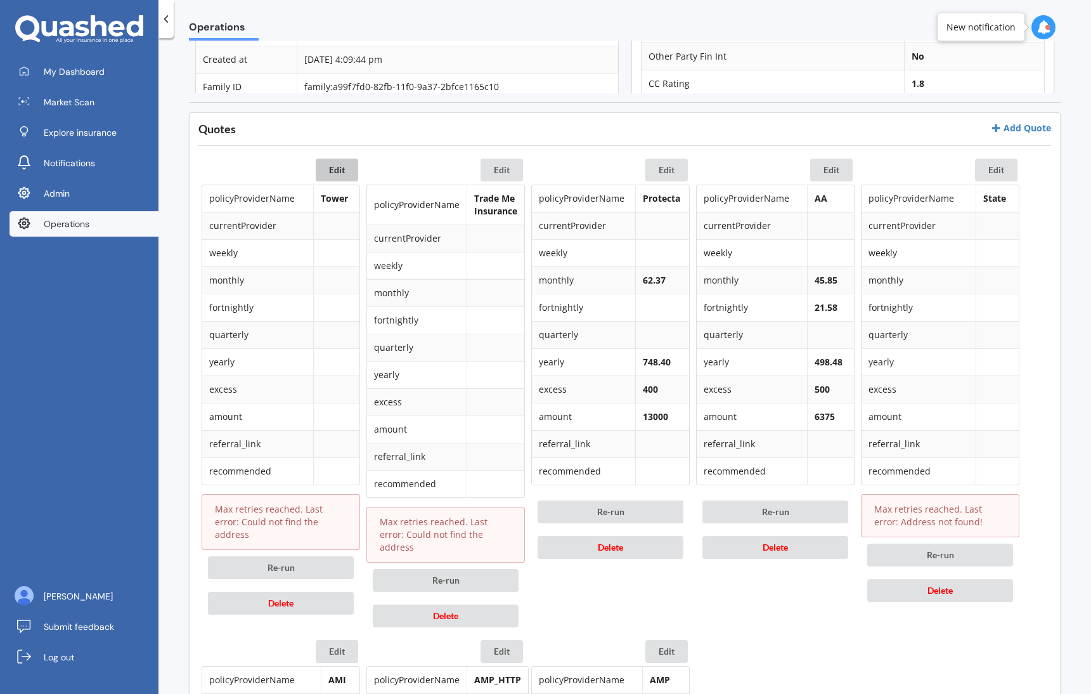
click at [327, 169] on button "Edit" at bounding box center [337, 170] width 42 height 23
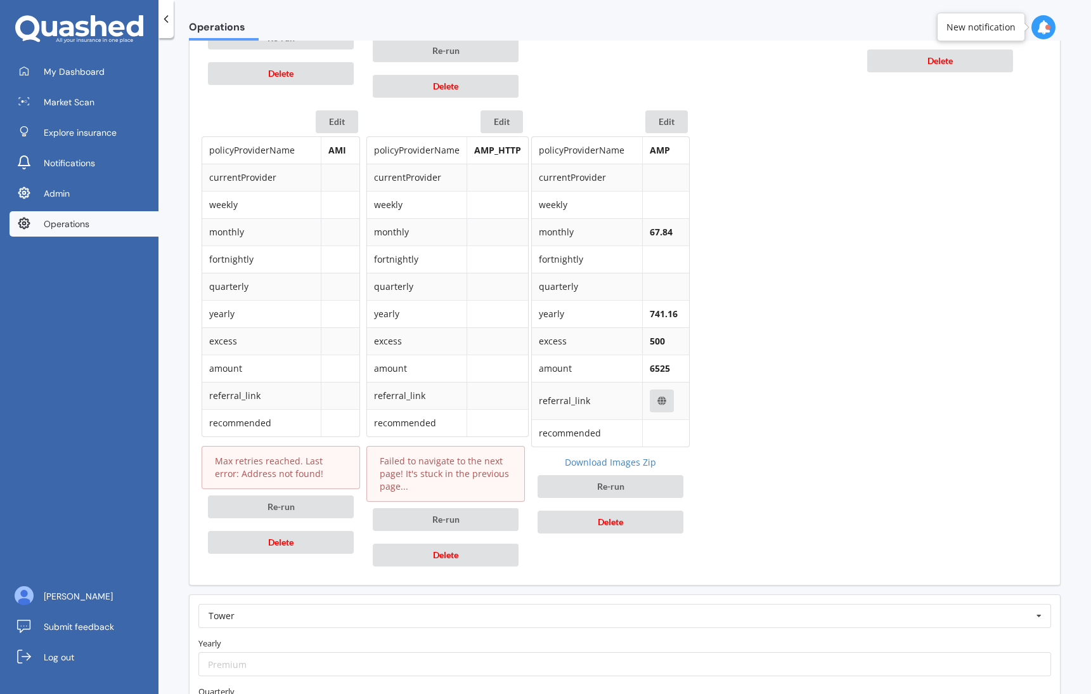
scroll to position [1109, 0]
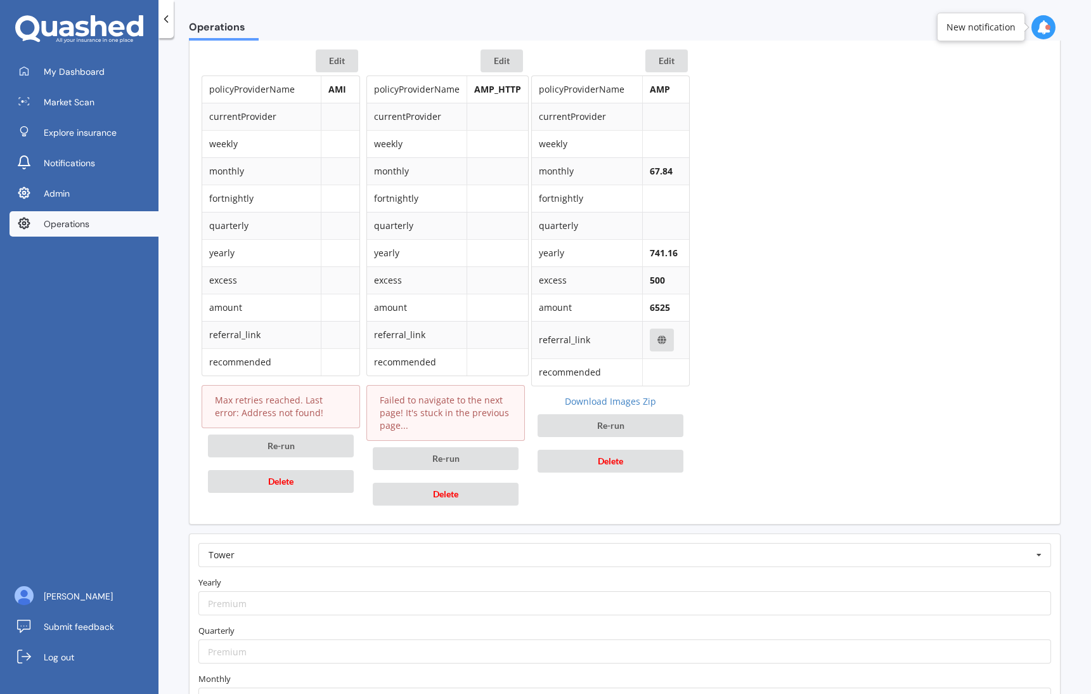
click at [474, 593] on input "number" at bounding box center [624, 603] width 853 height 24
paste input "73.49"
type input "73.49"
paste input "895.65"
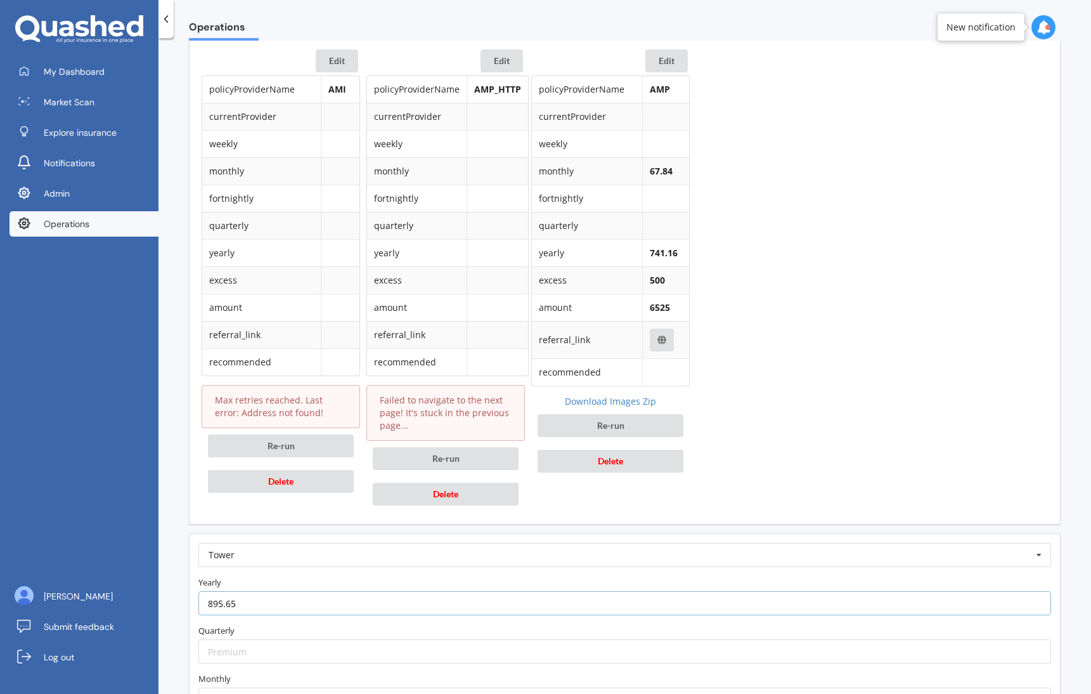
type input "895.65"
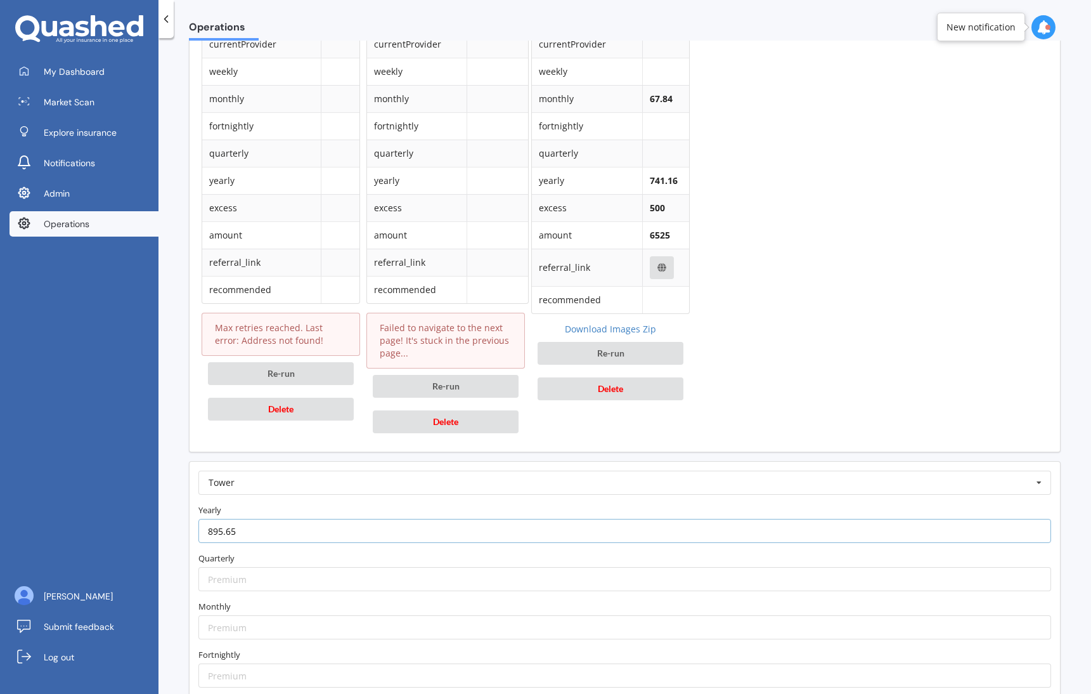
scroll to position [1318, 0]
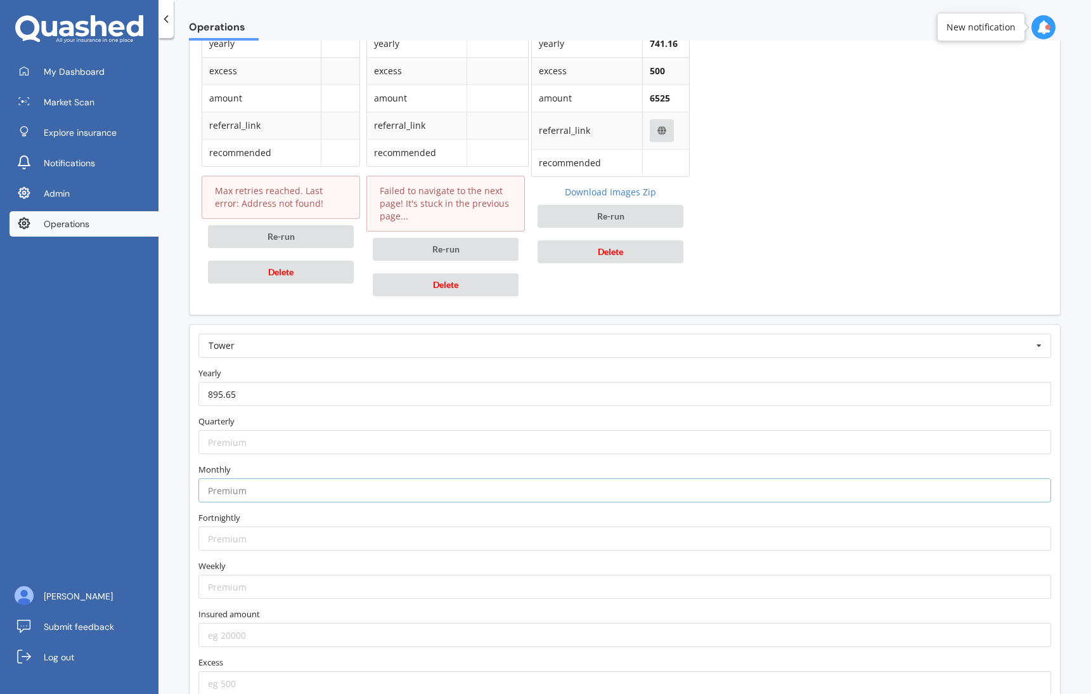
click at [290, 484] on input "number" at bounding box center [624, 490] width 853 height 24
paste input "81.91"
type input "81.91"
click at [302, 463] on div "Monthly 81.91" at bounding box center [625, 482] width 862 height 39
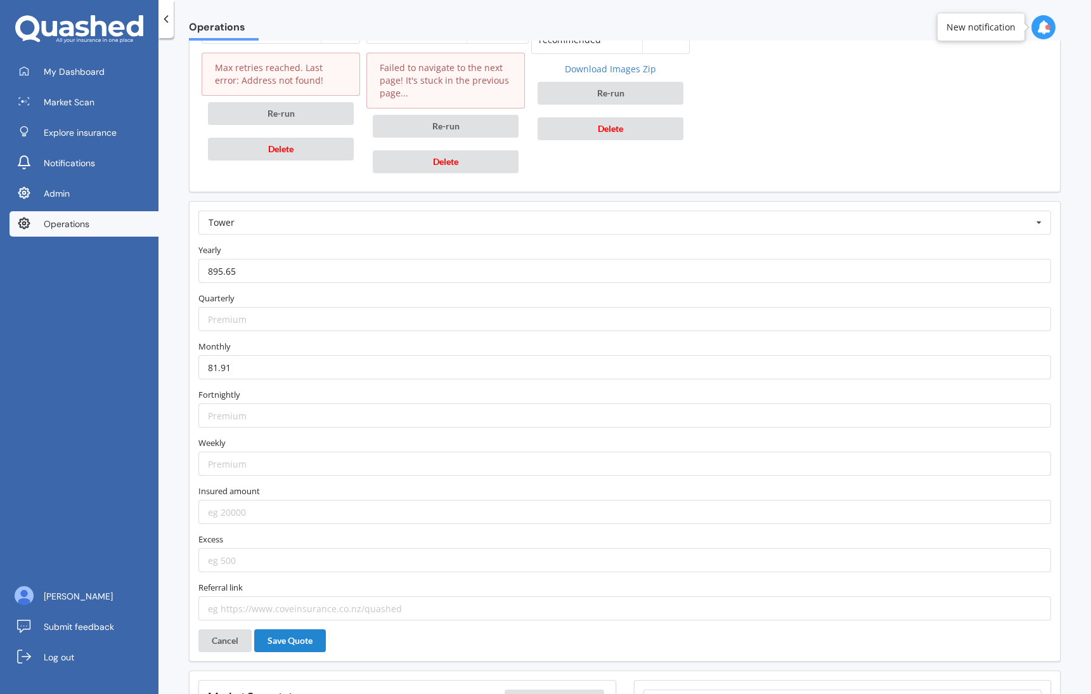
scroll to position [1442, 0]
click at [314, 498] on input "number" at bounding box center [624, 510] width 853 height 24
paste input "8100"
type input "8100"
click at [289, 554] on input "number" at bounding box center [624, 559] width 853 height 24
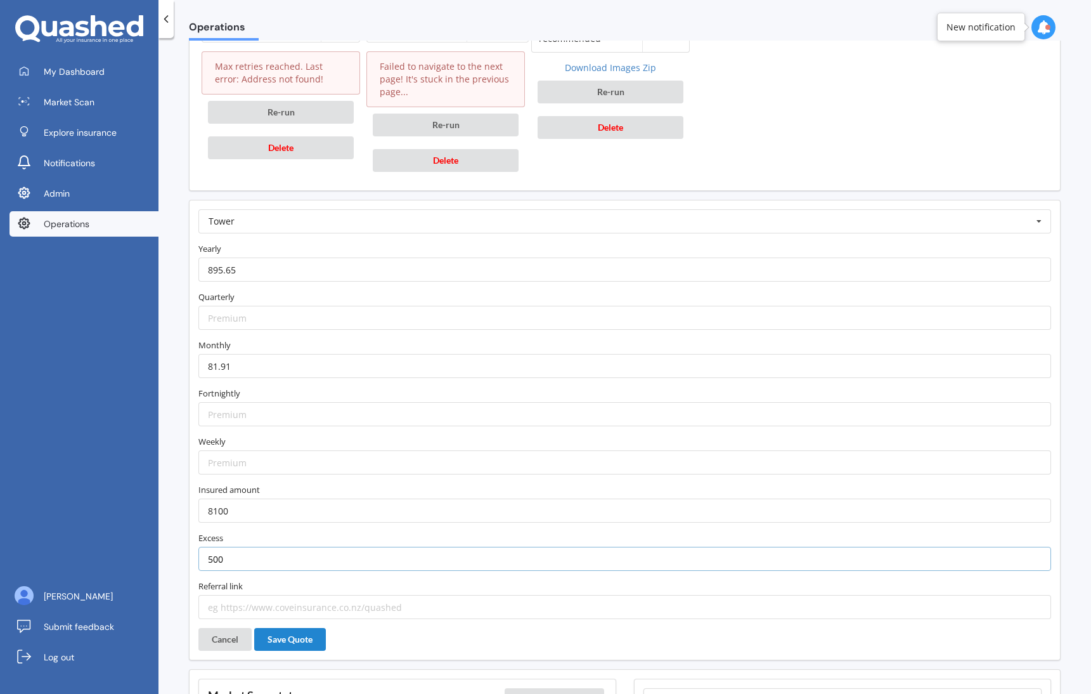
type input "500"
click at [319, 603] on input "text" at bounding box center [624, 607] width 853 height 24
paste input "[URL][DOMAIN_NAME]"
type input "[URL][DOMAIN_NAME]"
click at [316, 628] on button "Save Quote" at bounding box center [290, 639] width 72 height 23
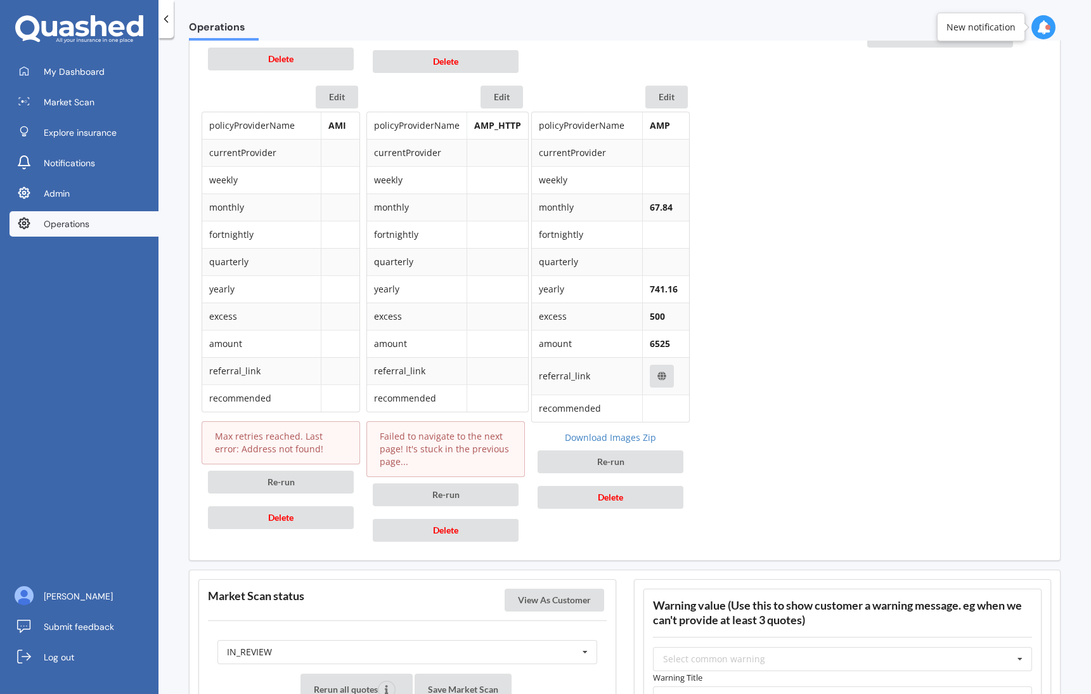
scroll to position [1038, 0]
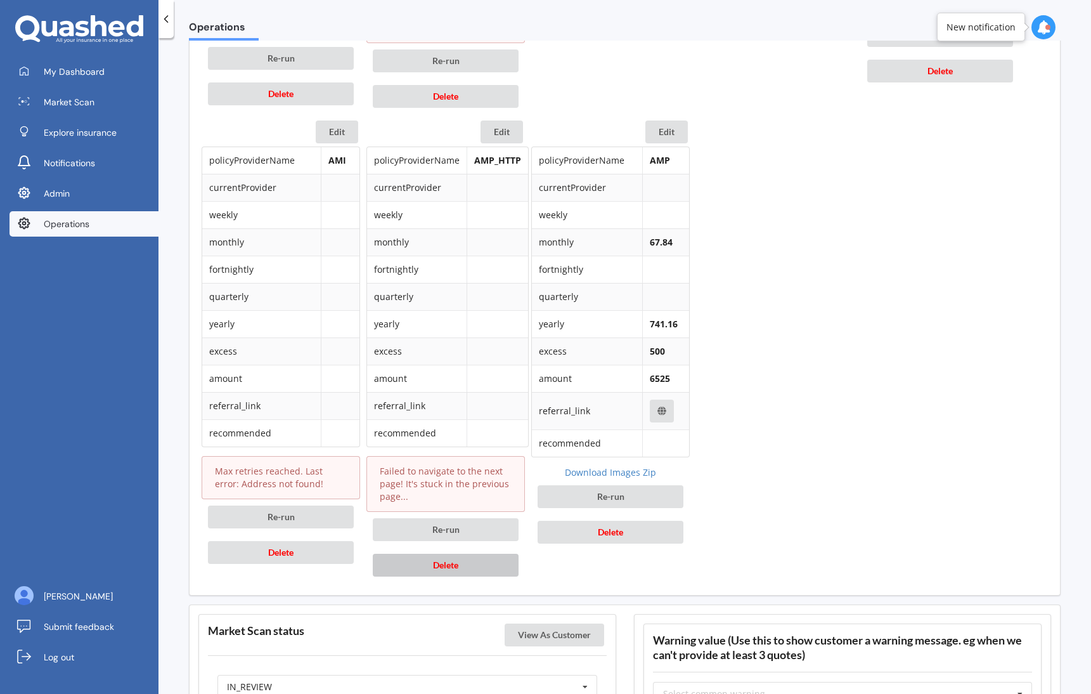
click at [455, 559] on span "Delete" at bounding box center [445, 564] width 25 height 11
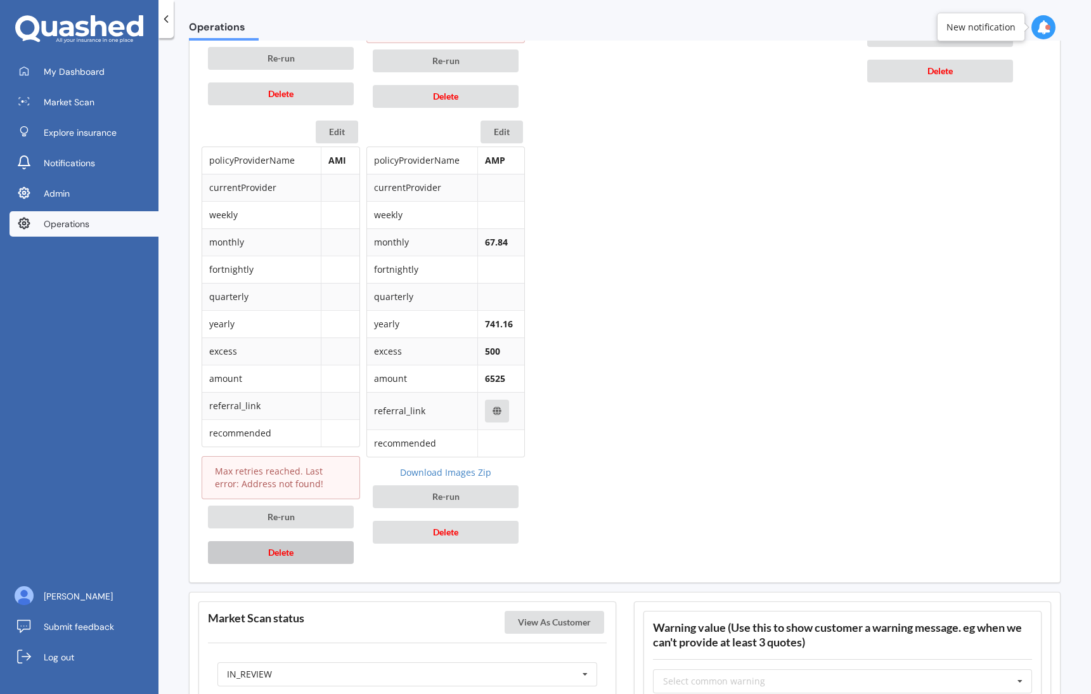
click at [307, 541] on button "Delete" at bounding box center [281, 552] width 146 height 23
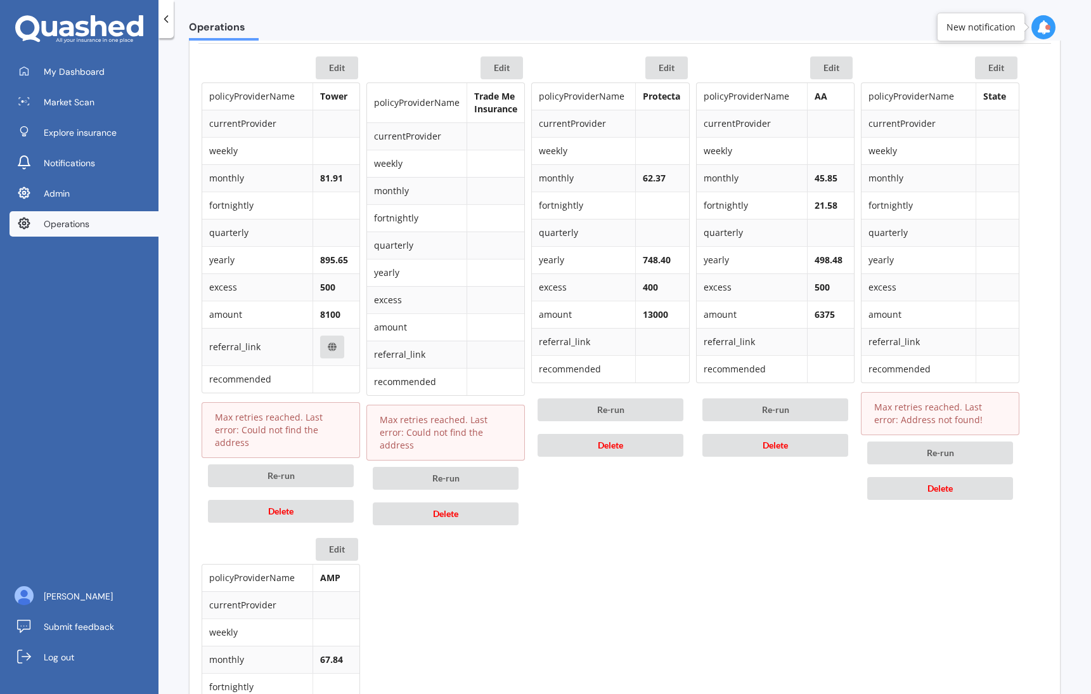
scroll to position [618, 0]
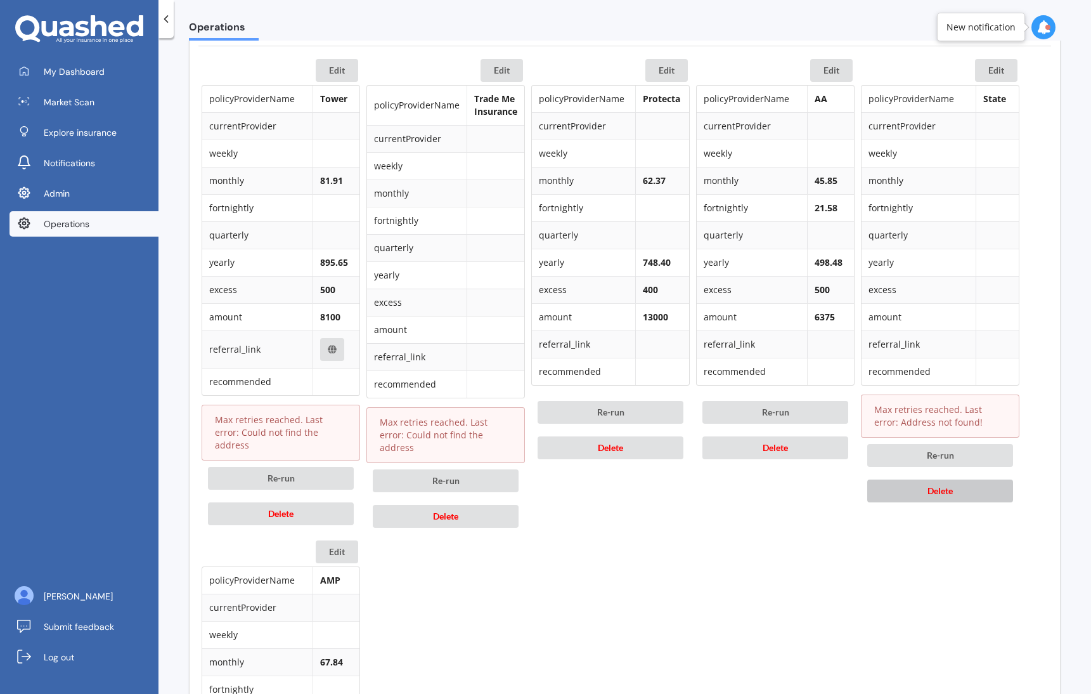
click at [921, 489] on button "Delete" at bounding box center [940, 490] width 146 height 23
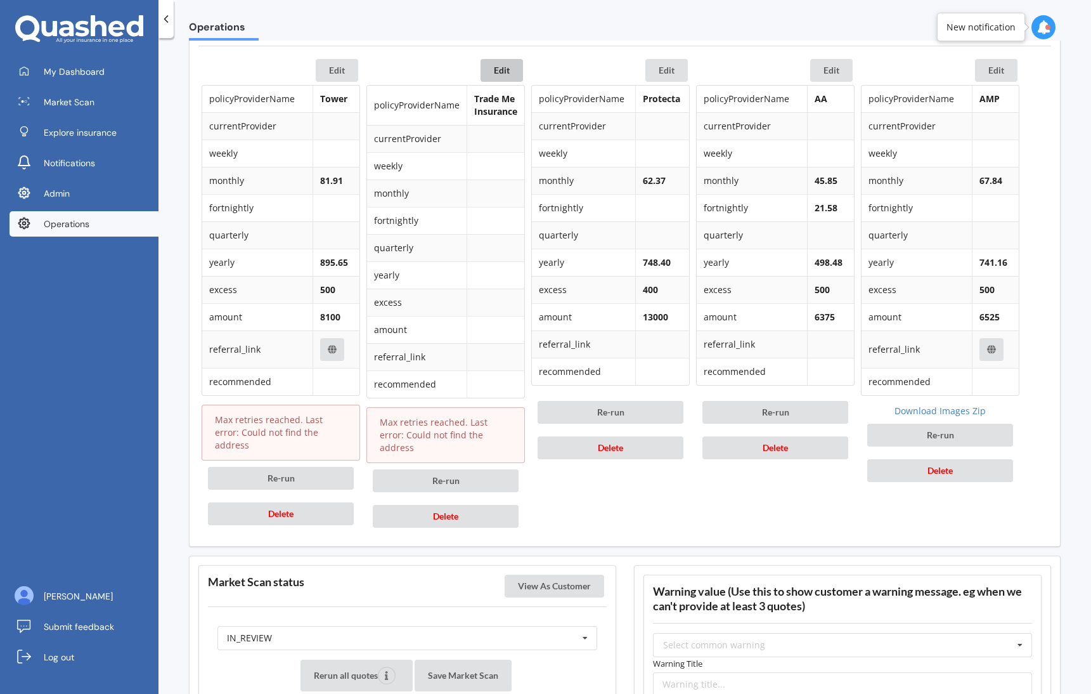
click at [496, 69] on button "Edit" at bounding box center [502, 70] width 42 height 23
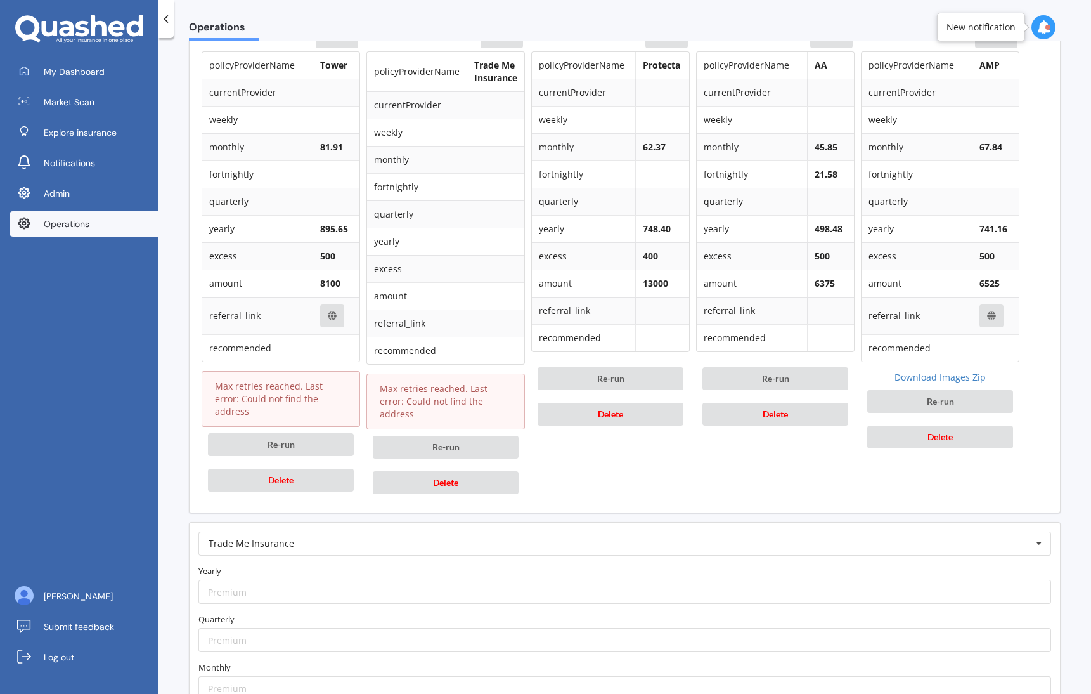
scroll to position [642, 0]
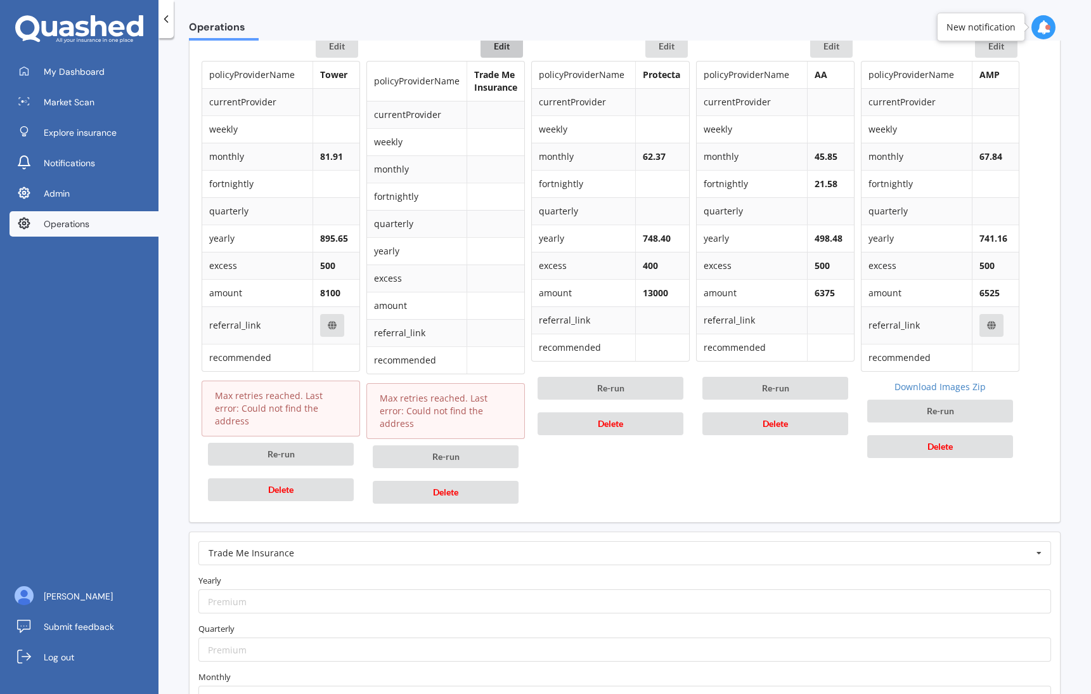
click at [327, 157] on b "81.91" at bounding box center [331, 156] width 23 height 12
copy b "81.91"
drag, startPoint x: 253, startPoint y: 627, endPoint x: 252, endPoint y: 642, distance: 14.6
click at [253, 637] on input "number" at bounding box center [624, 649] width 853 height 24
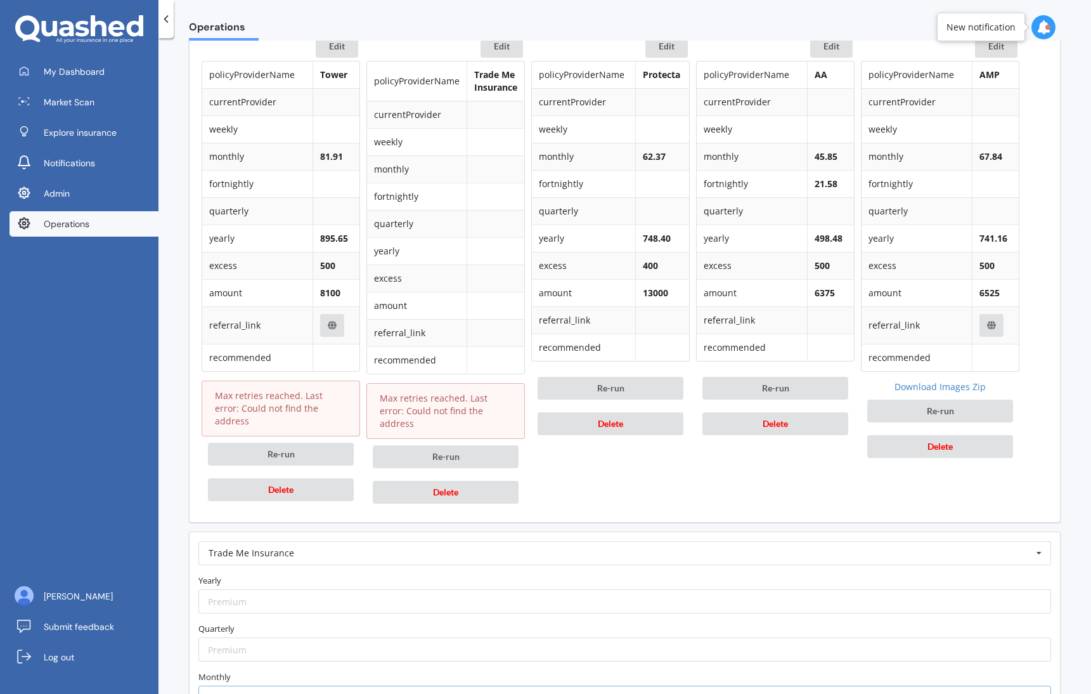
click at [238, 685] on input "number" at bounding box center [624, 697] width 853 height 24
paste input "81.91"
type input "81.91"
click at [325, 238] on b "895.65" at bounding box center [334, 238] width 28 height 12
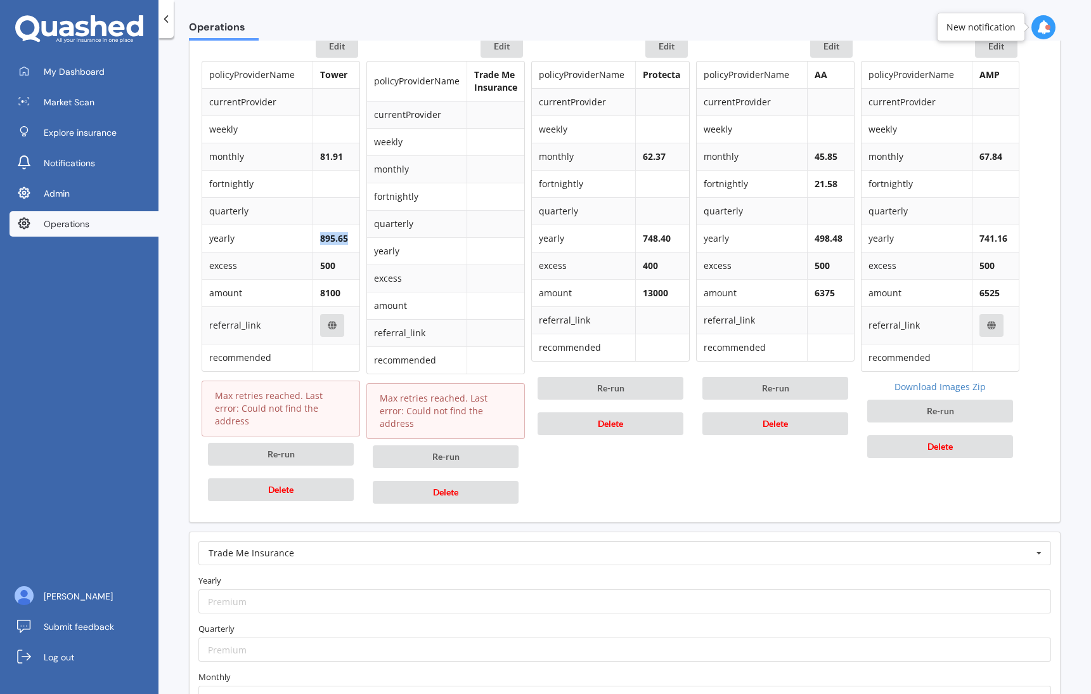
copy b "895.65"
click at [230, 592] on input "number" at bounding box center [624, 601] width 853 height 24
paste input "895.65"
type input "895.65"
click at [332, 233] on b "895.65" at bounding box center [334, 238] width 28 height 12
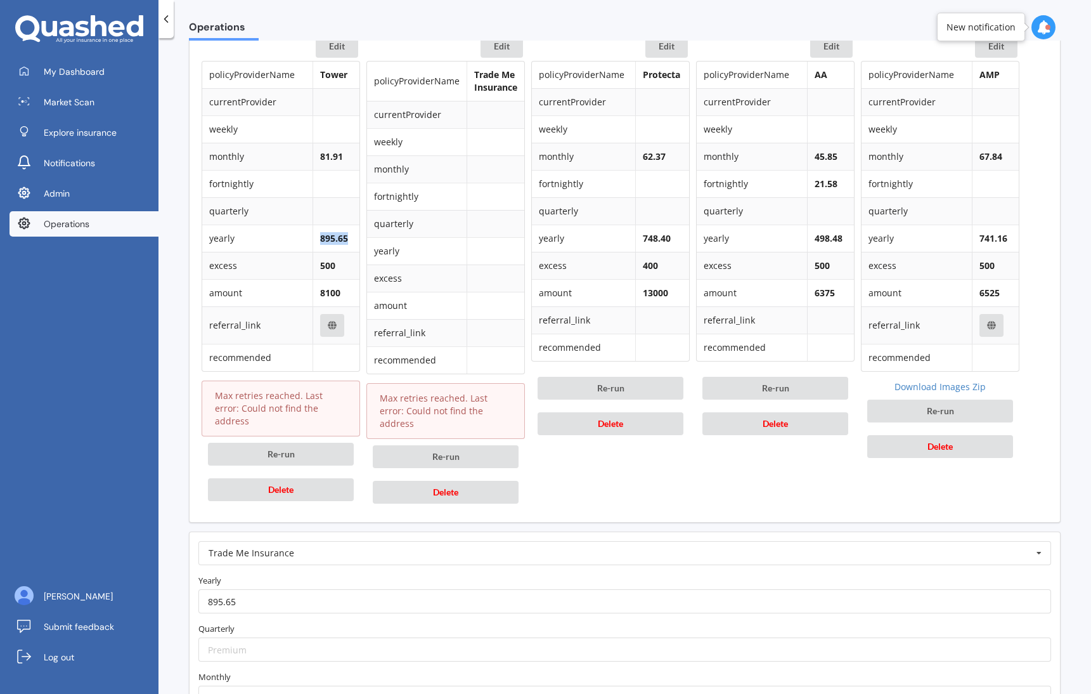
click at [332, 233] on b "895.65" at bounding box center [334, 238] width 28 height 12
click at [327, 297] on b "8100" at bounding box center [330, 293] width 20 height 12
copy b "8100"
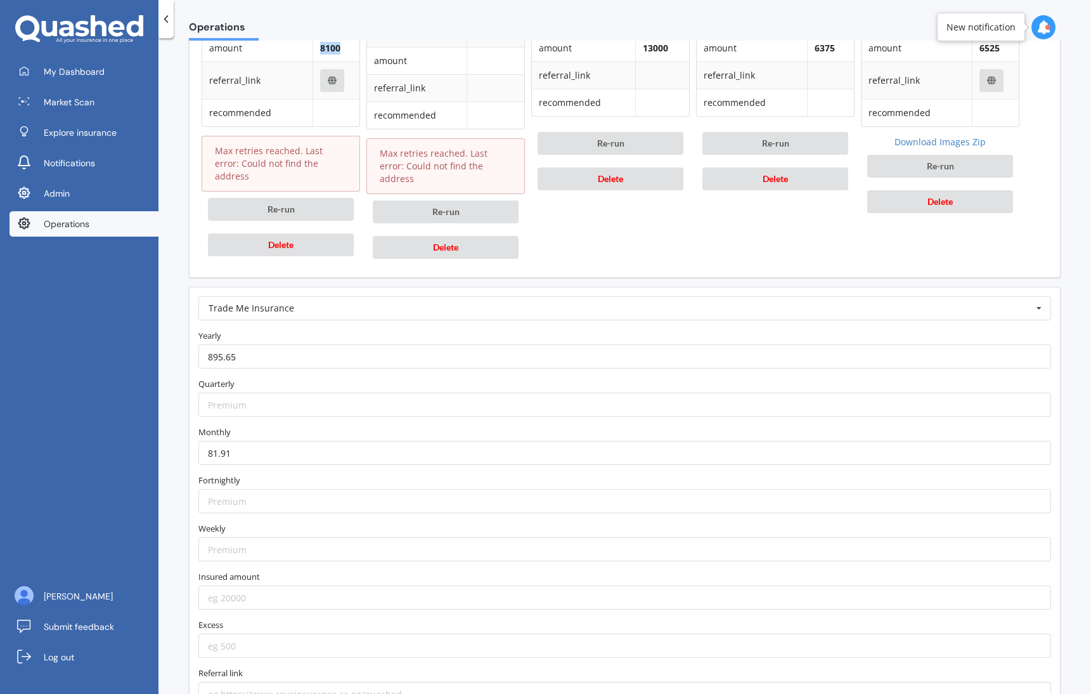
scroll to position [968, 0]
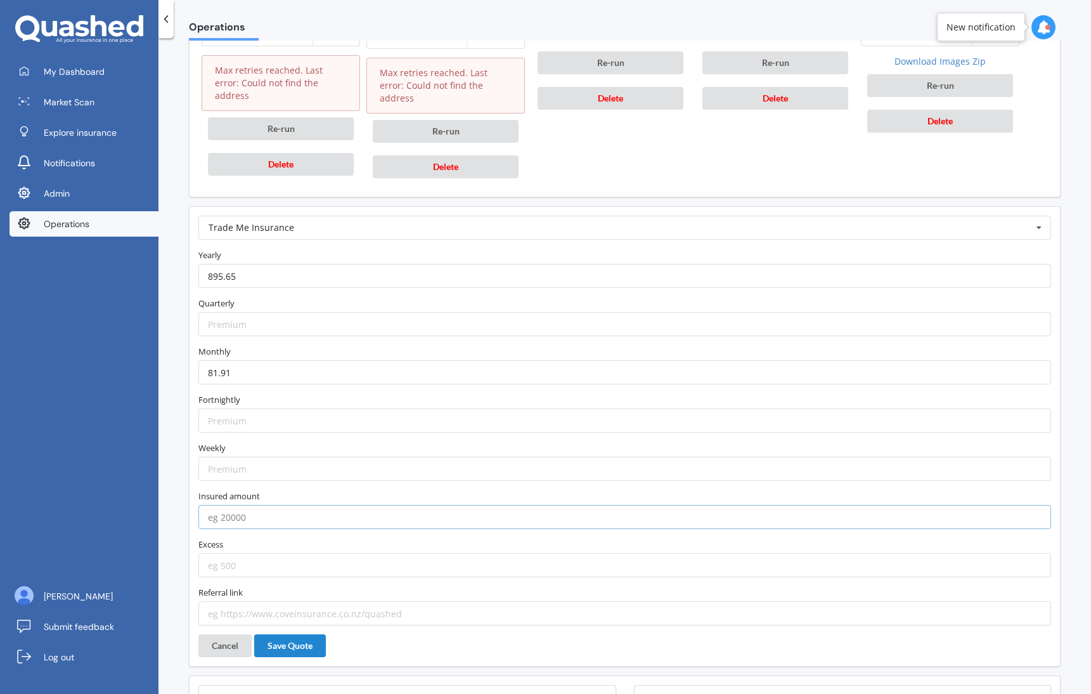
click at [258, 505] on input "number" at bounding box center [624, 517] width 853 height 24
paste input "8100"
type input "8100"
click at [259, 562] on input "number" at bounding box center [624, 565] width 853 height 24
type input "500"
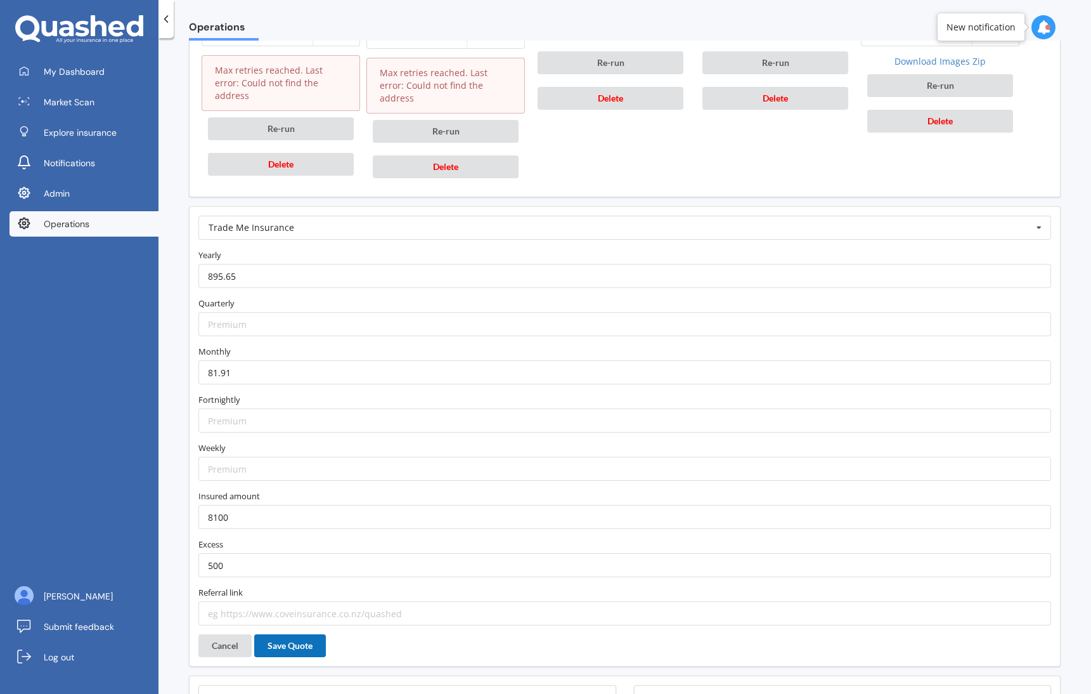
click at [309, 634] on button "Save Quote" at bounding box center [290, 645] width 72 height 23
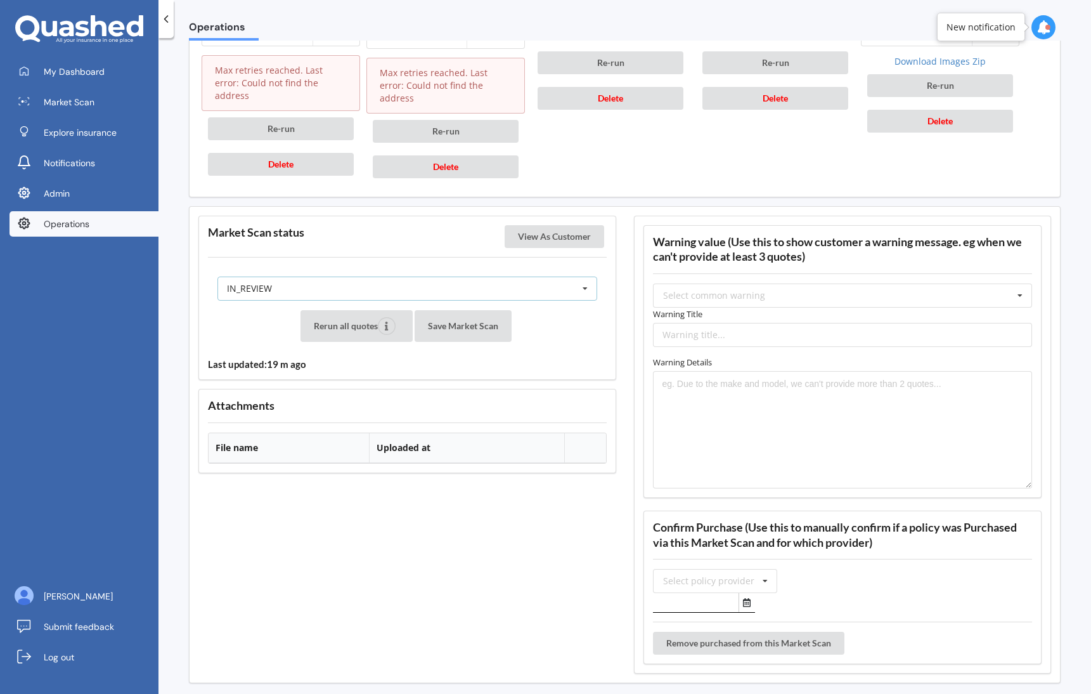
click at [453, 277] on div "IN_REVIEW READY PENDING VIEWED ABANDONED IN_REVIEW" at bounding box center [407, 288] width 380 height 24
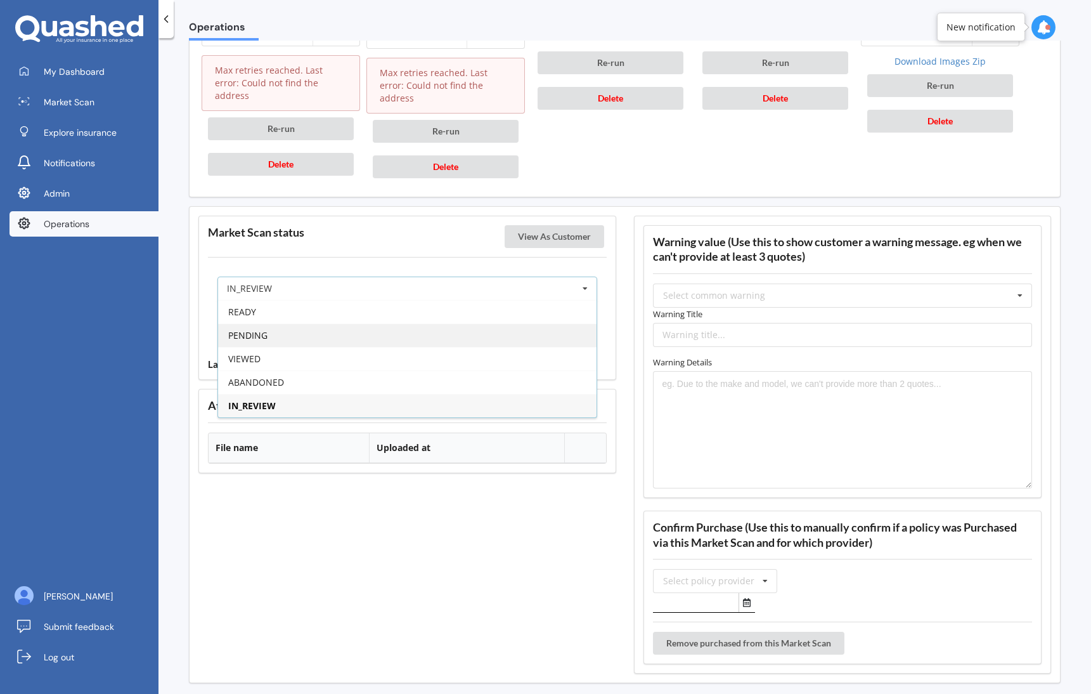
click at [410, 323] on div "PENDING" at bounding box center [407, 334] width 379 height 23
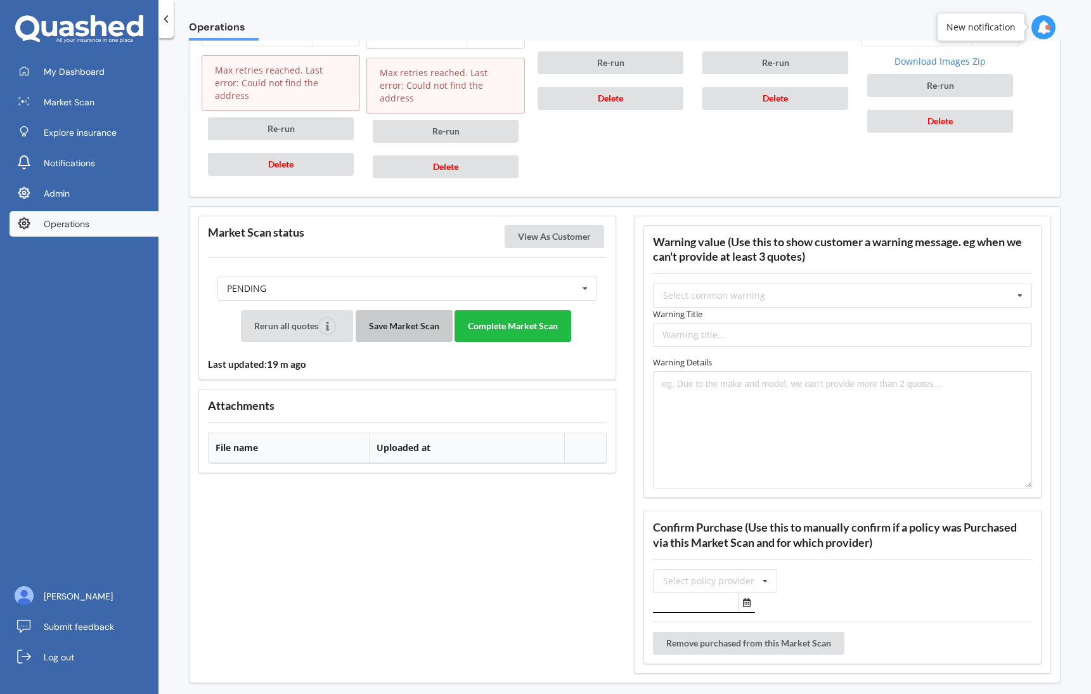
click at [413, 310] on button "Save Market Scan" at bounding box center [404, 326] width 97 height 32
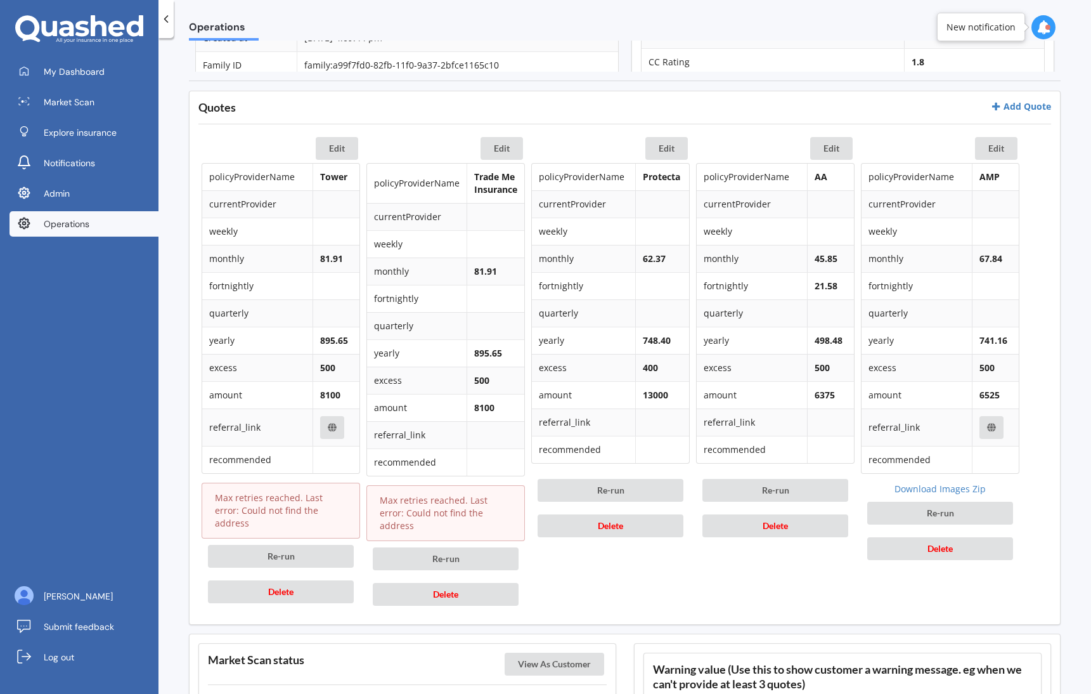
scroll to position [397, 0]
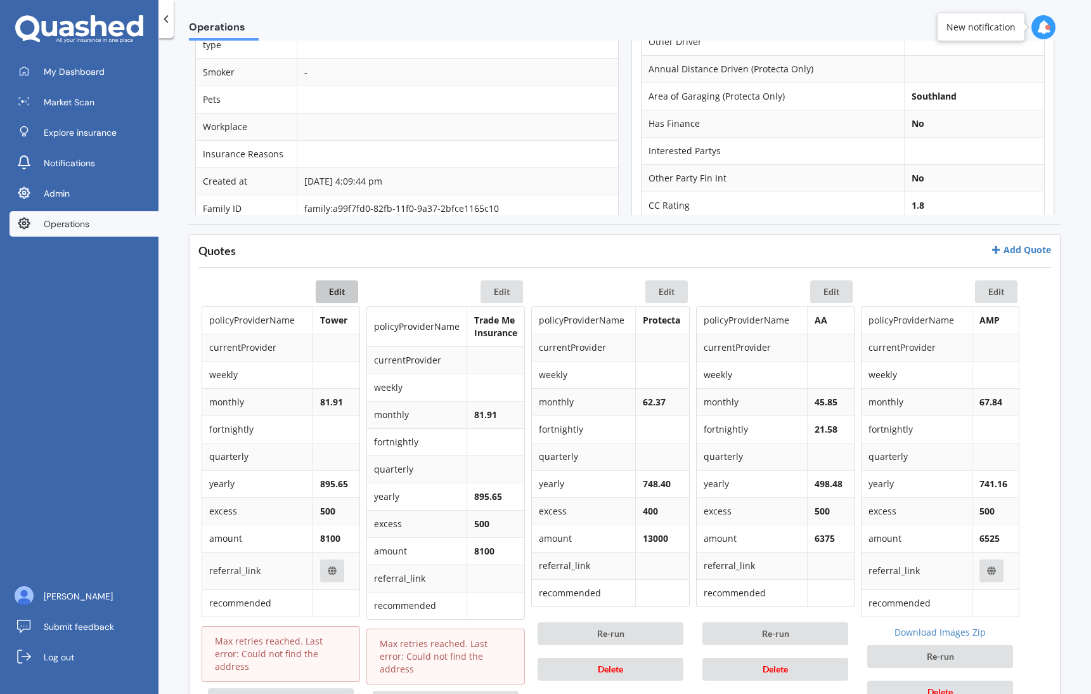
click at [332, 291] on button "Edit" at bounding box center [337, 291] width 42 height 23
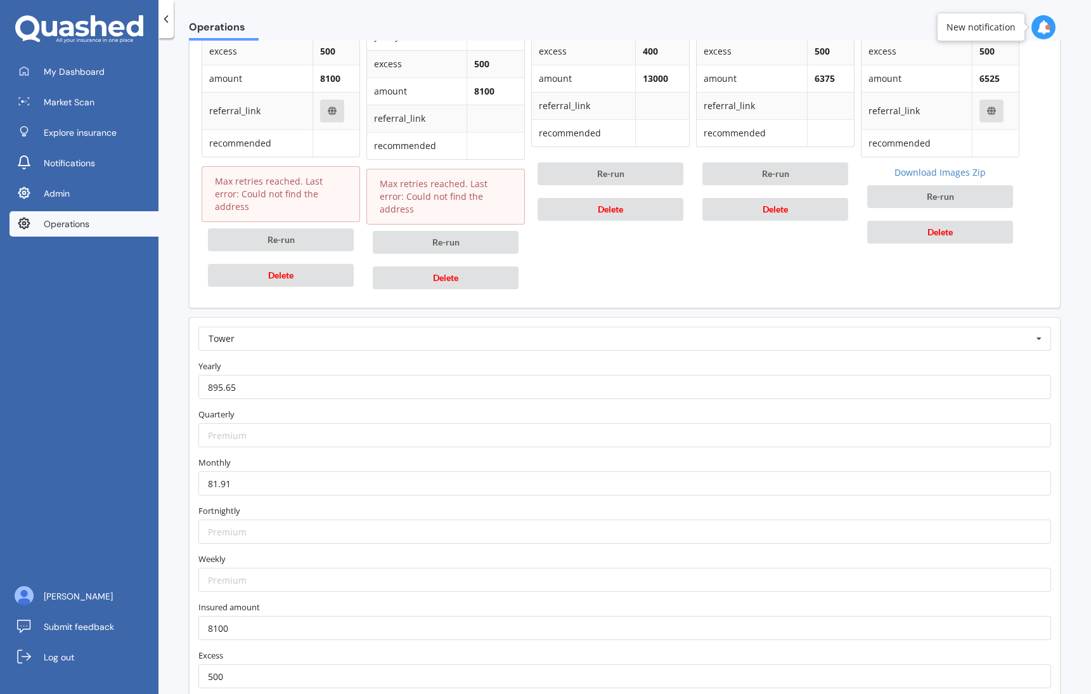
scroll to position [897, 0]
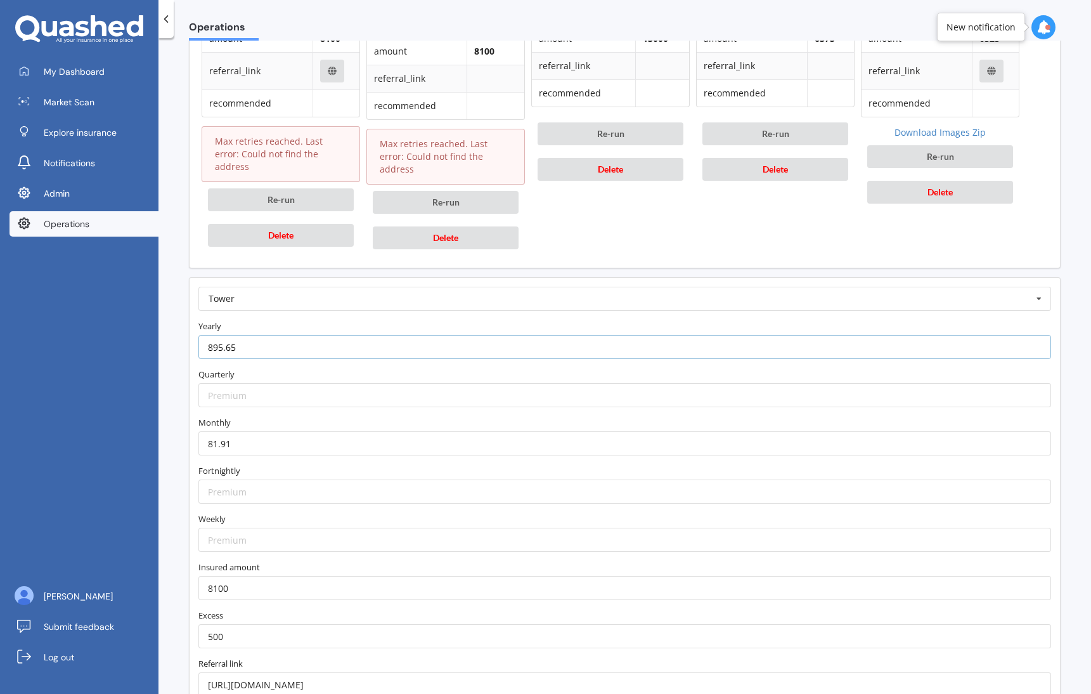
click at [249, 335] on input "895.65" at bounding box center [624, 347] width 853 height 24
paste input "757.10"
type input "757.10"
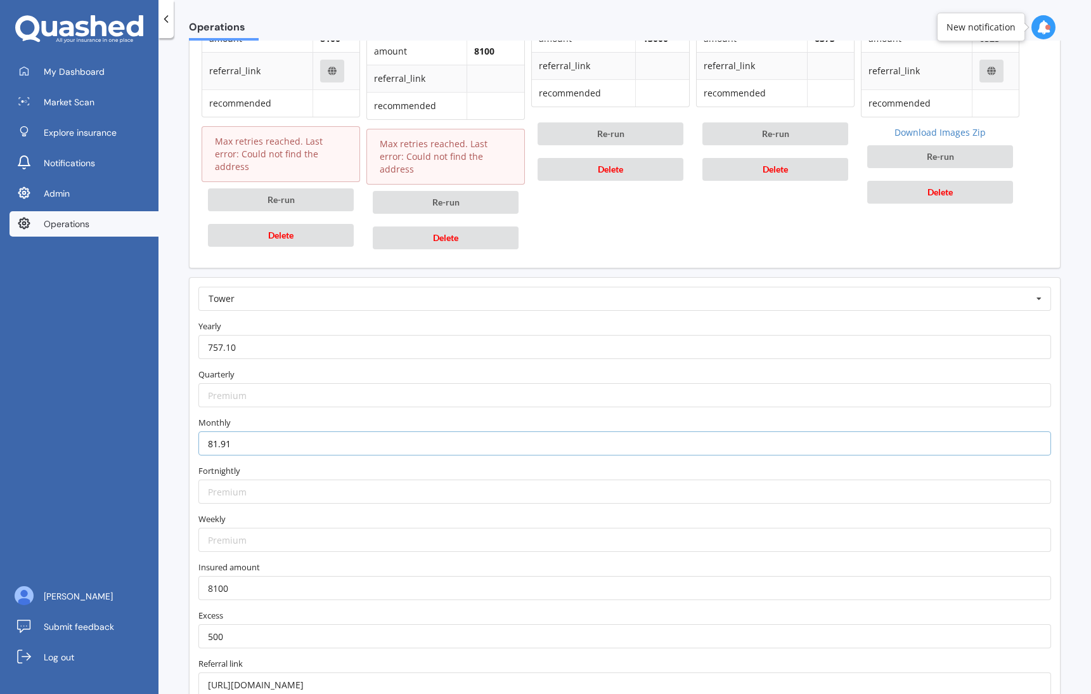
click at [304, 431] on input "81.91" at bounding box center [624, 443] width 853 height 24
paste input "70.05"
type input "70.05"
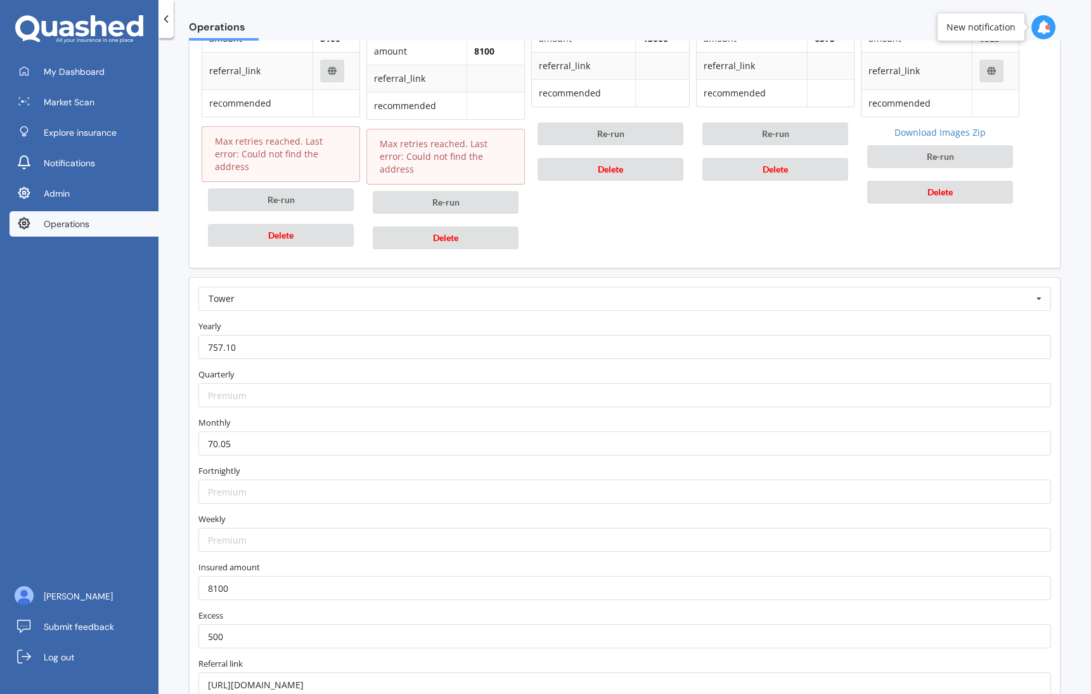
click at [301, 401] on form "Tower AA AIA AMI AMP ANZ ASB Accuro Aioi Nissay Dowa Allianz Partners Ando Aste…" at bounding box center [624, 492] width 853 height 410
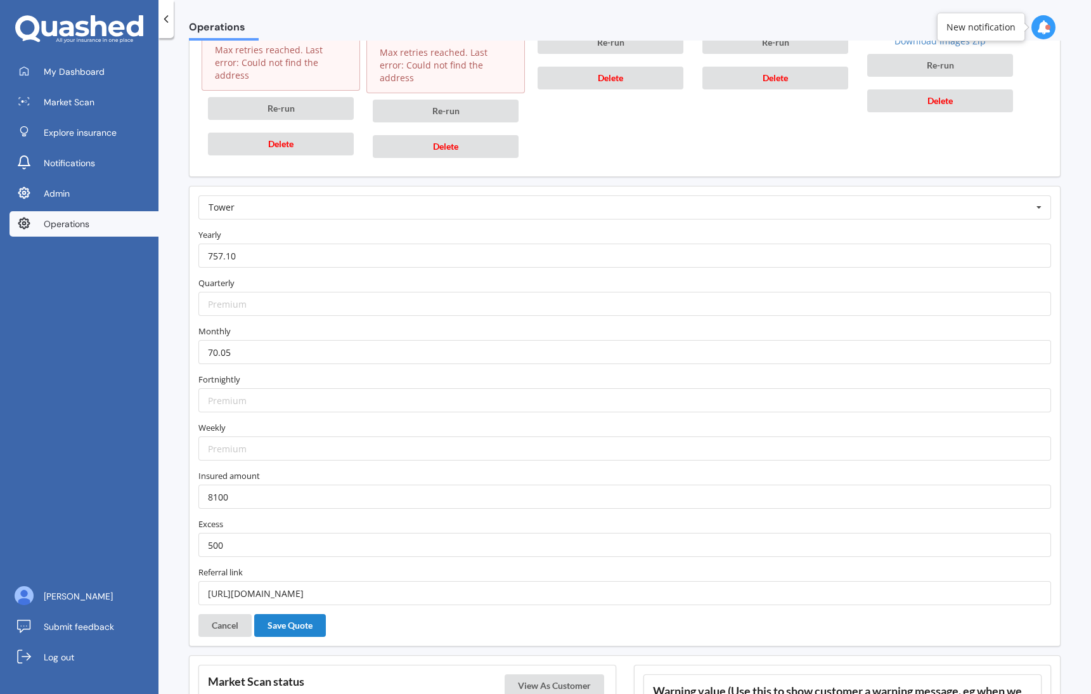
scroll to position [995, 0]
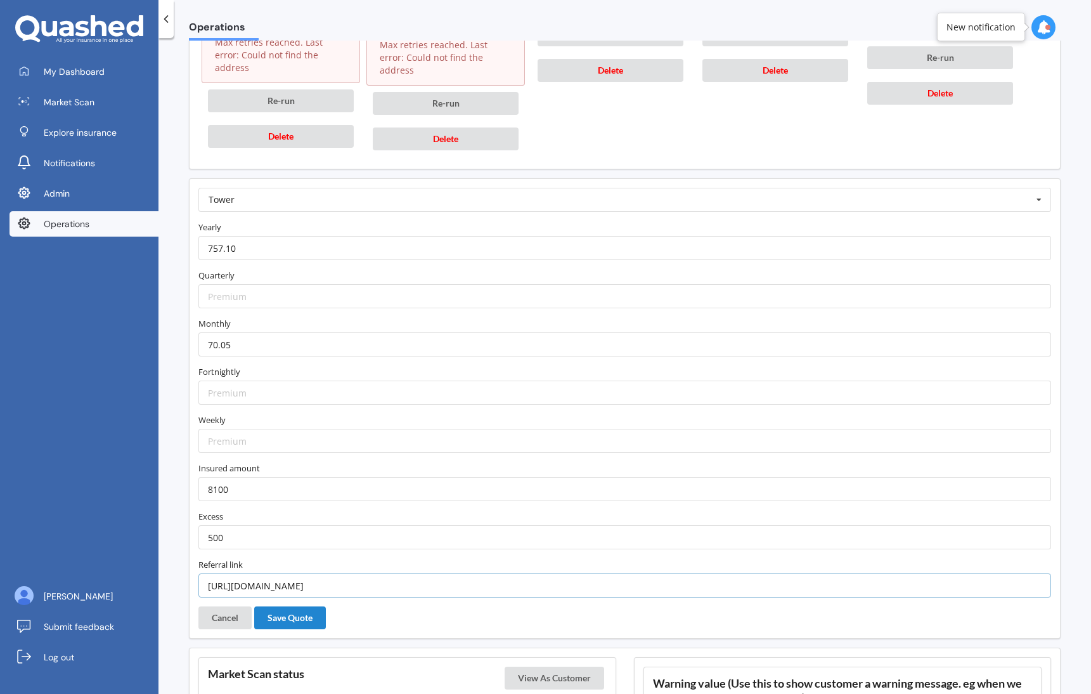
click at [398, 573] on input "[URL][DOMAIN_NAME]" at bounding box center [624, 585] width 853 height 24
type input "[URL][DOMAIN_NAME]"
click at [313, 606] on button "Save Quote" at bounding box center [290, 617] width 72 height 23
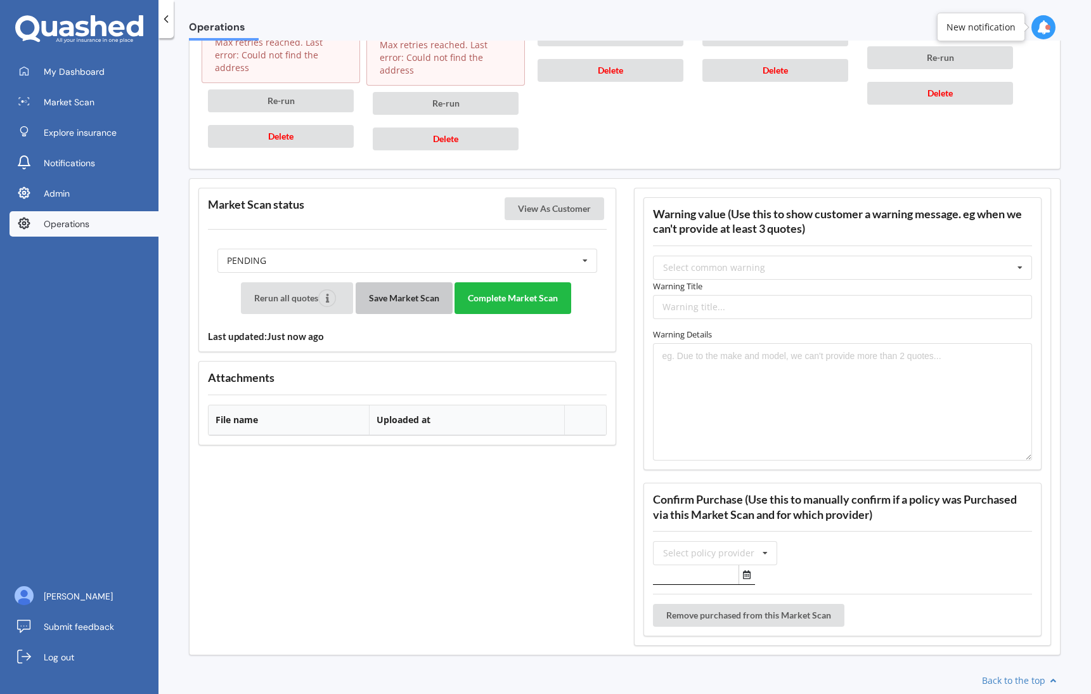
click at [397, 282] on button "Save Market Scan" at bounding box center [404, 298] width 97 height 32
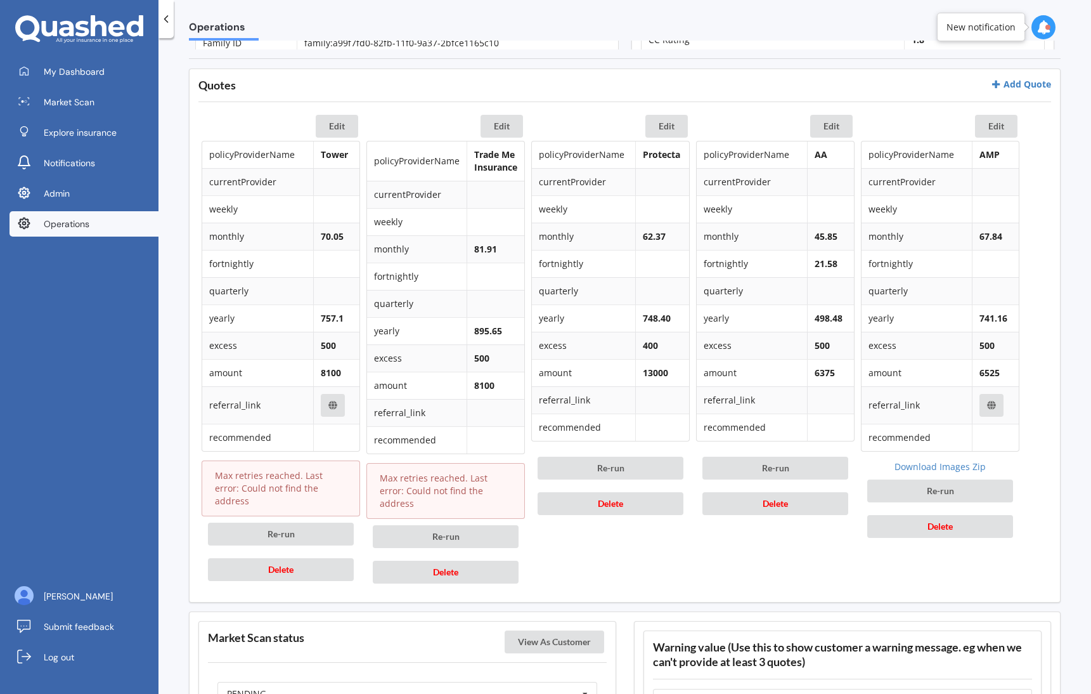
scroll to position [557, 0]
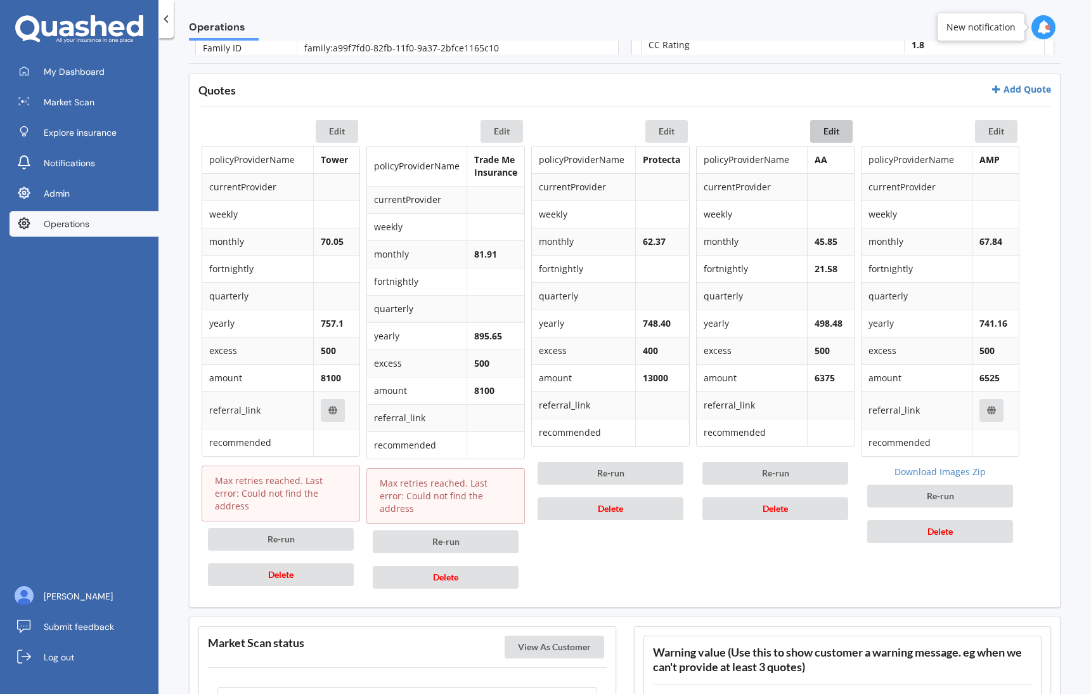
click at [841, 131] on button "Edit" at bounding box center [831, 131] width 42 height 23
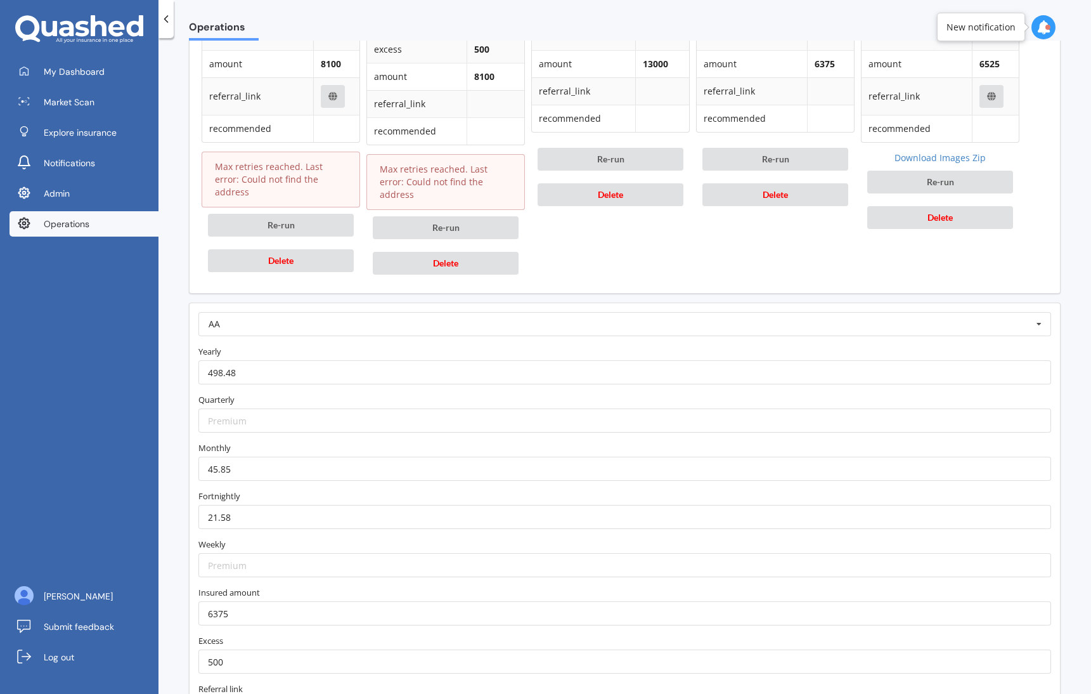
scroll to position [996, 0]
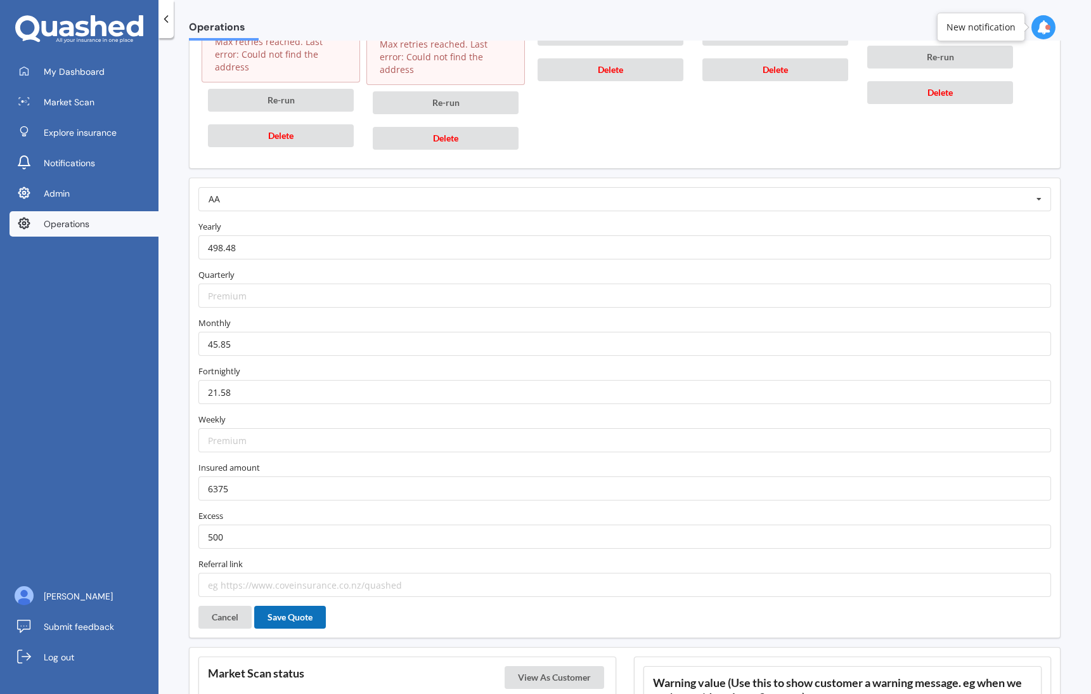
click at [295, 606] on button "Save Quote" at bounding box center [290, 617] width 72 height 23
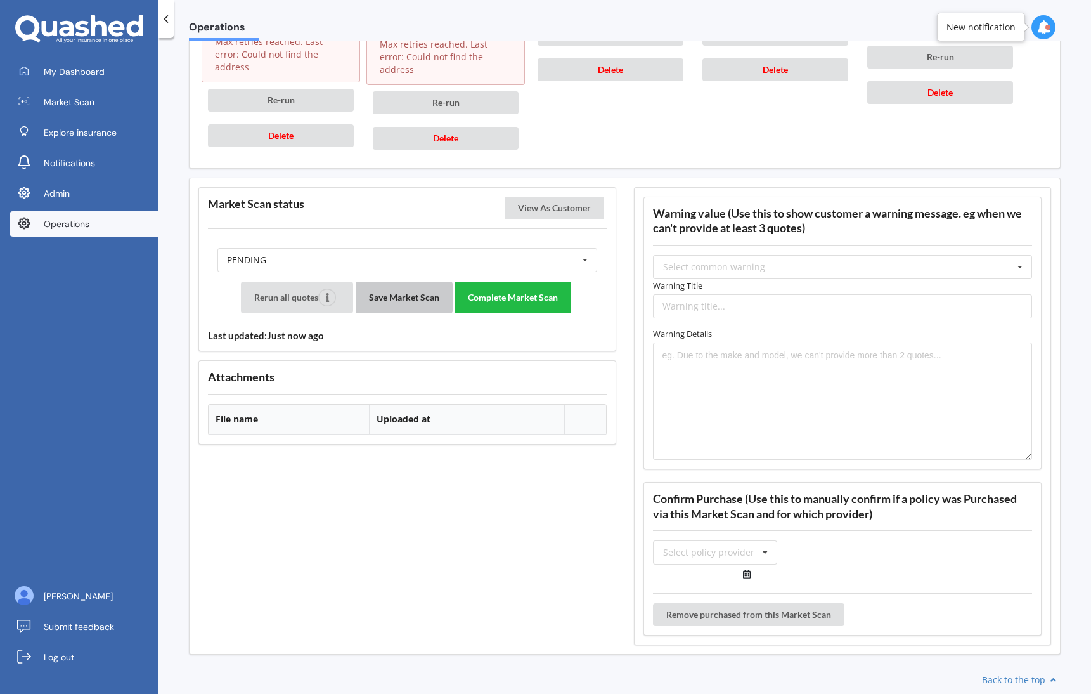
click at [401, 282] on button "Save Market Scan" at bounding box center [404, 298] width 97 height 32
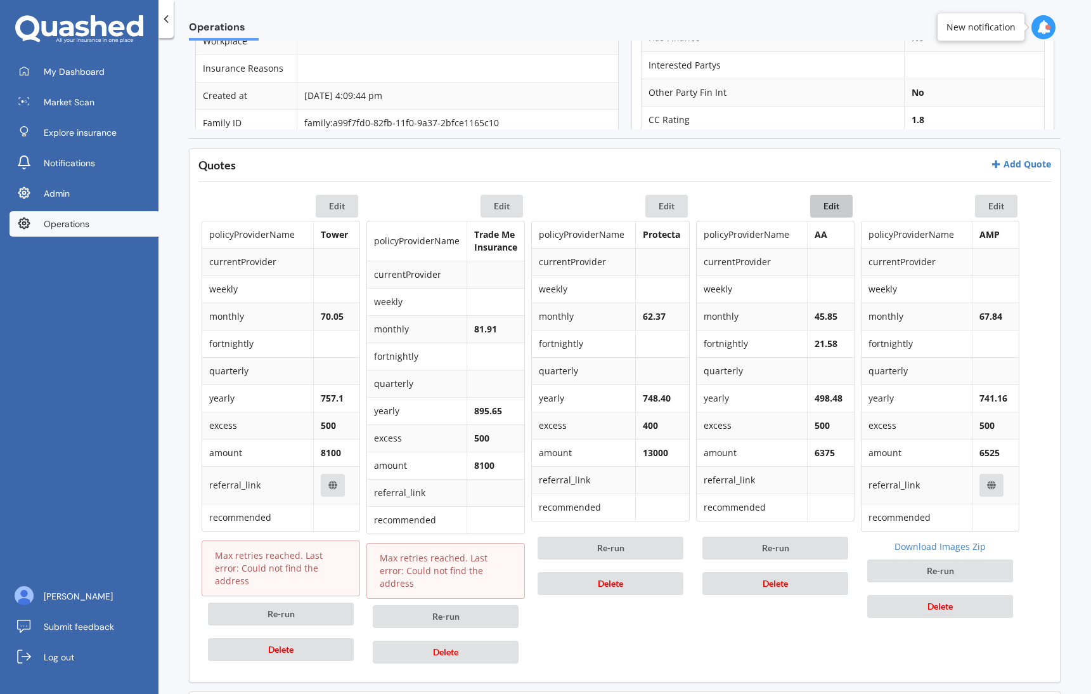
click at [827, 213] on button "Edit" at bounding box center [831, 206] width 42 height 23
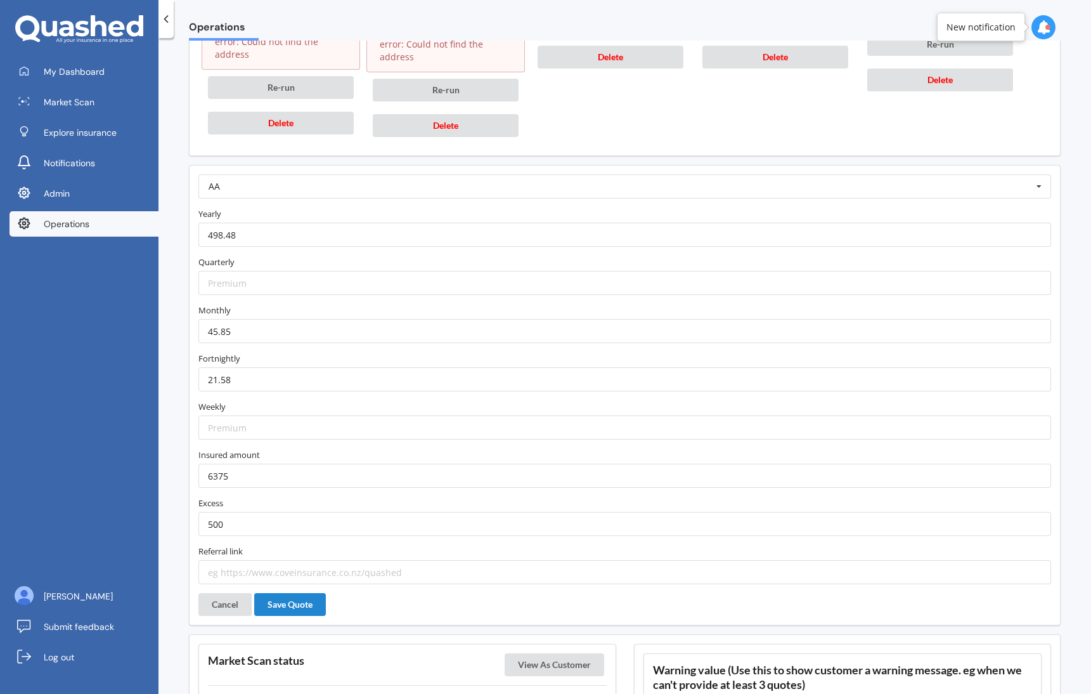
scroll to position [1020, 0]
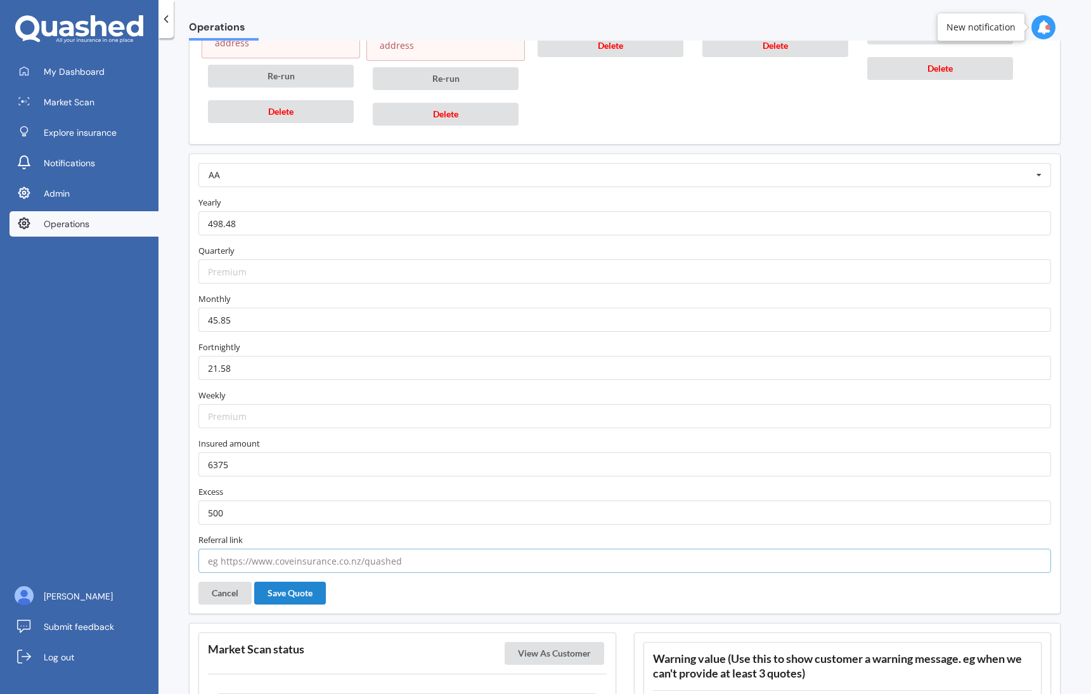
click at [262, 548] on input "text" at bounding box center [624, 560] width 853 height 24
paste input "[URL][DOMAIN_NAME][DOMAIN_NAME]"
type input "[URL][DOMAIN_NAME][DOMAIN_NAME]"
click at [297, 581] on button "Save Quote" at bounding box center [290, 592] width 72 height 23
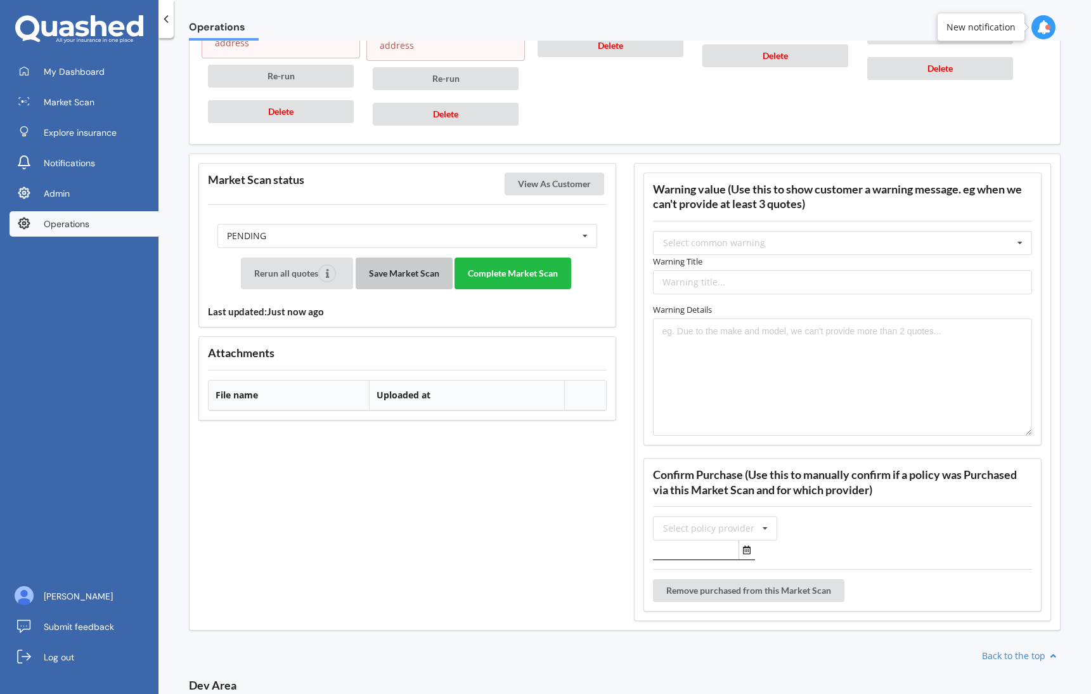
click at [399, 260] on button "Save Market Scan" at bounding box center [404, 273] width 97 height 32
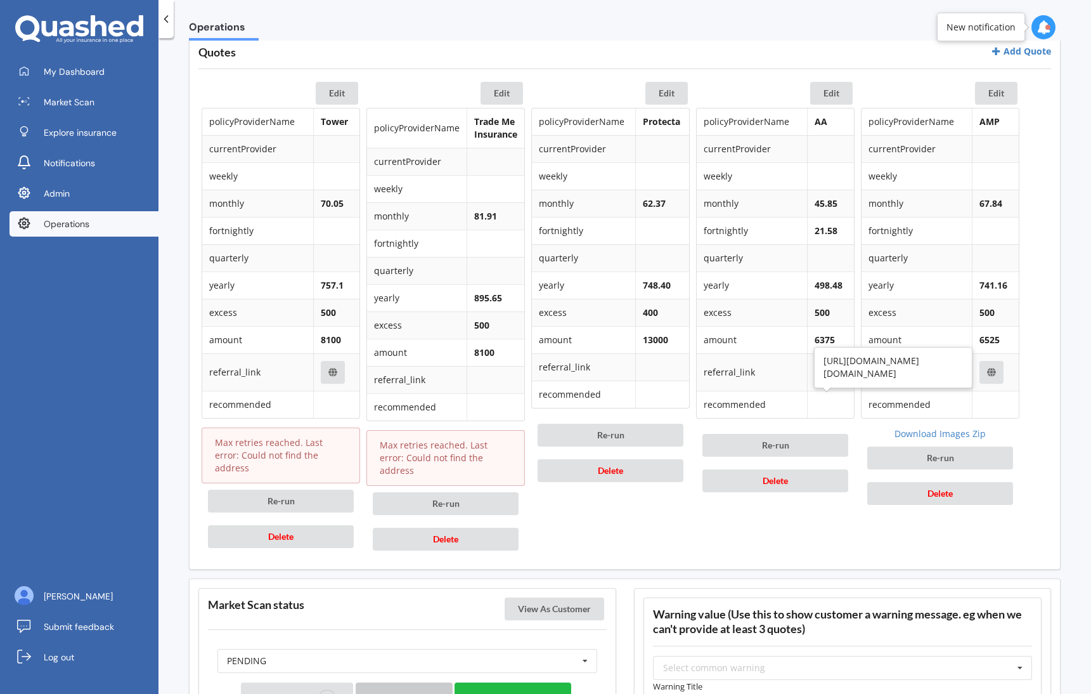
scroll to position [536, 0]
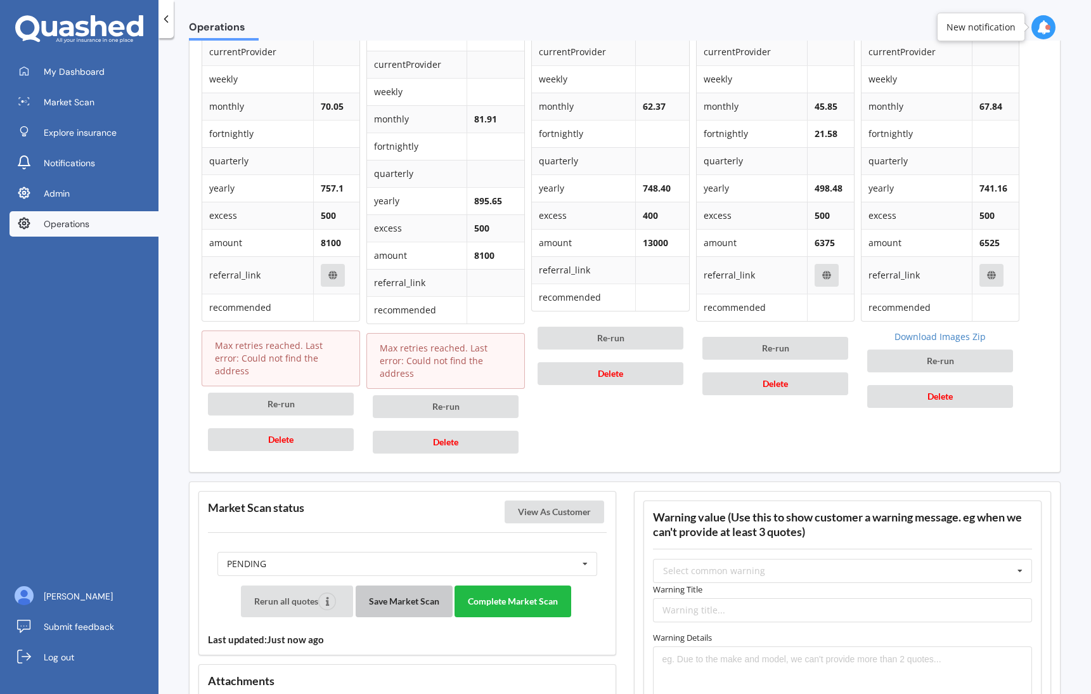
click at [433, 595] on button "Save Market Scan" at bounding box center [404, 601] width 97 height 32
click at [520, 592] on button "Complete Market Scan" at bounding box center [513, 601] width 117 height 32
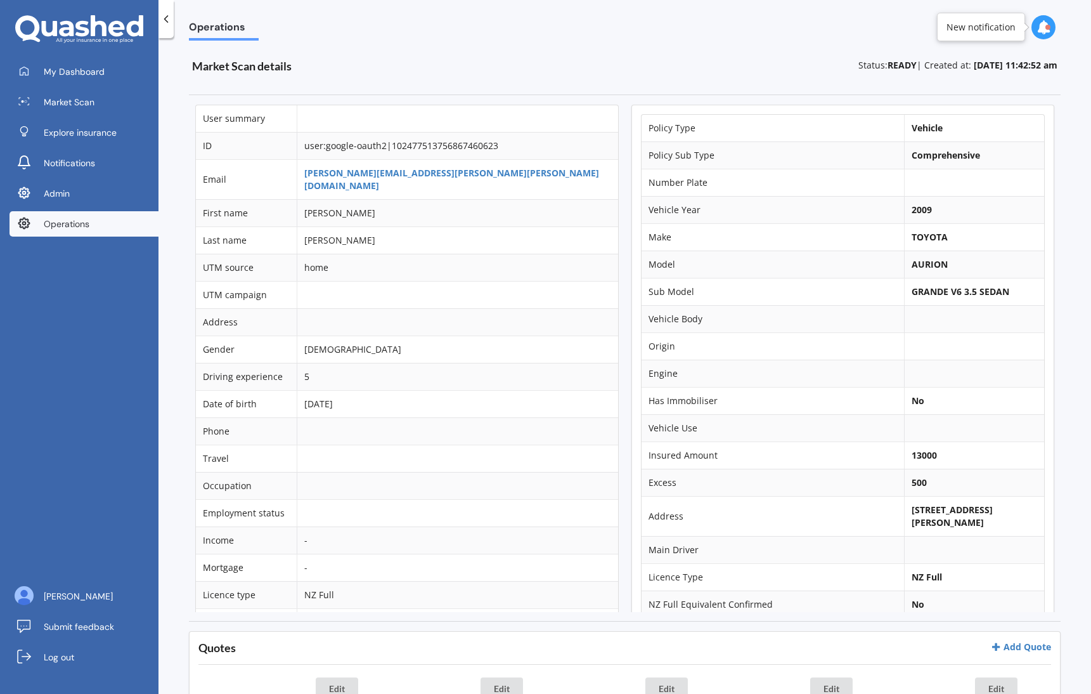
scroll to position [0, 0]
